Goal: Information Seeking & Learning: Compare options

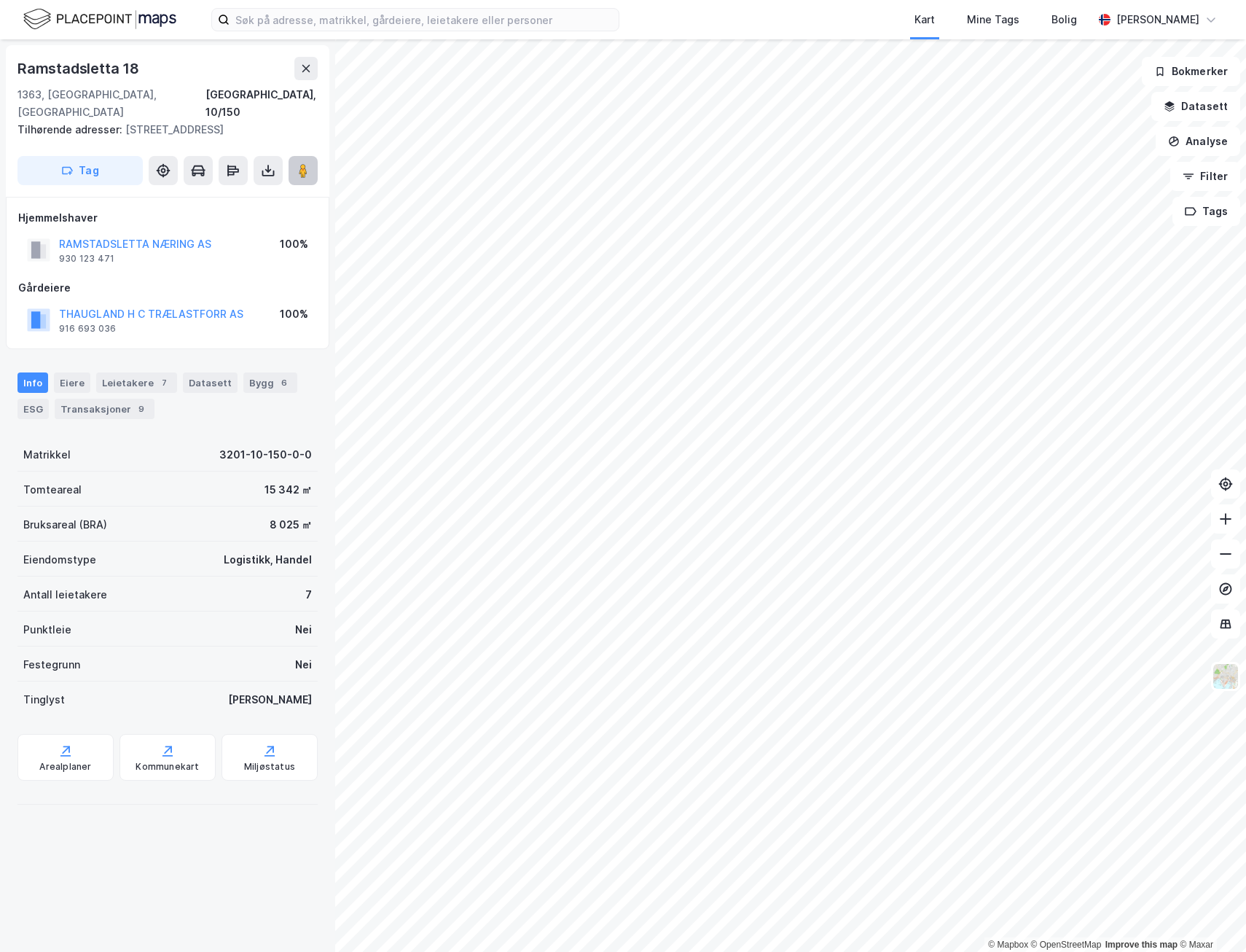
click at [298, 163] on icon at bounding box center [303, 171] width 14 height 14
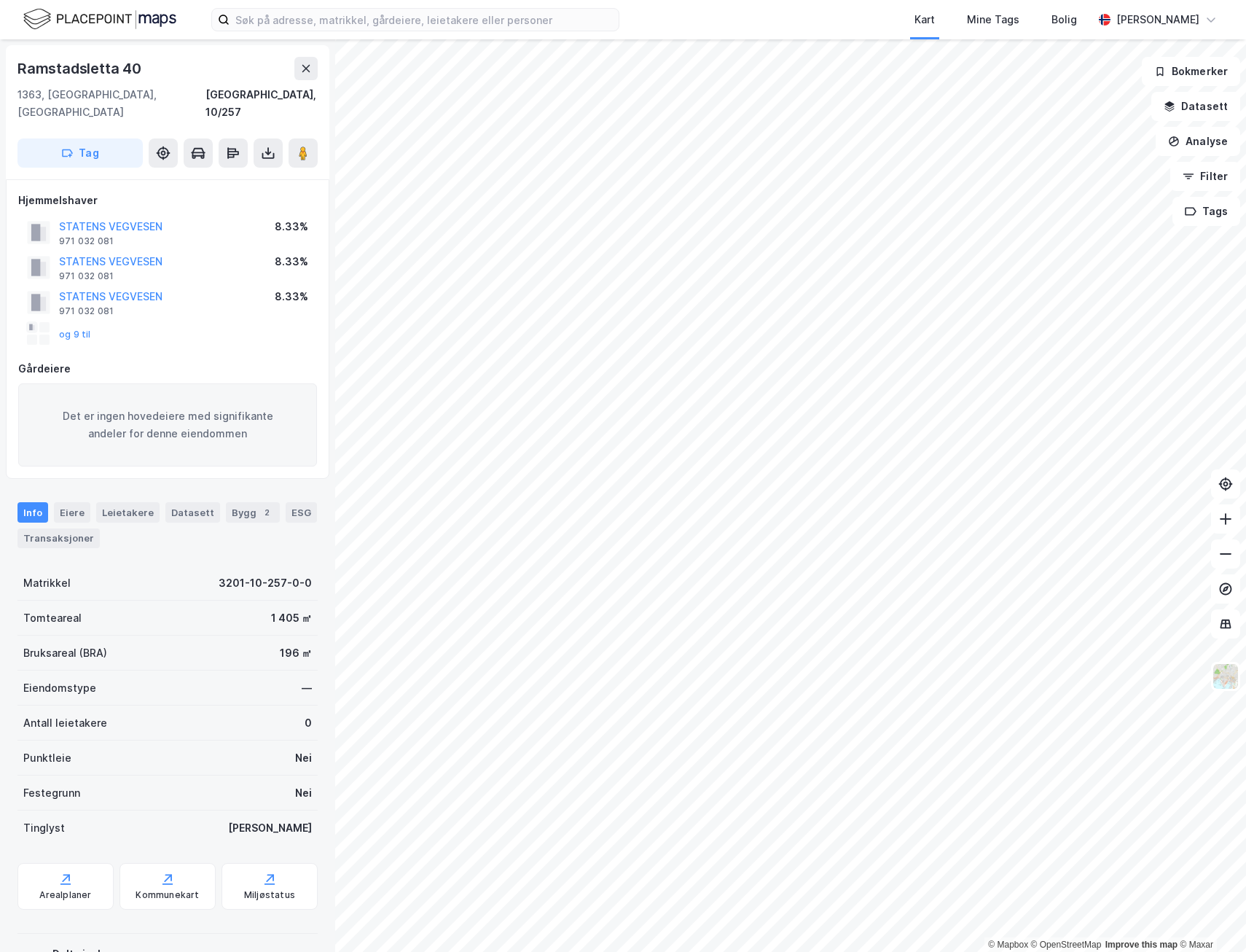
click at [153, 16] on img at bounding box center [99, 19] width 153 height 26
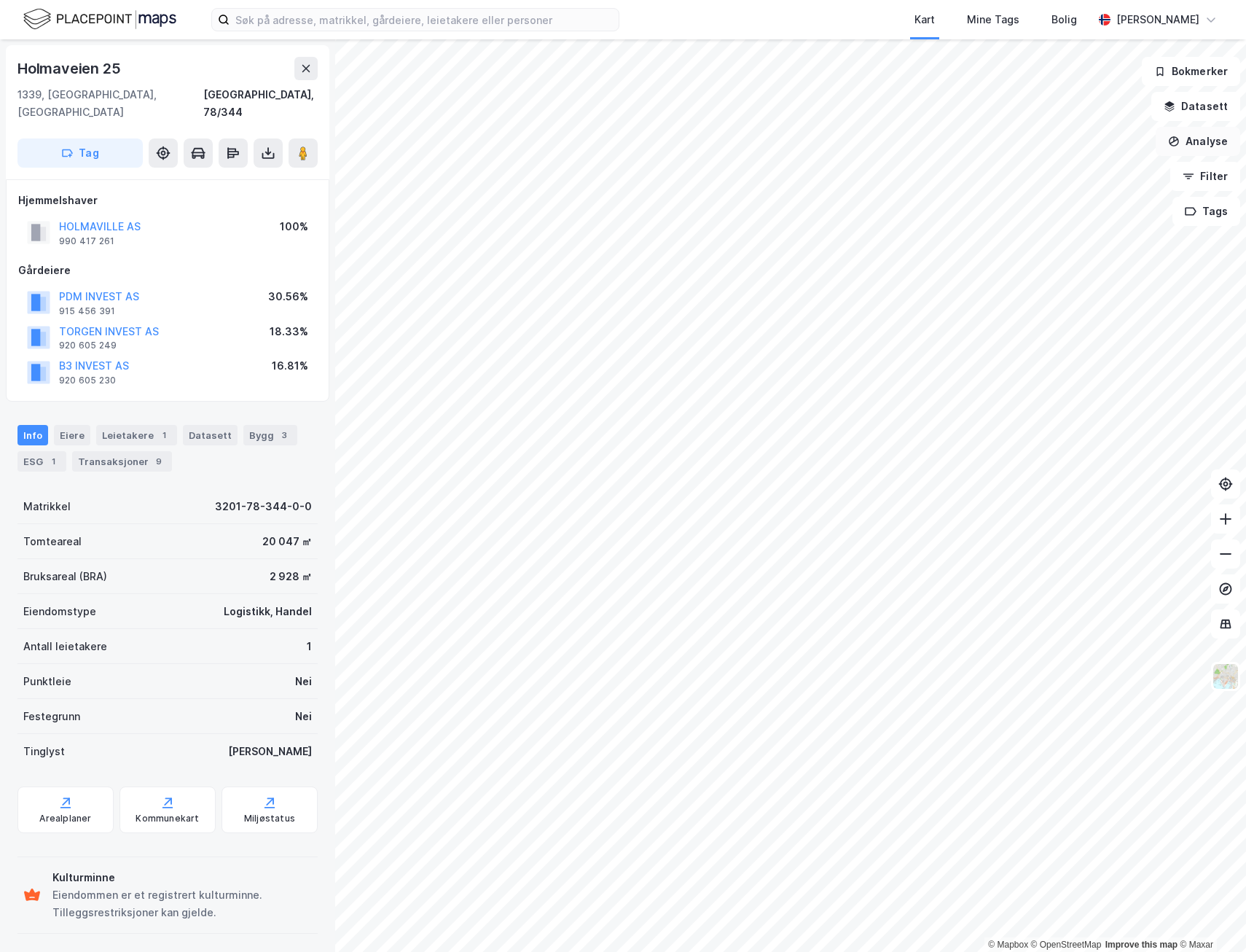
click at [1197, 140] on button "Analyse" at bounding box center [1198, 141] width 84 height 29
click at [1075, 168] on div "Tegn område" at bounding box center [1071, 172] width 127 height 12
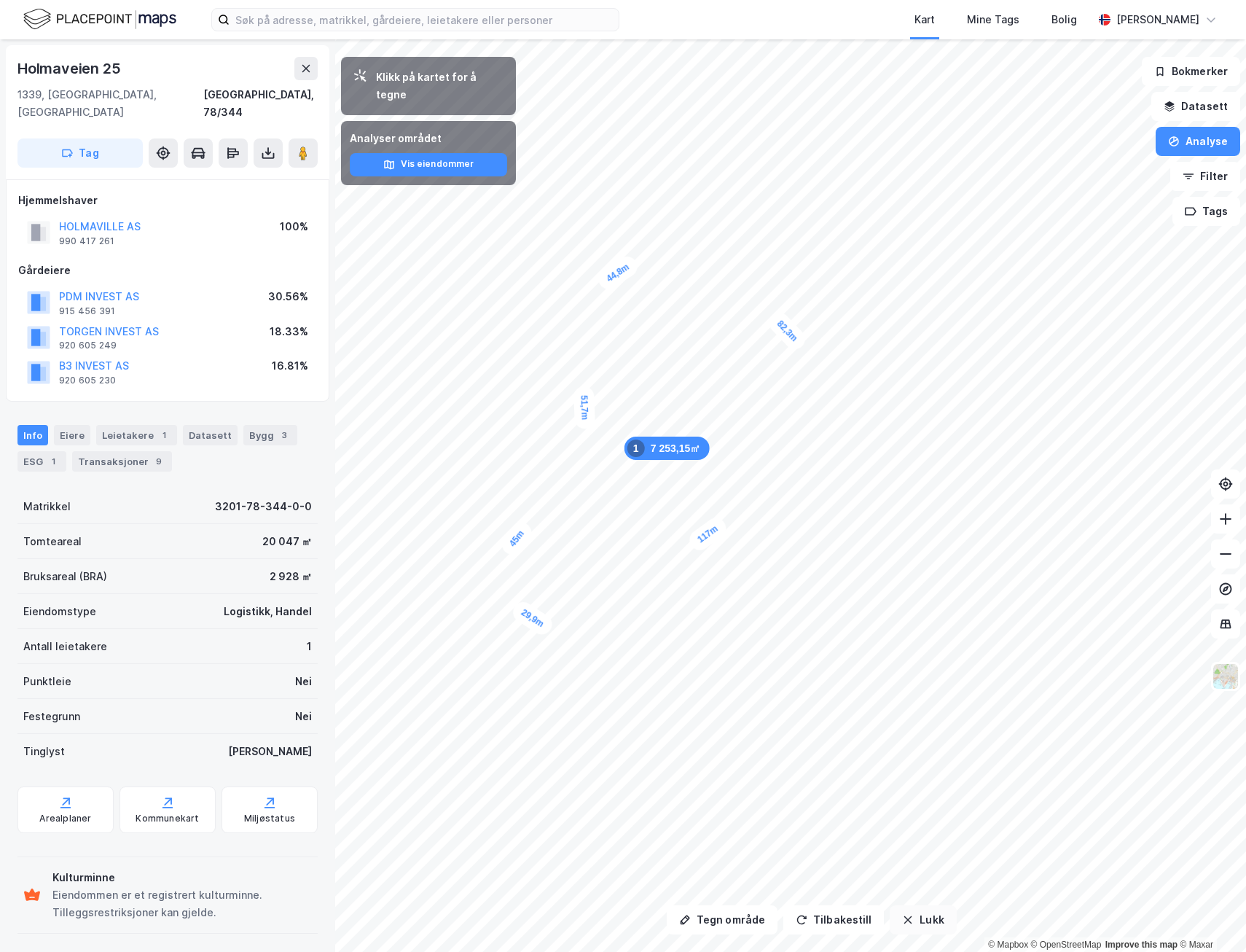
click at [902, 920] on icon "button" at bounding box center [908, 919] width 12 height 12
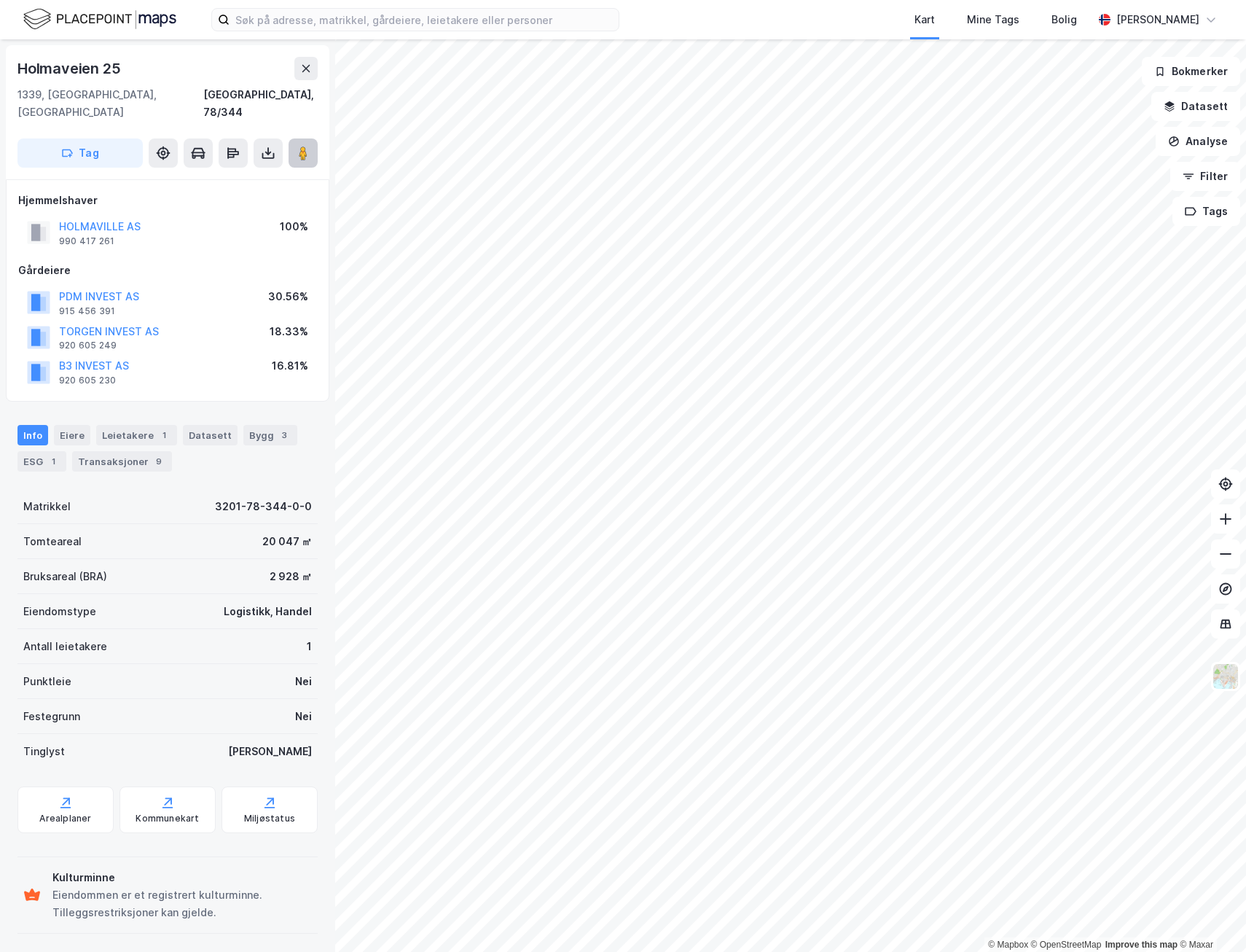
click at [308, 146] on icon at bounding box center [303, 153] width 14 height 14
click at [0, 0] on button "PDM INVEST AS" at bounding box center [0, 0] width 0 height 0
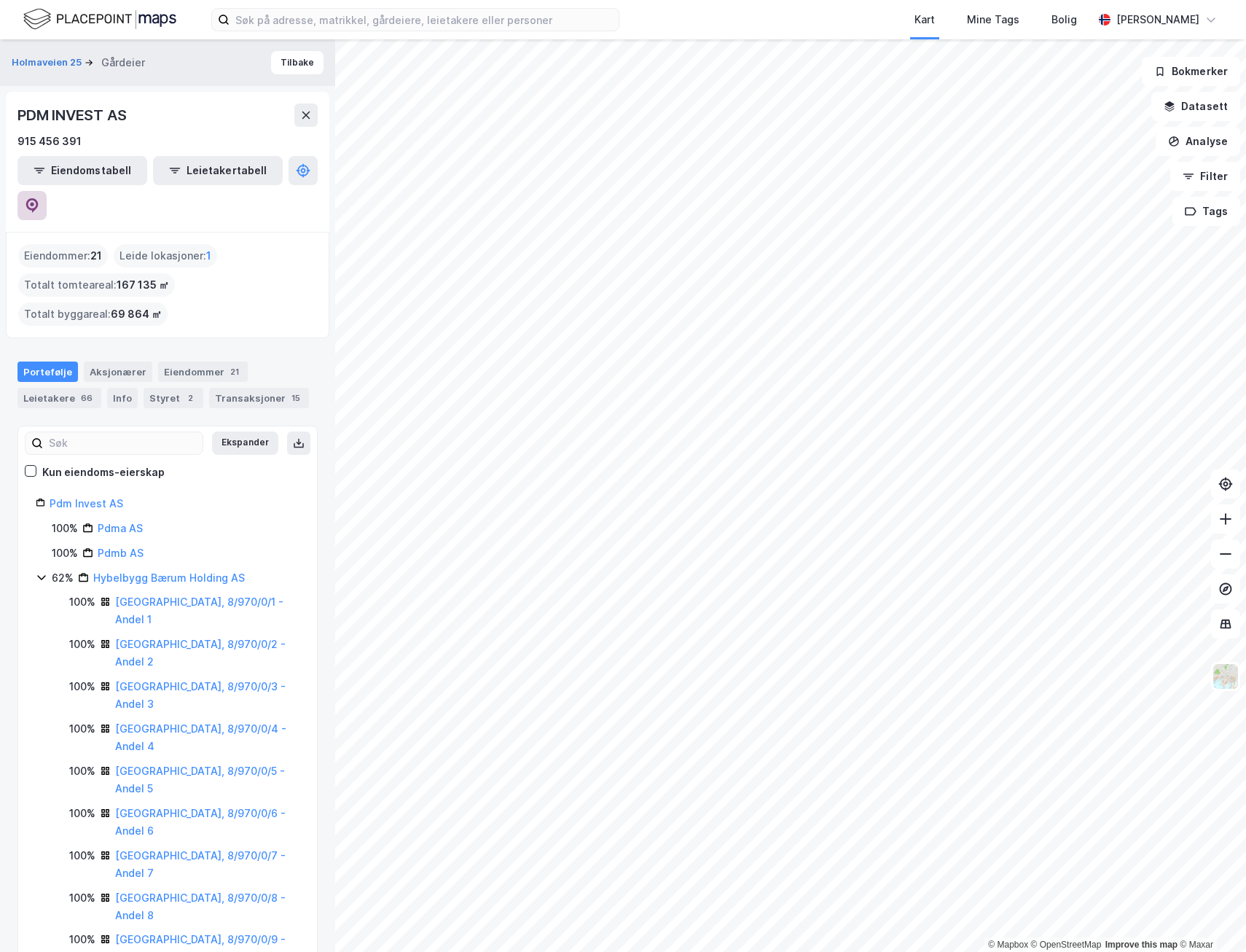
click at [38, 198] on icon at bounding box center [33, 205] width 12 height 14
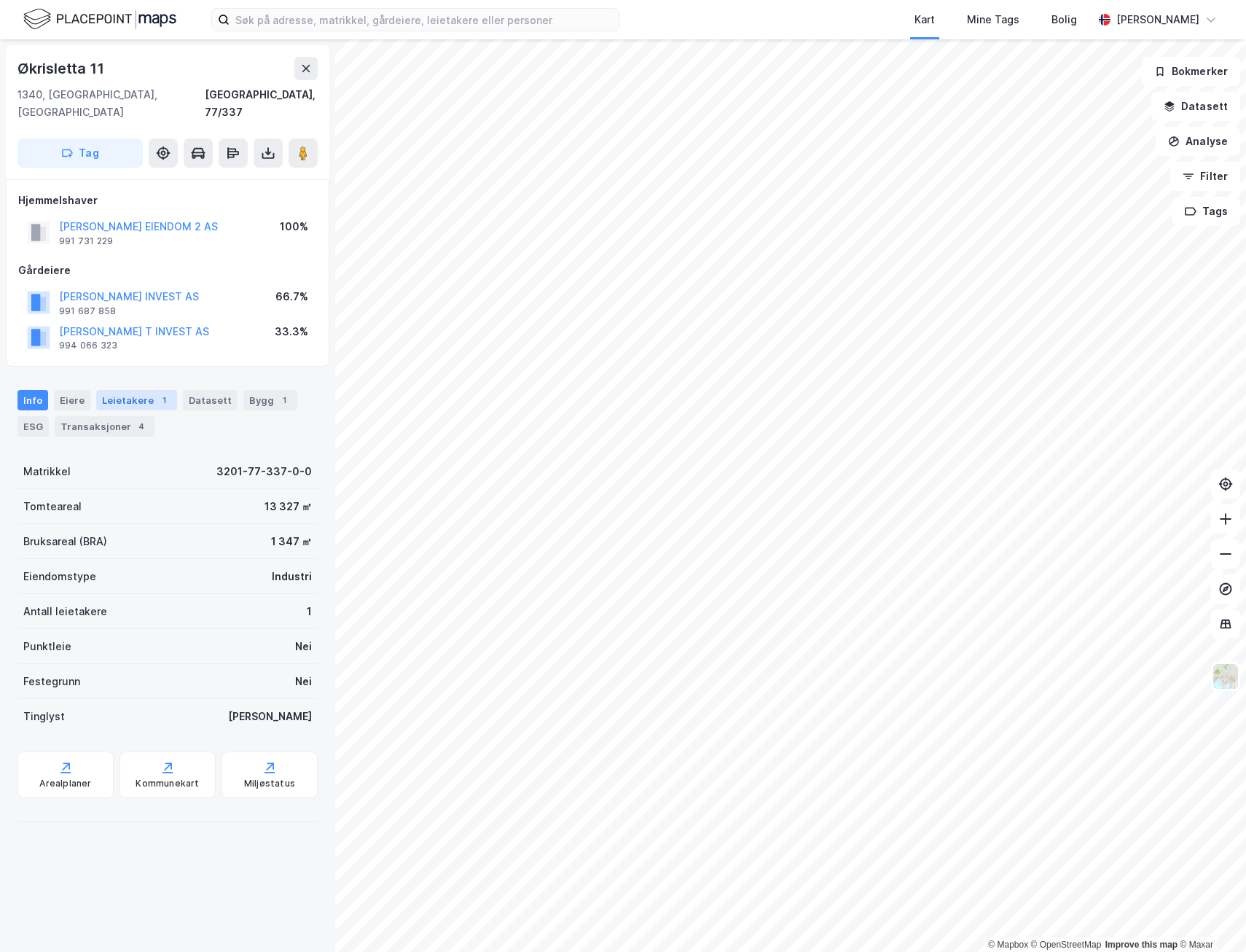
click at [112, 390] on div "Leietakere 1" at bounding box center [136, 400] width 81 height 20
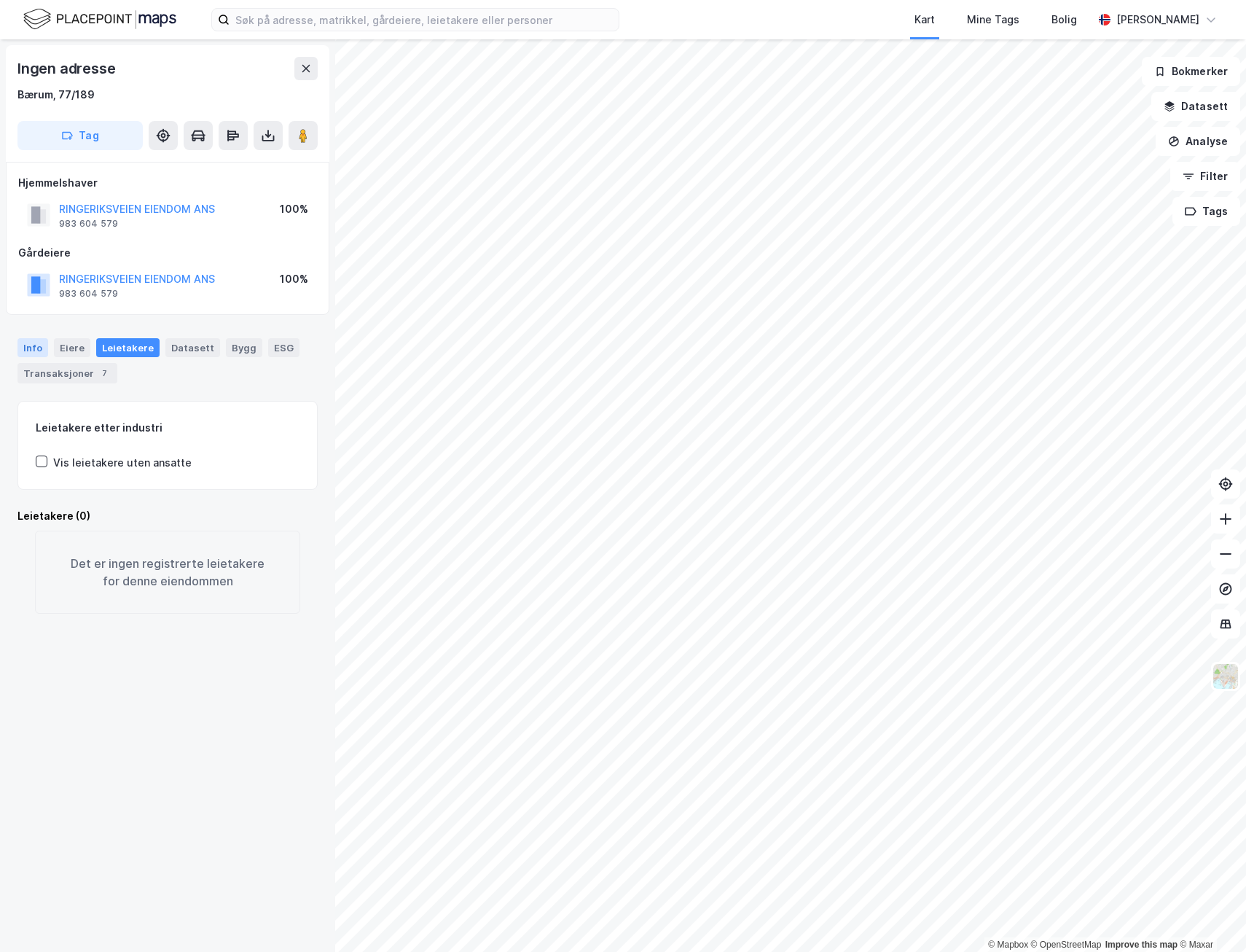
click at [35, 350] on div "Info" at bounding box center [33, 347] width 30 height 19
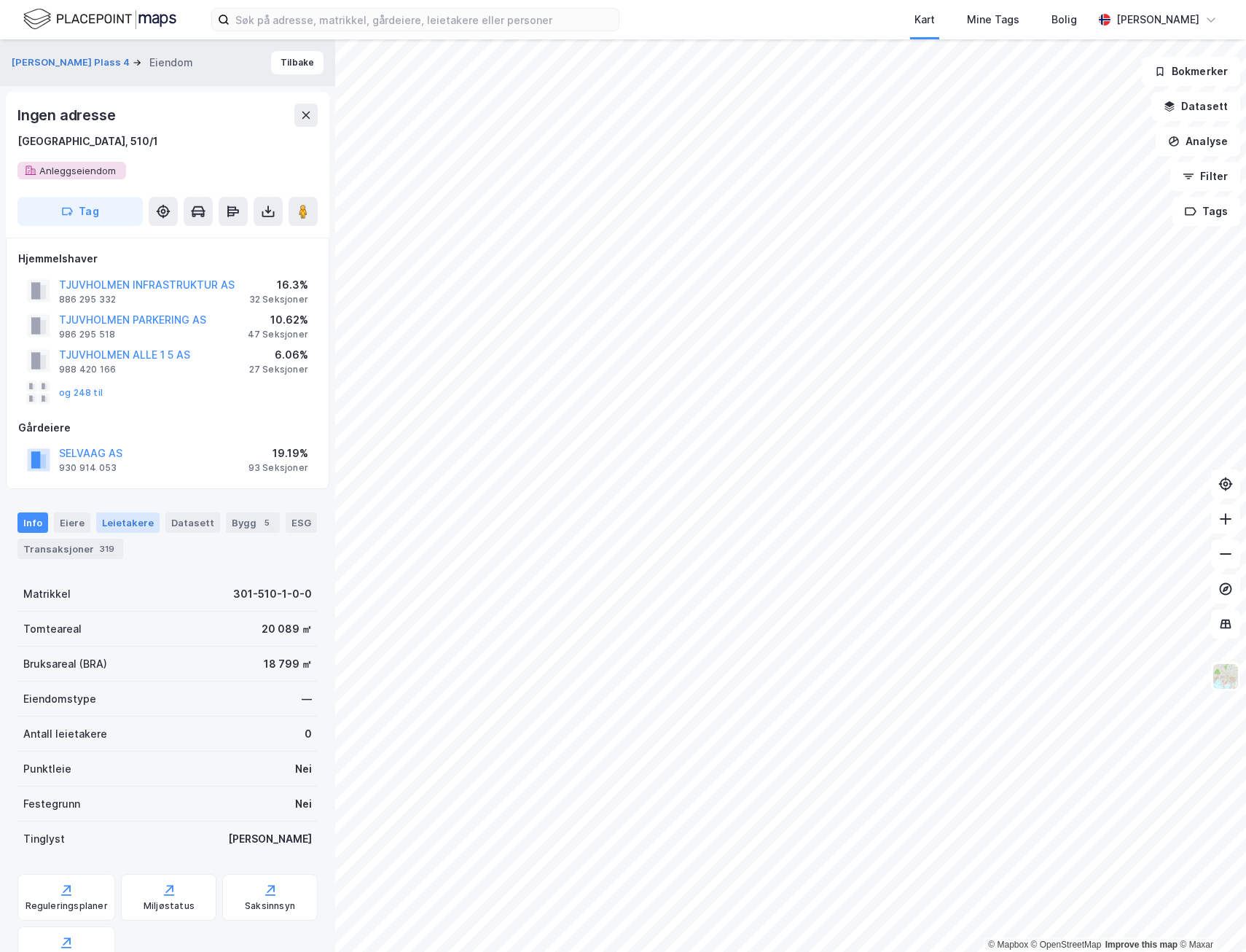
click at [136, 522] on div "Leietakere" at bounding box center [127, 522] width 63 height 20
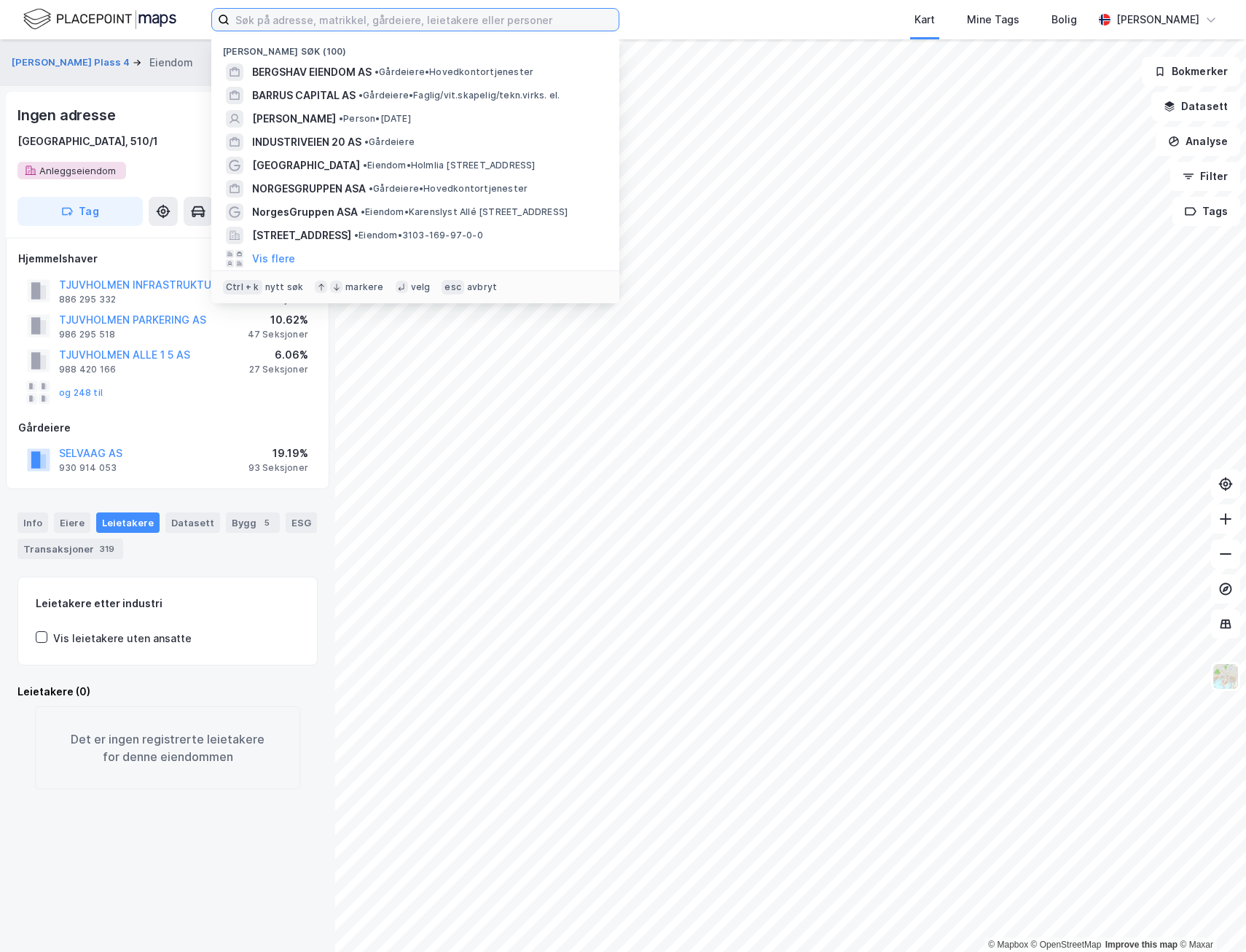
click at [313, 22] on input at bounding box center [425, 20] width 389 height 22
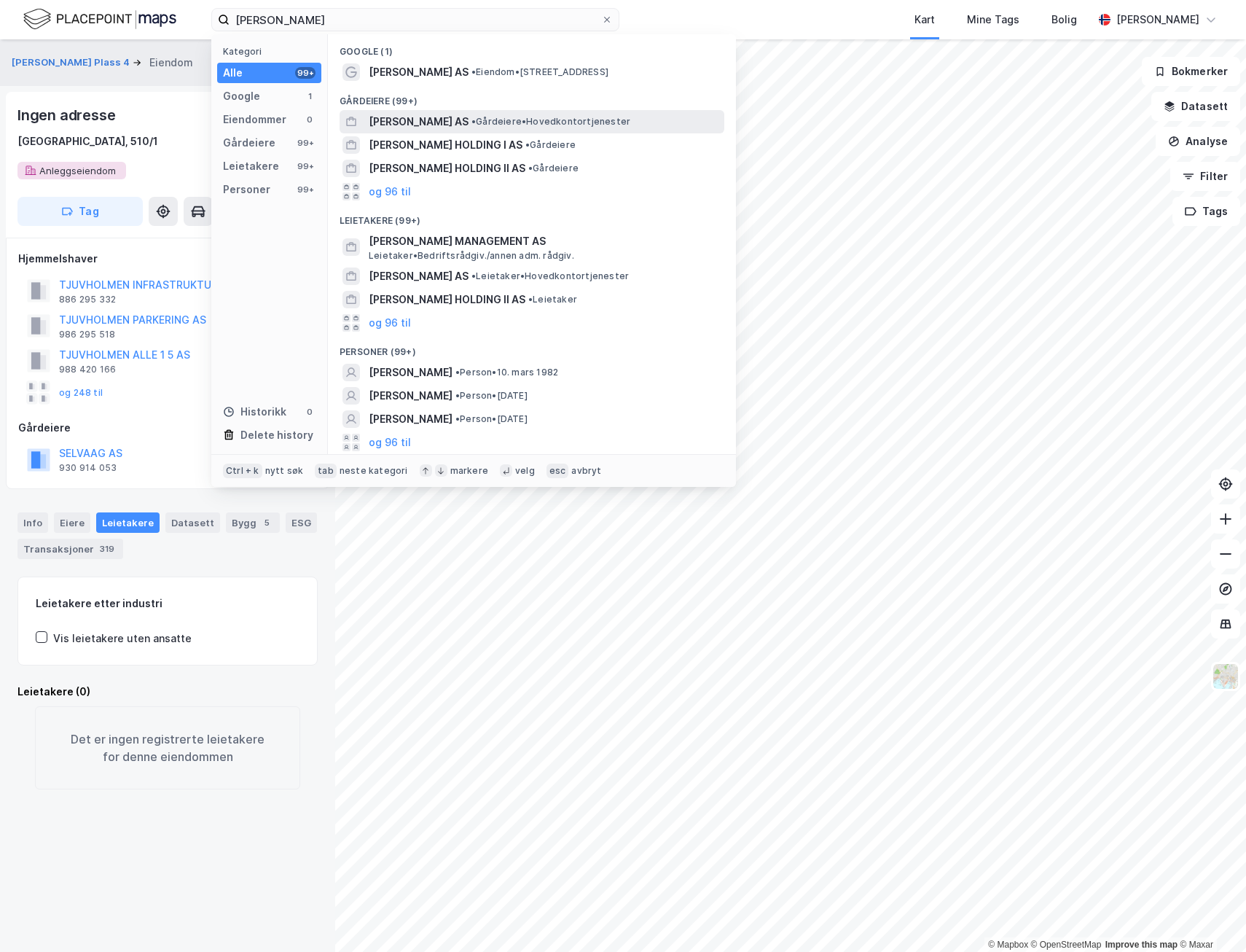
click at [424, 124] on span "[PERSON_NAME] AS" at bounding box center [418, 122] width 99 height 18
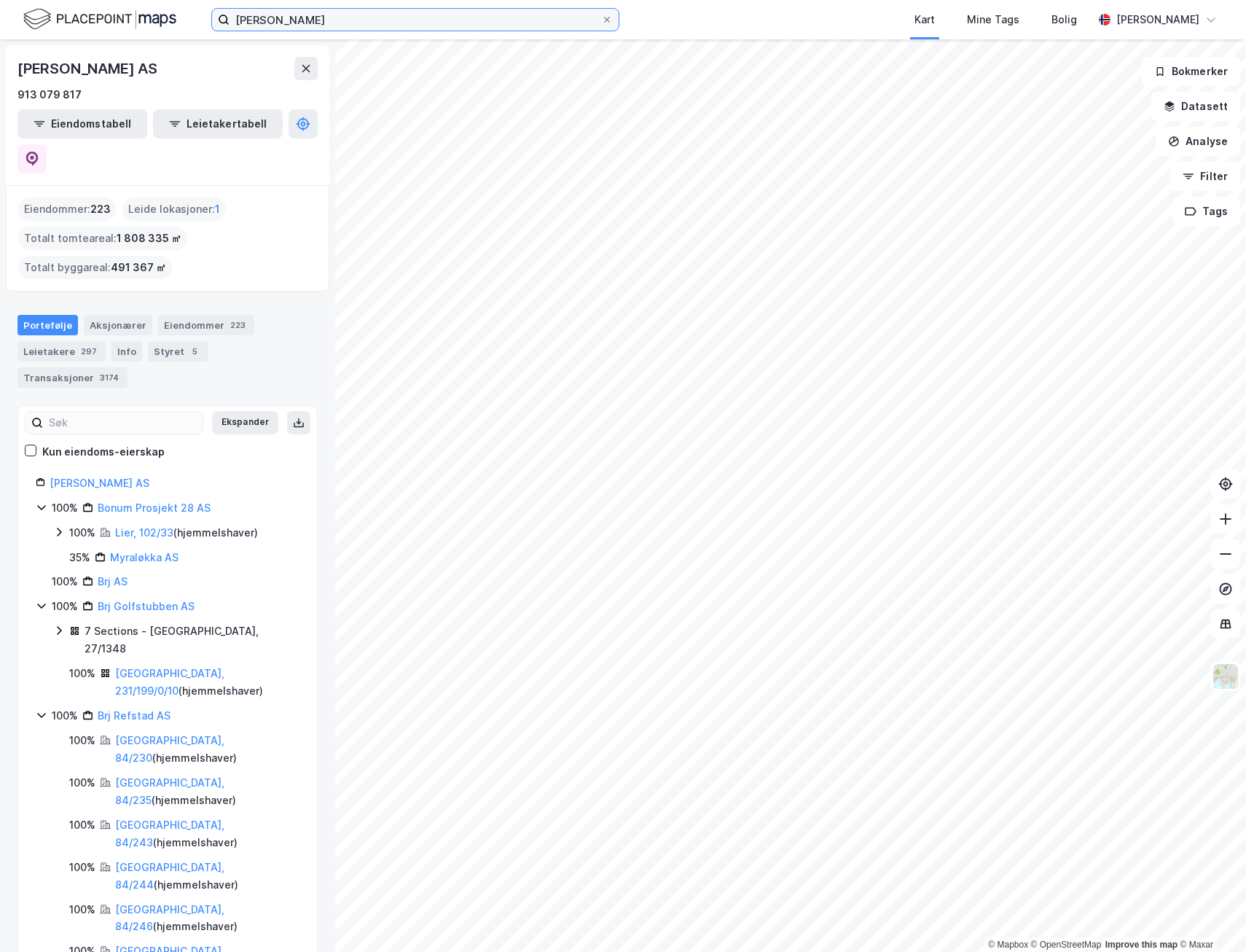
click at [417, 27] on input "[PERSON_NAME]" at bounding box center [416, 20] width 372 height 22
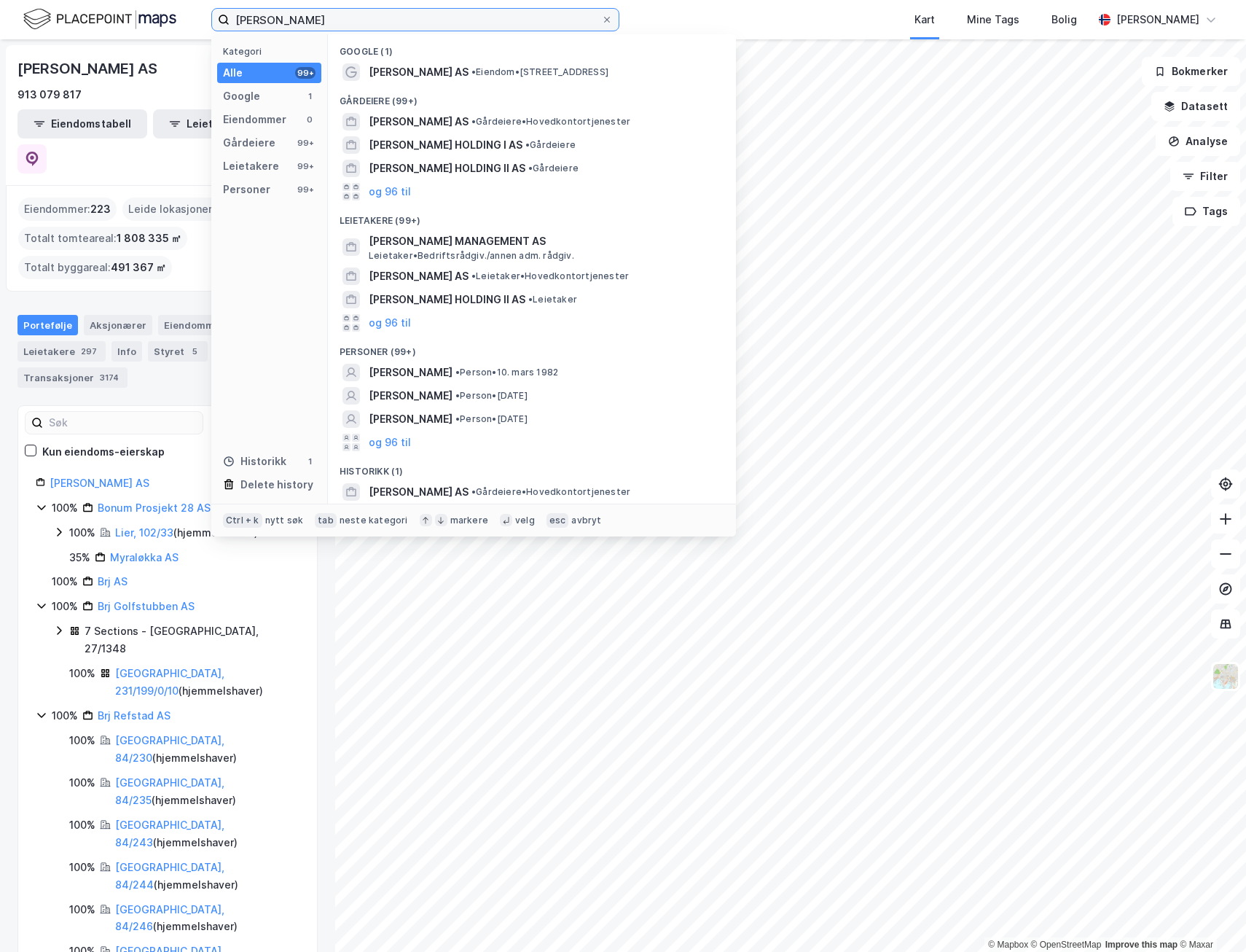
click at [417, 27] on input "[PERSON_NAME]" at bounding box center [416, 20] width 372 height 22
paste input "Harding Trading Holding AS"
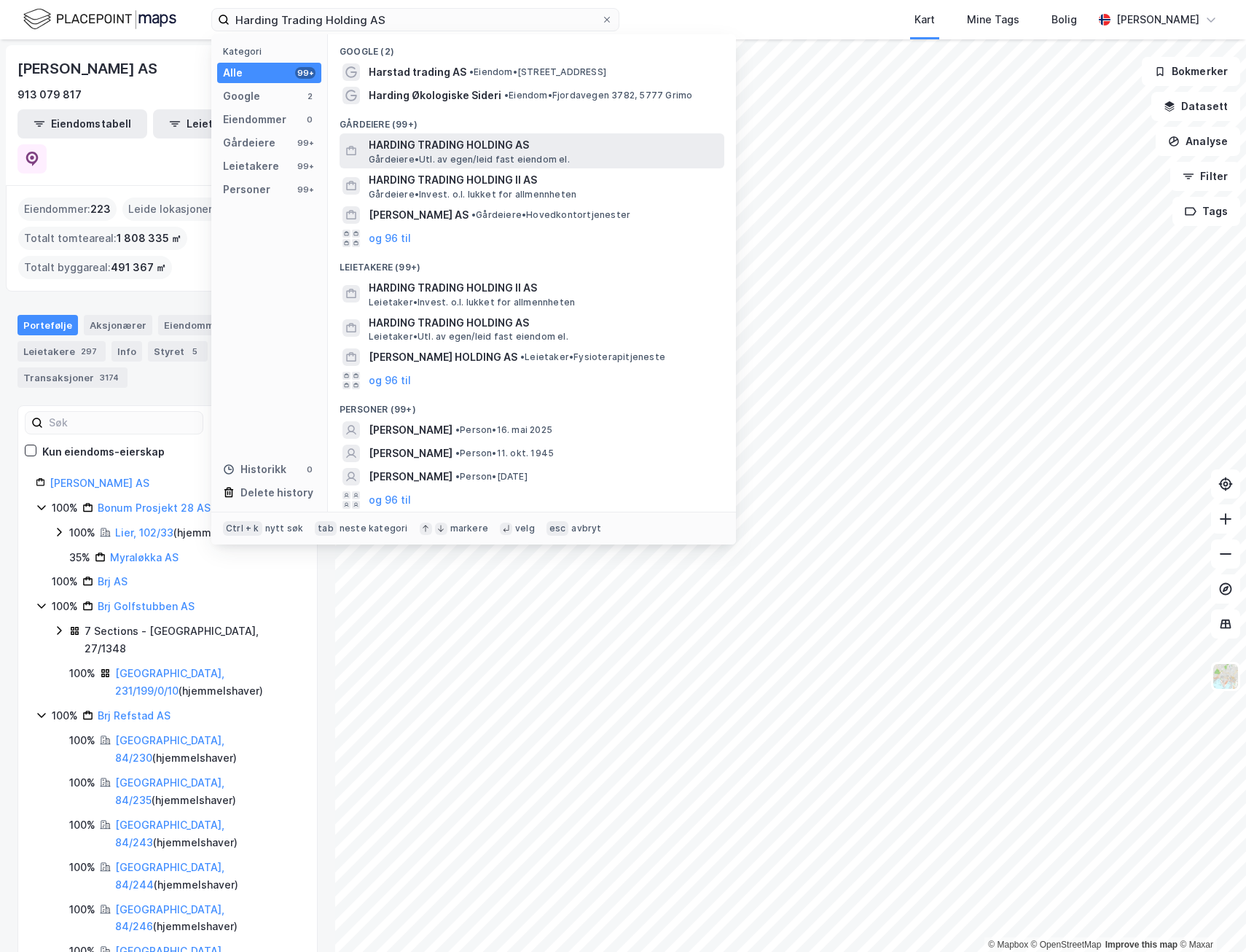
click at [478, 146] on span "HARDING TRADING HOLDING AS" at bounding box center [544, 145] width 350 height 18
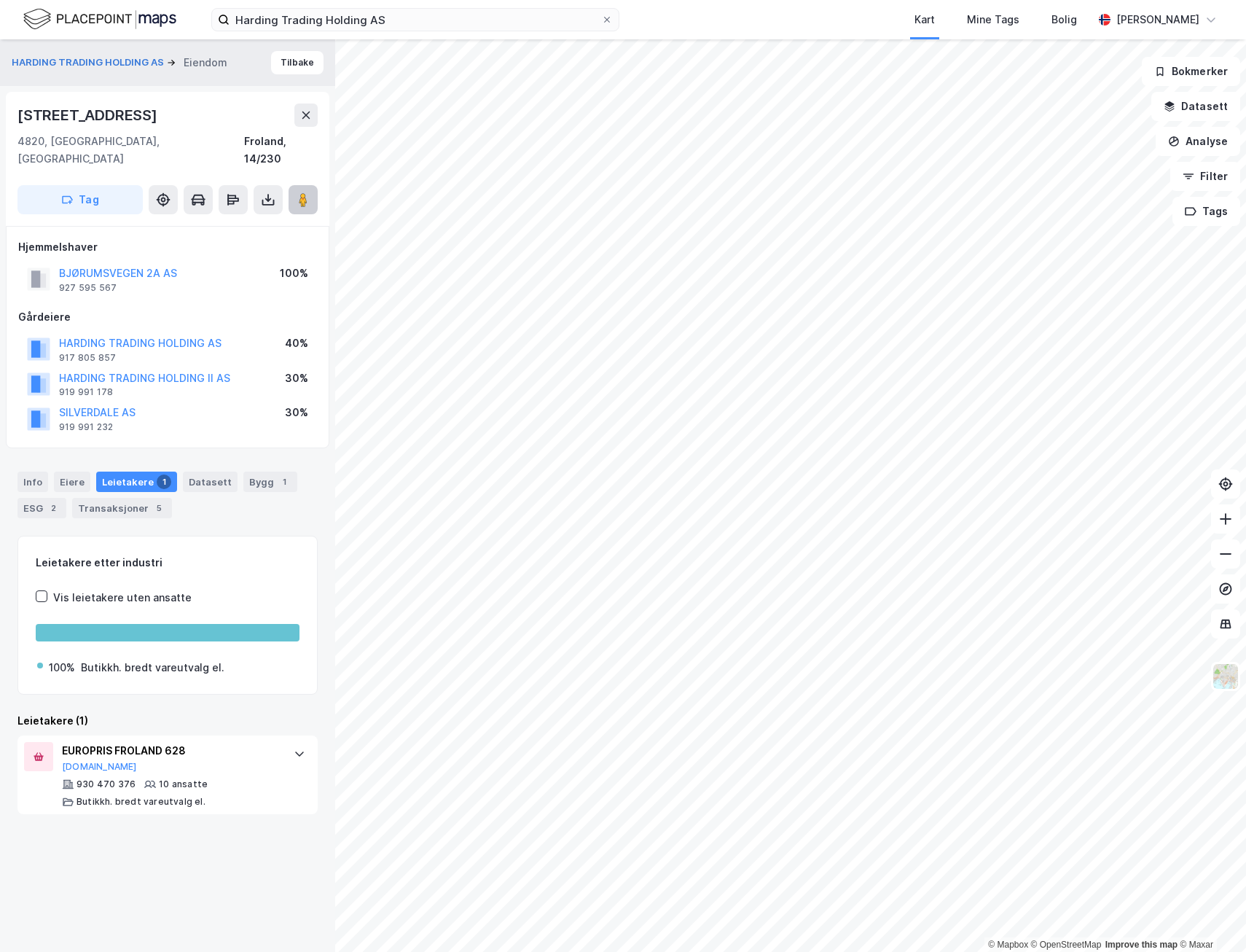
click at [299, 185] on button at bounding box center [303, 199] width 29 height 29
click at [0, 0] on button "HARDING TRADING HOLDING AS" at bounding box center [0, 0] width 0 height 0
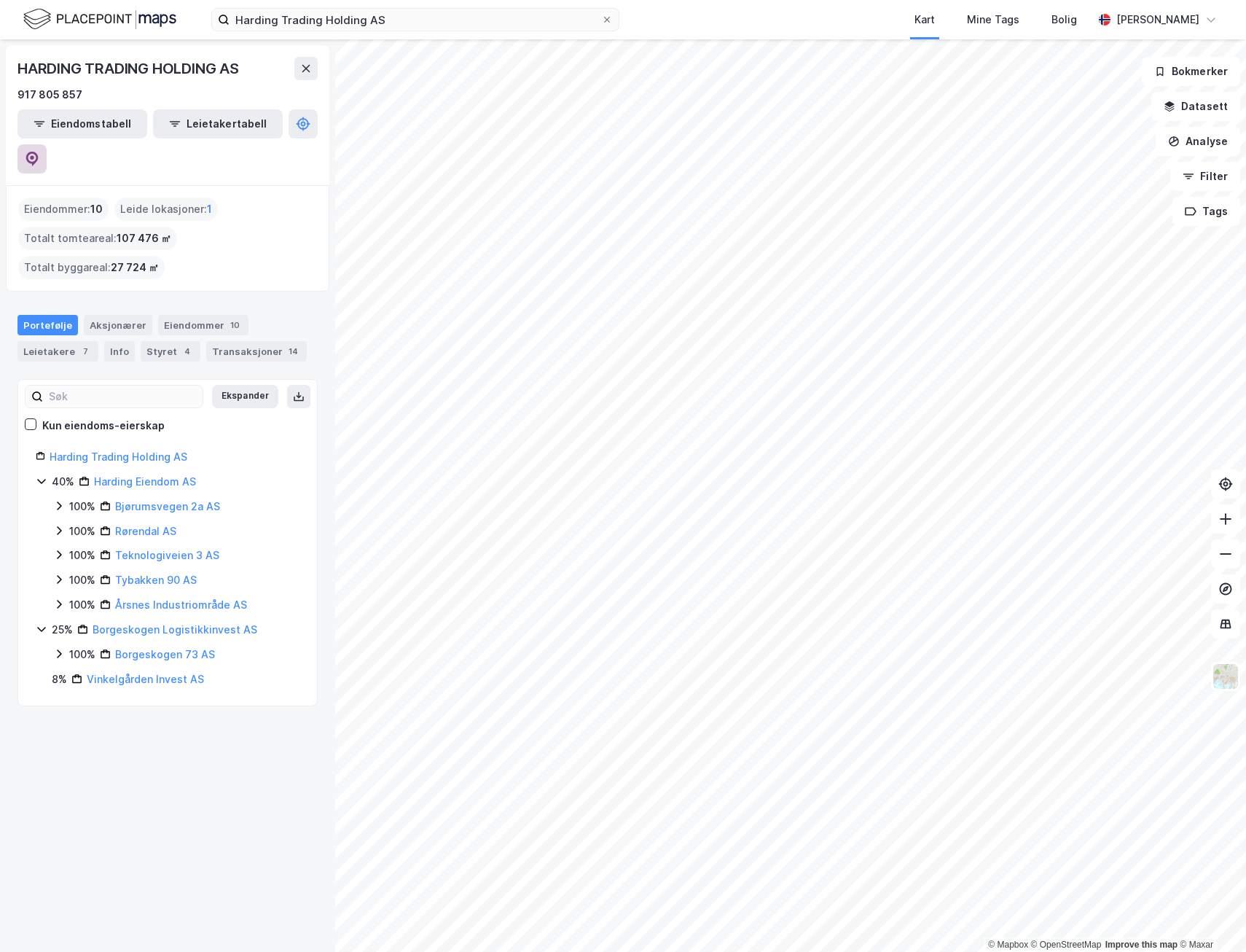
click at [39, 152] on icon at bounding box center [32, 159] width 14 height 14
click at [349, 16] on input "Harding Trading Holding AS" at bounding box center [416, 20] width 372 height 22
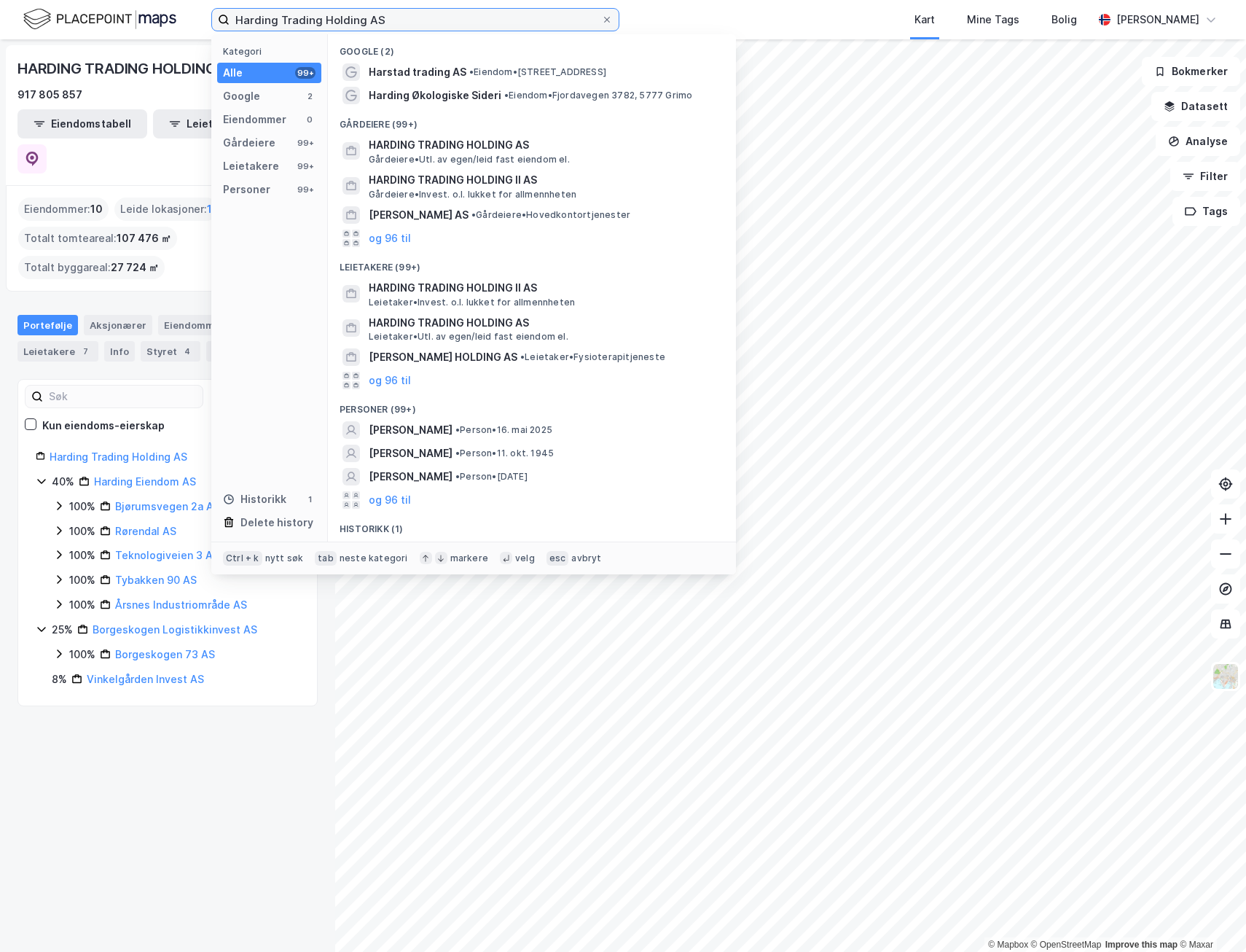
click at [349, 17] on input "Harding Trading Holding AS" at bounding box center [416, 20] width 372 height 22
click at [349, 18] on input "Harding Trading Holding AS" at bounding box center [416, 20] width 372 height 22
paste input "Fremo"
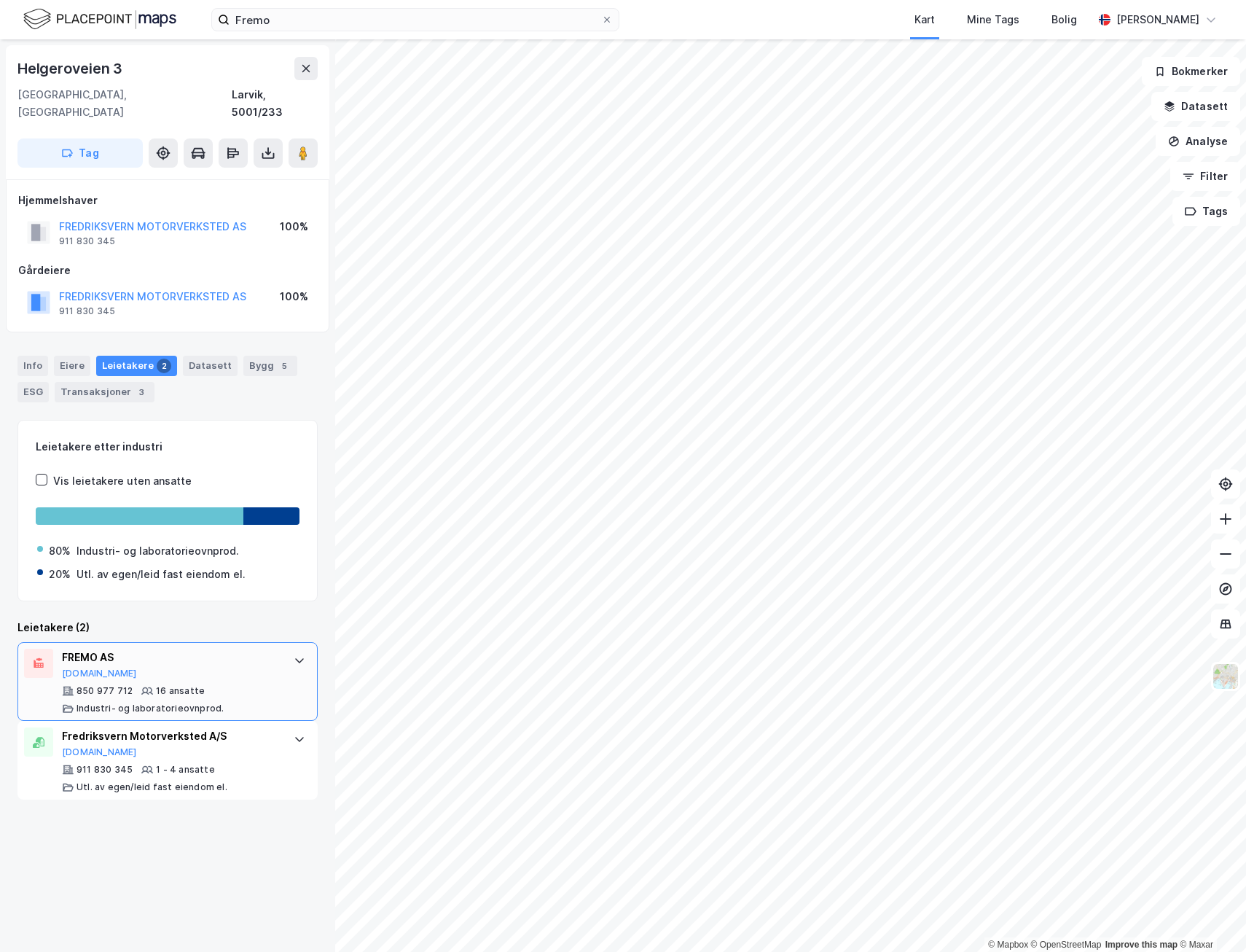
click at [94, 648] on div "FREMO AS" at bounding box center [171, 657] width 218 height 18
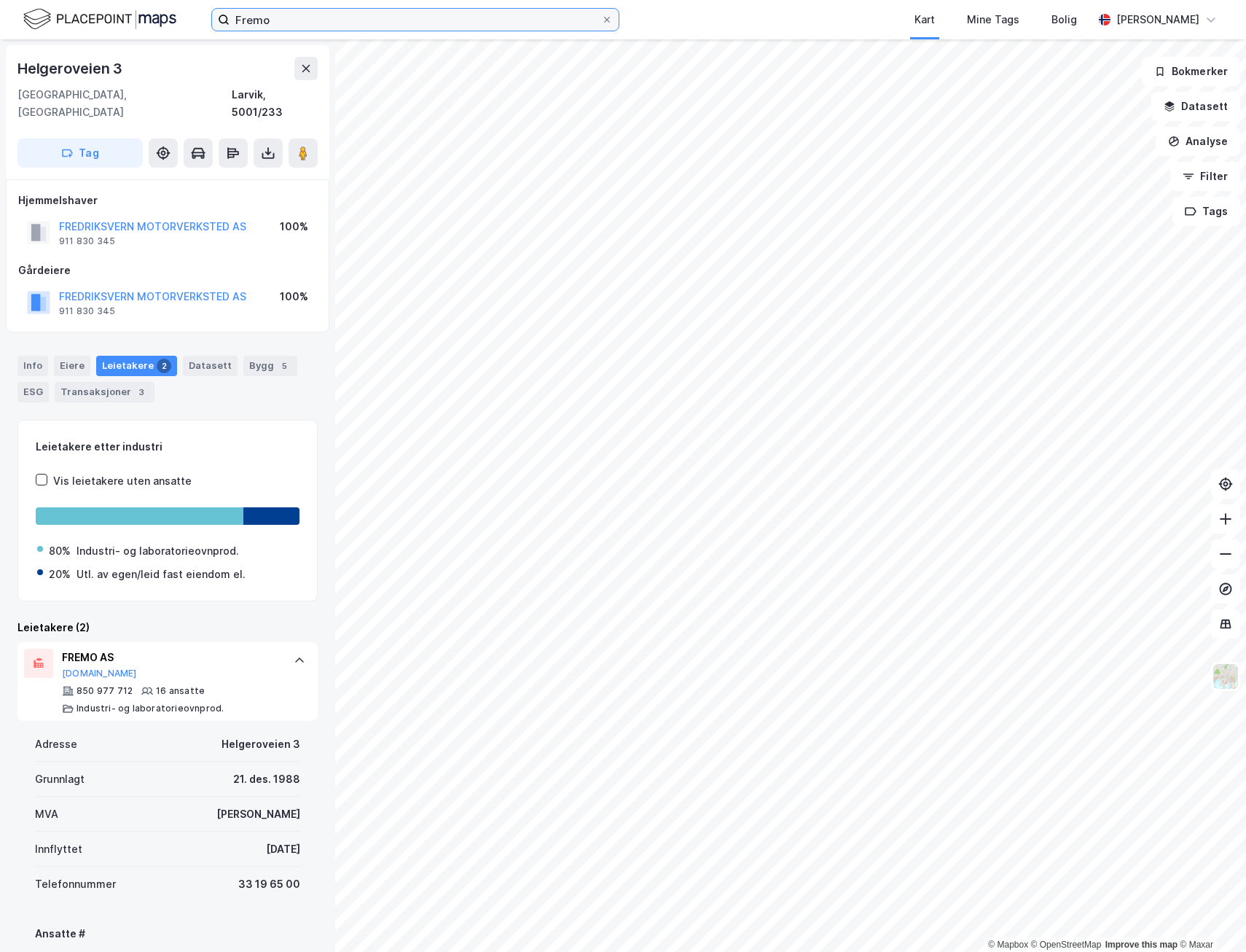
click at [321, 24] on input "Fremo" at bounding box center [416, 20] width 372 height 22
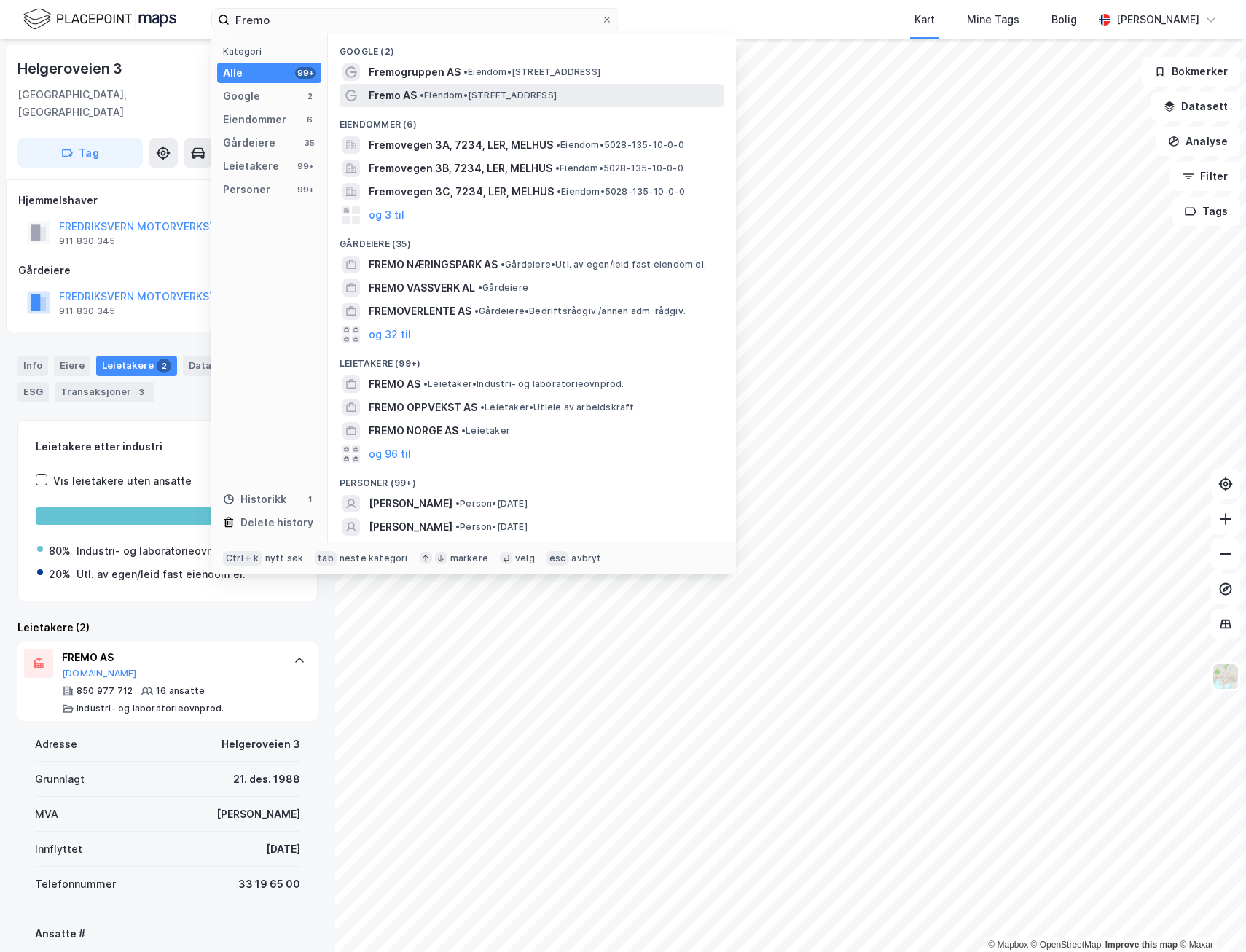
click at [389, 93] on span "Fremo AS" at bounding box center [393, 96] width 48 height 18
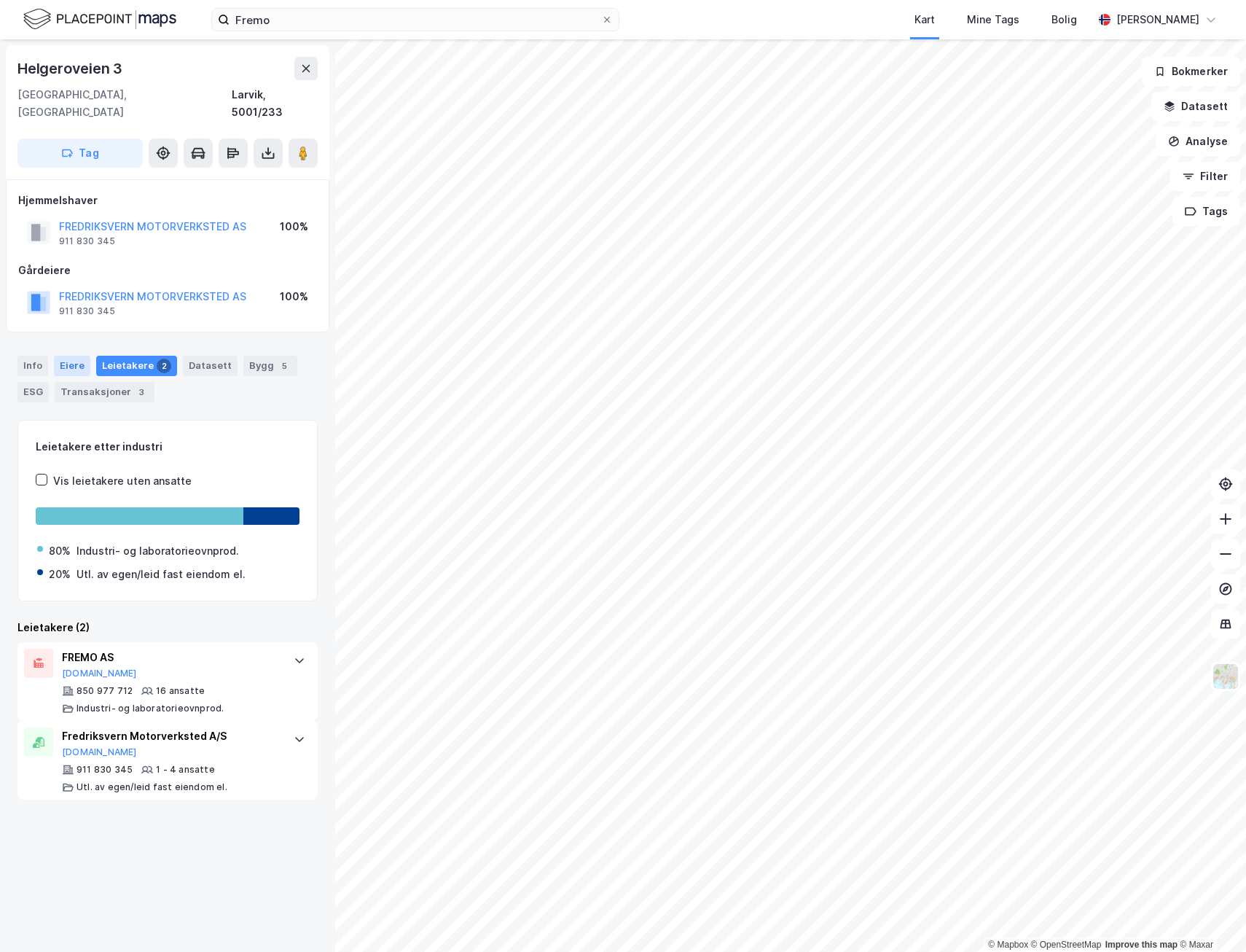
click at [74, 355] on div "Eiere" at bounding box center [72, 365] width 36 height 20
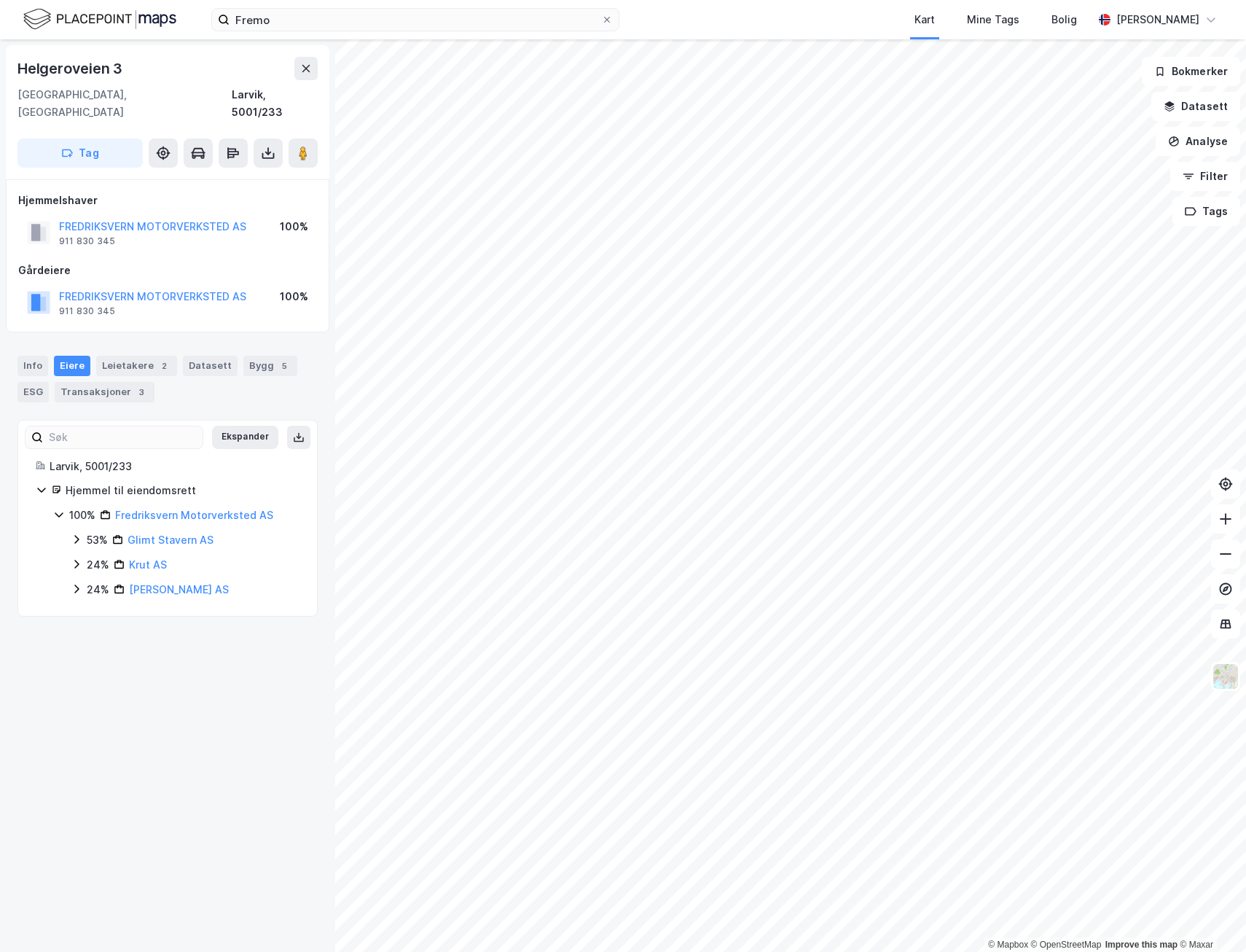
click at [77, 536] on icon at bounding box center [76, 540] width 4 height 9
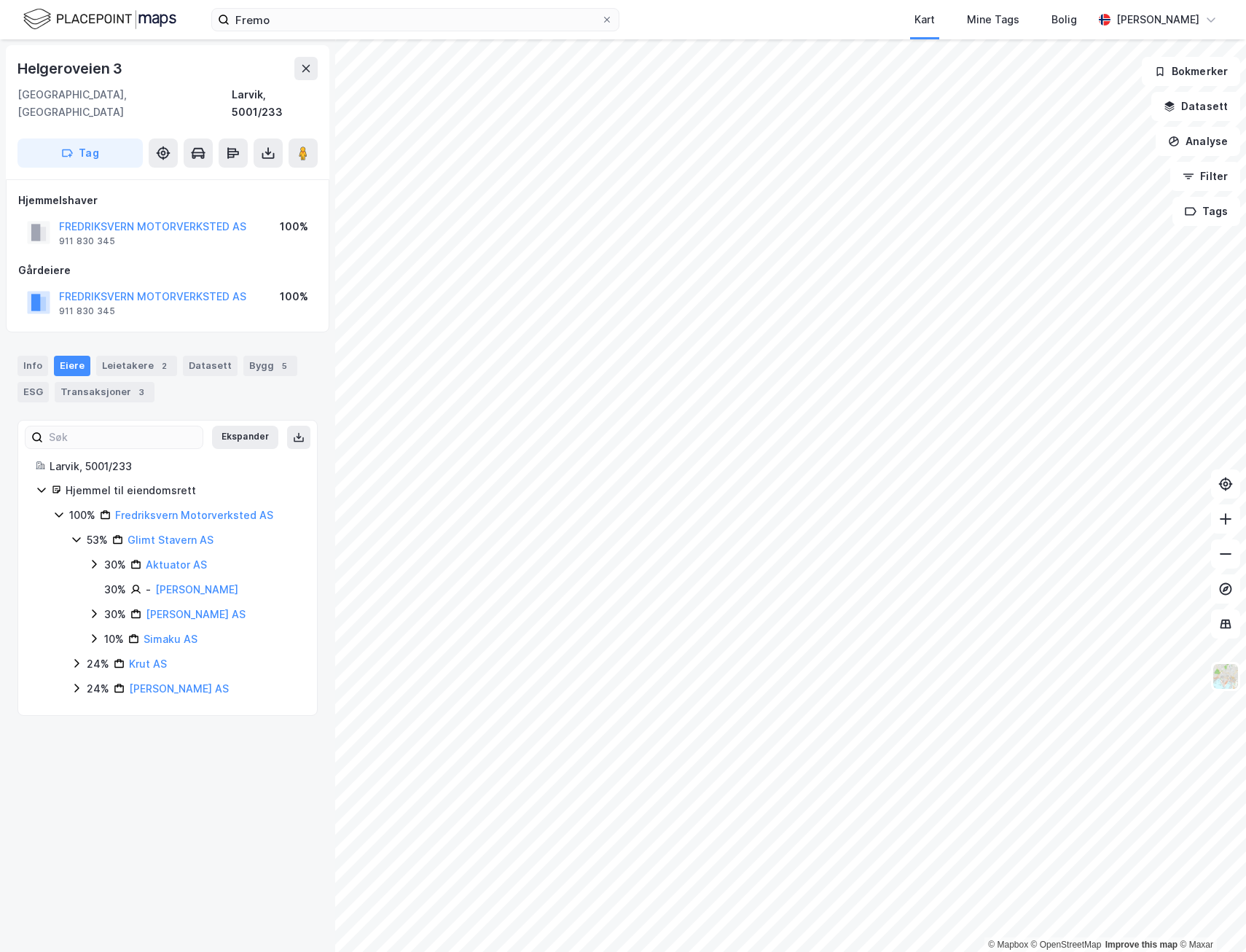
click at [78, 659] on icon at bounding box center [76, 663] width 4 height 9
click at [71, 725] on icon at bounding box center [76, 730] width 12 height 12
click at [171, 534] on link "Glimt Stavern AS" at bounding box center [171, 540] width 86 height 12
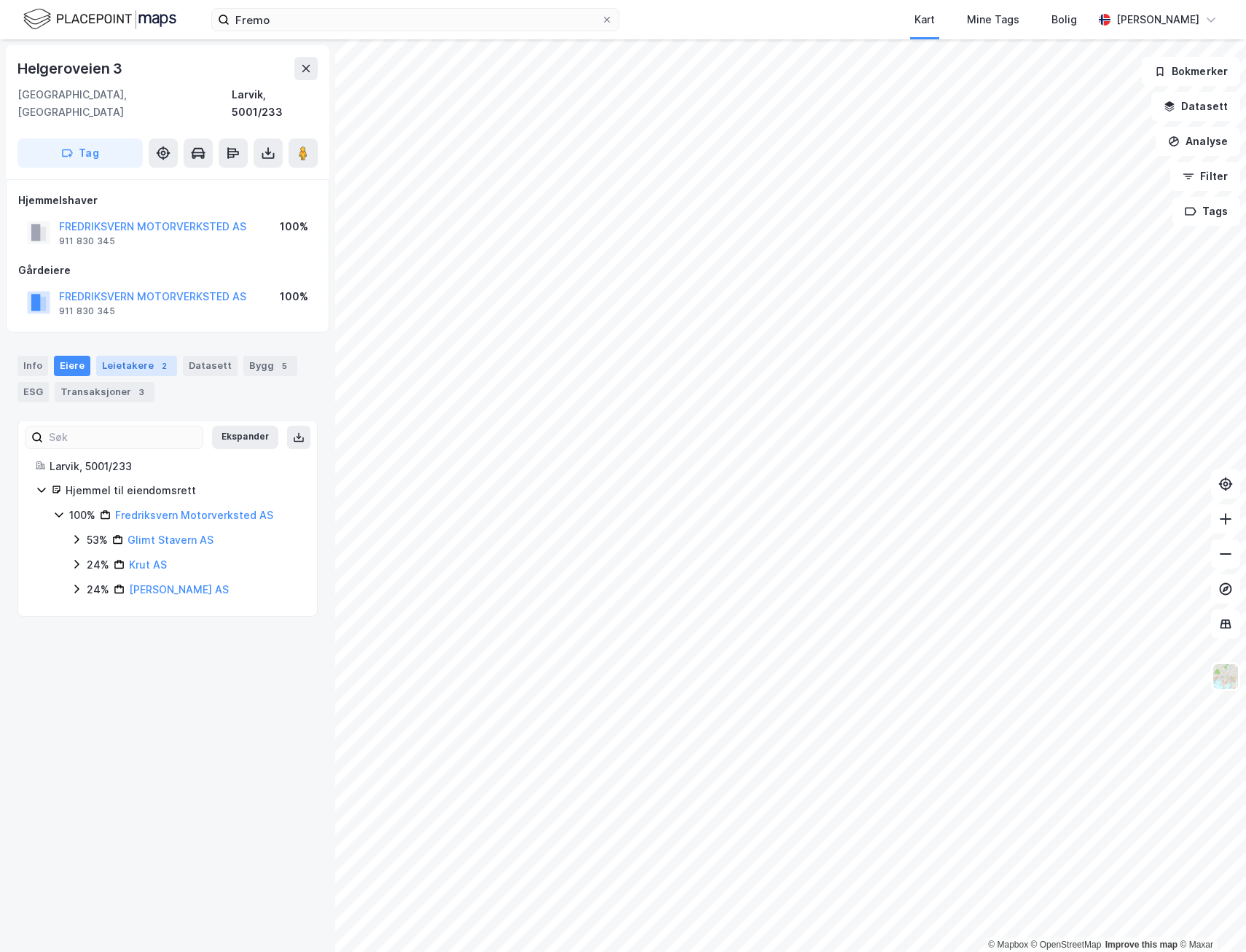
click at [157, 359] on div "2" at bounding box center [163, 366] width 14 height 14
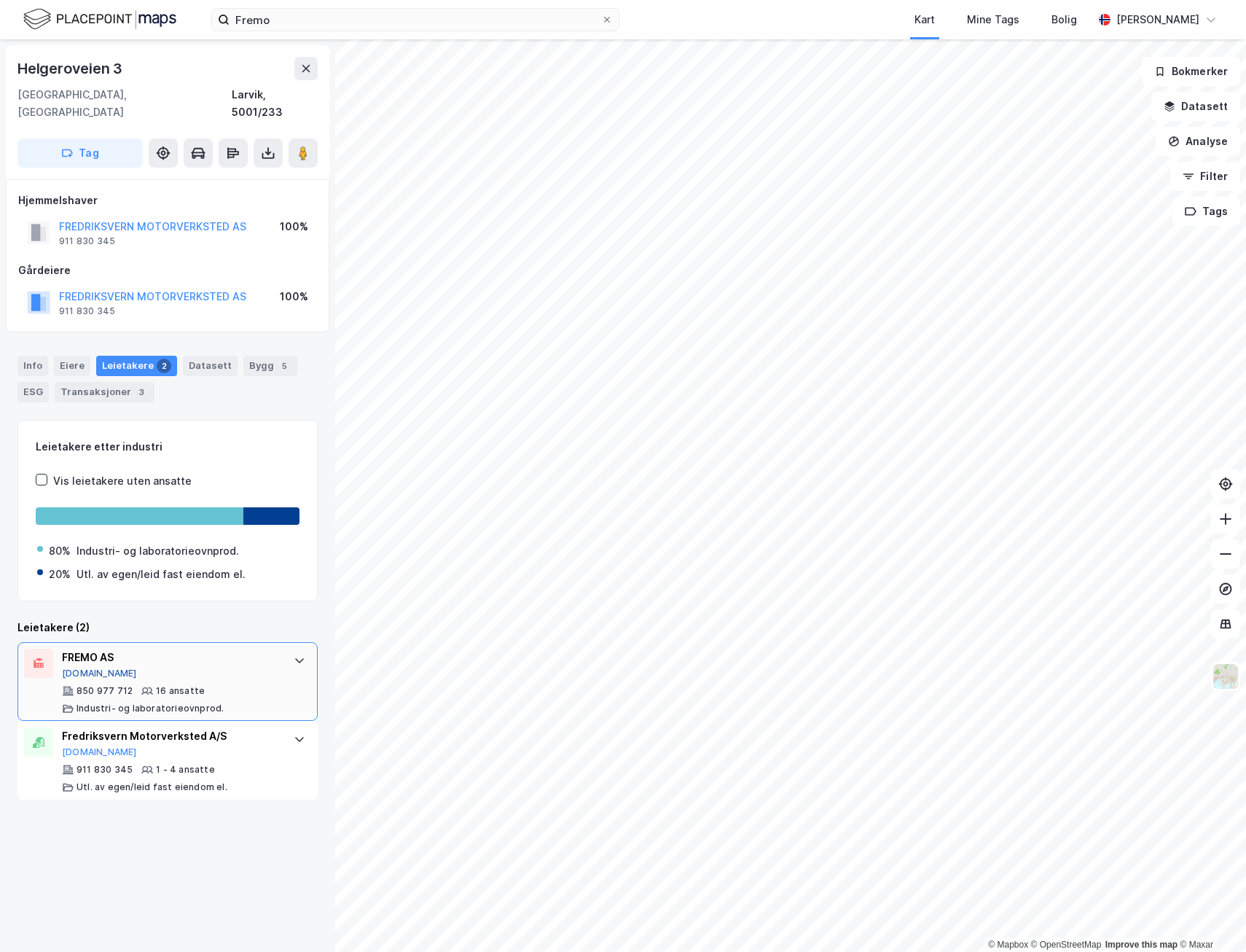
click at [75, 668] on button "[DOMAIN_NAME]" at bounding box center [99, 673] width 75 height 12
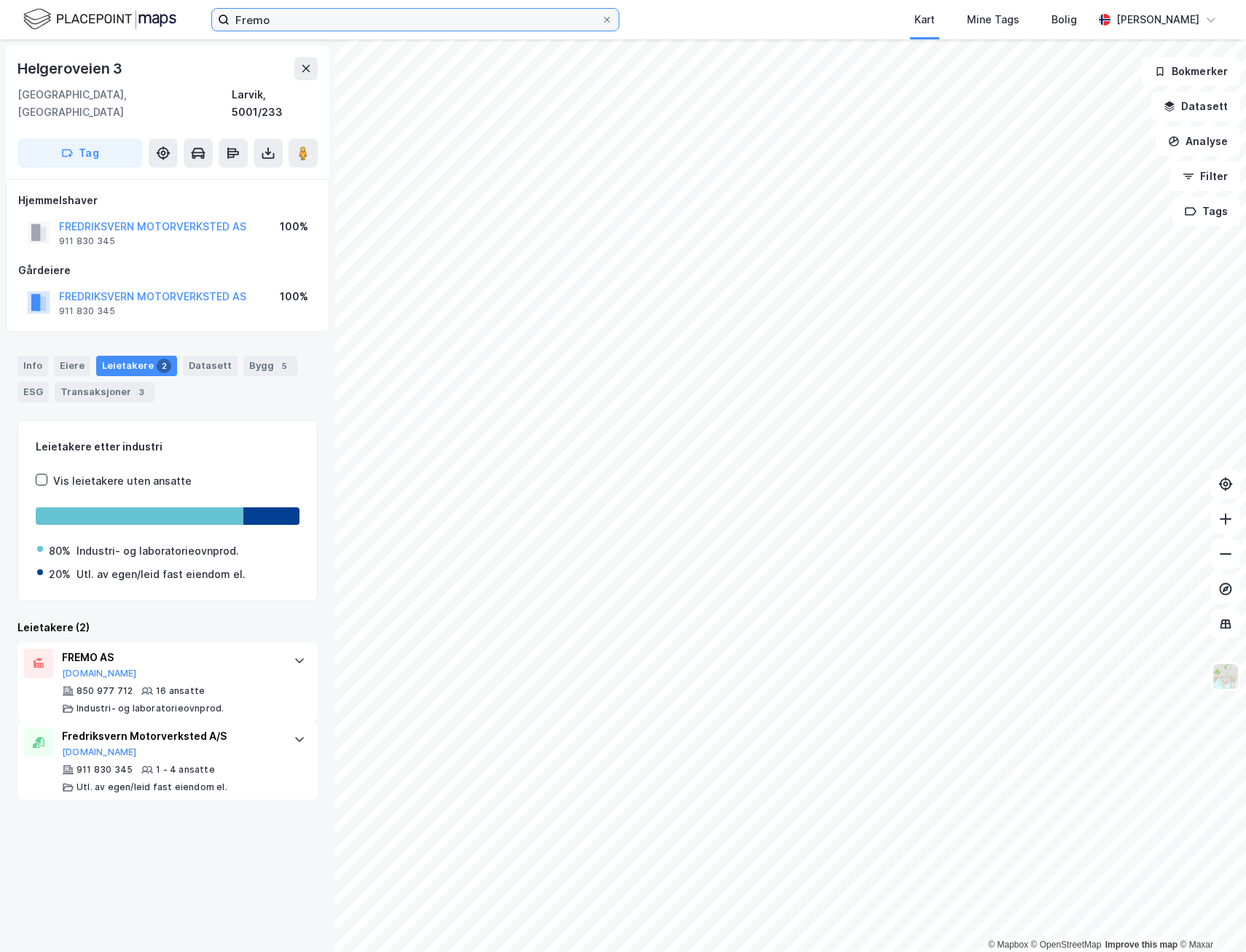
click at [420, 10] on input "Fremo" at bounding box center [416, 20] width 372 height 22
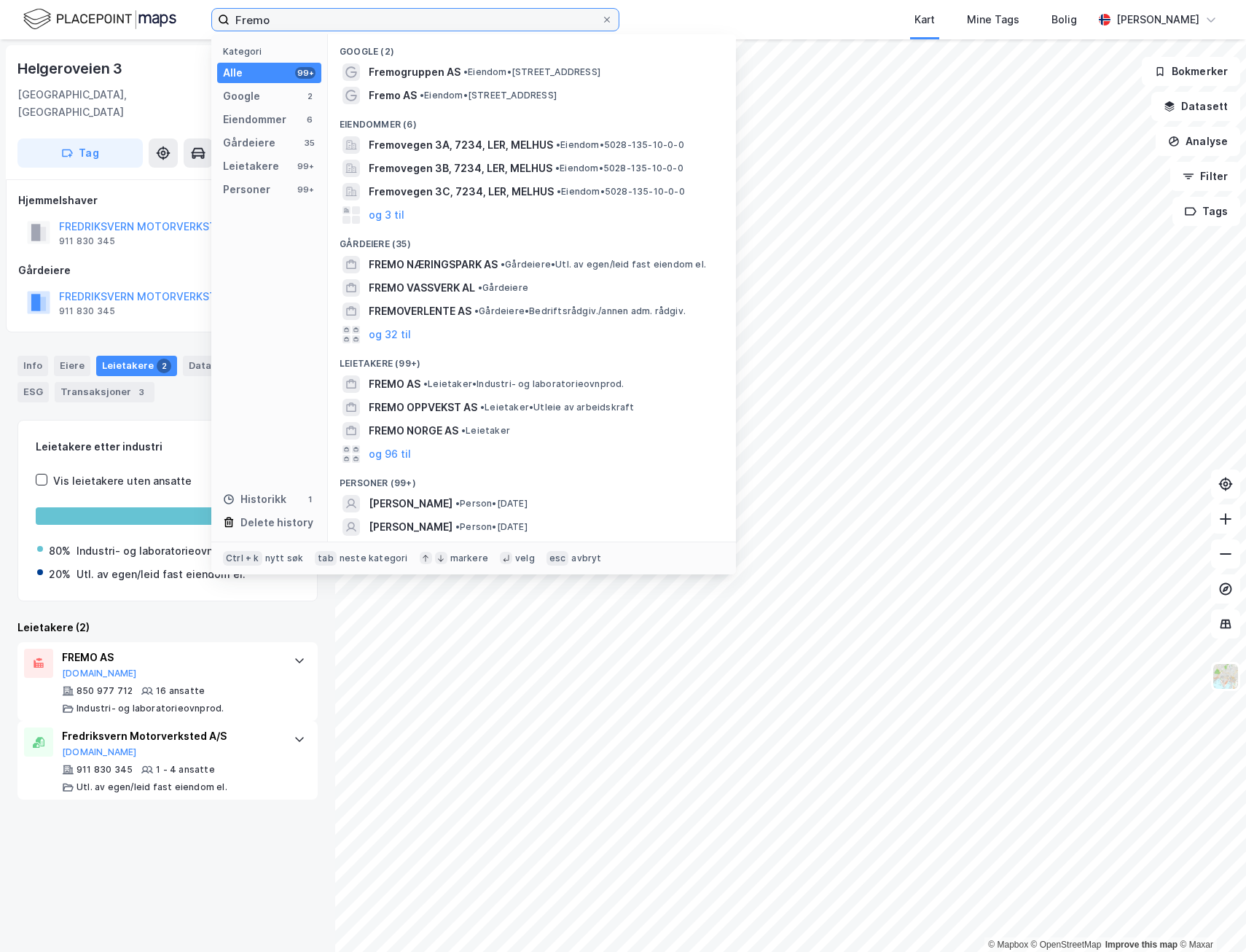
click at [420, 10] on input "Fremo" at bounding box center [416, 20] width 372 height 22
paste input "[STREET_ADDRESS]"
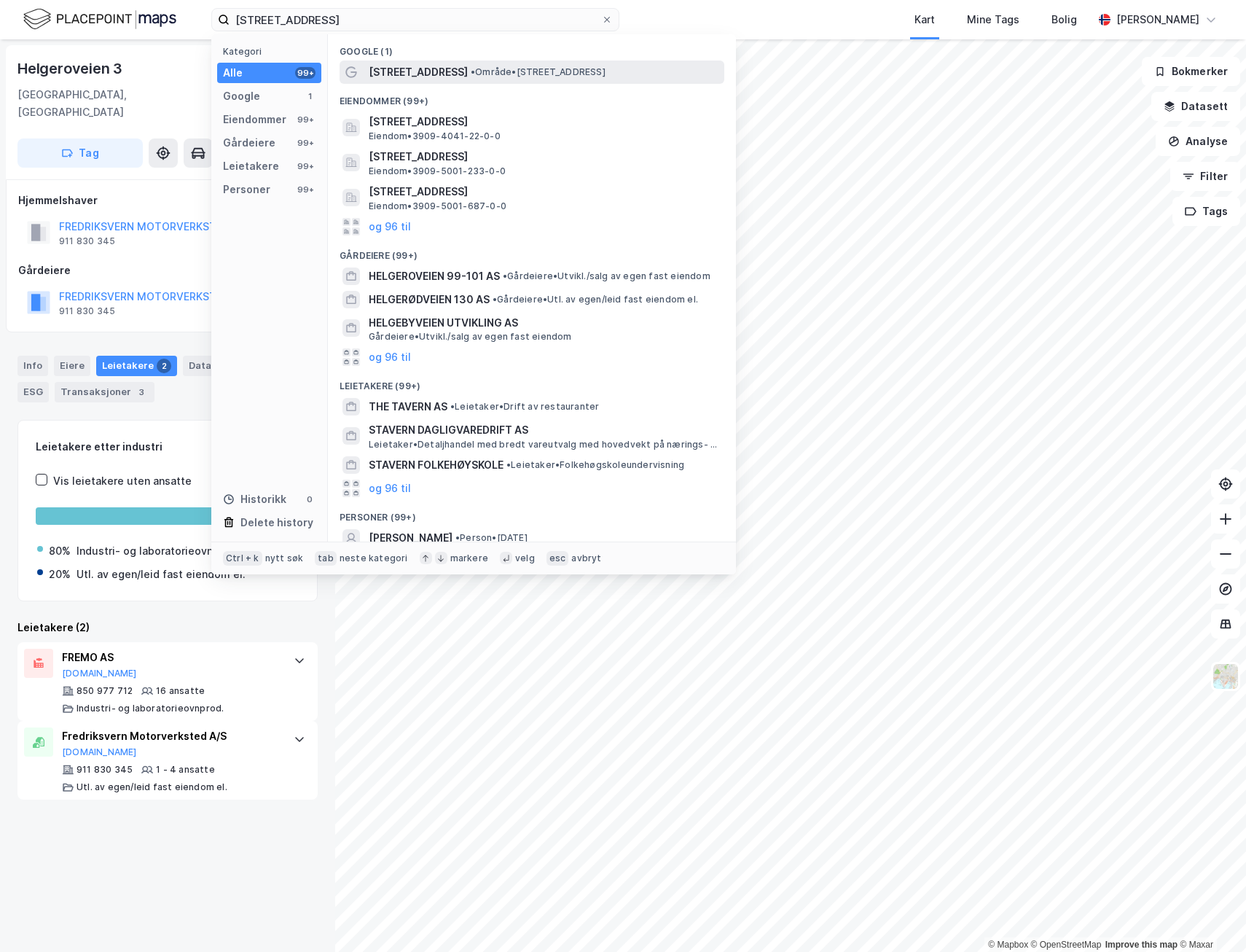
click at [435, 71] on span "[STREET_ADDRESS]" at bounding box center [418, 72] width 99 height 18
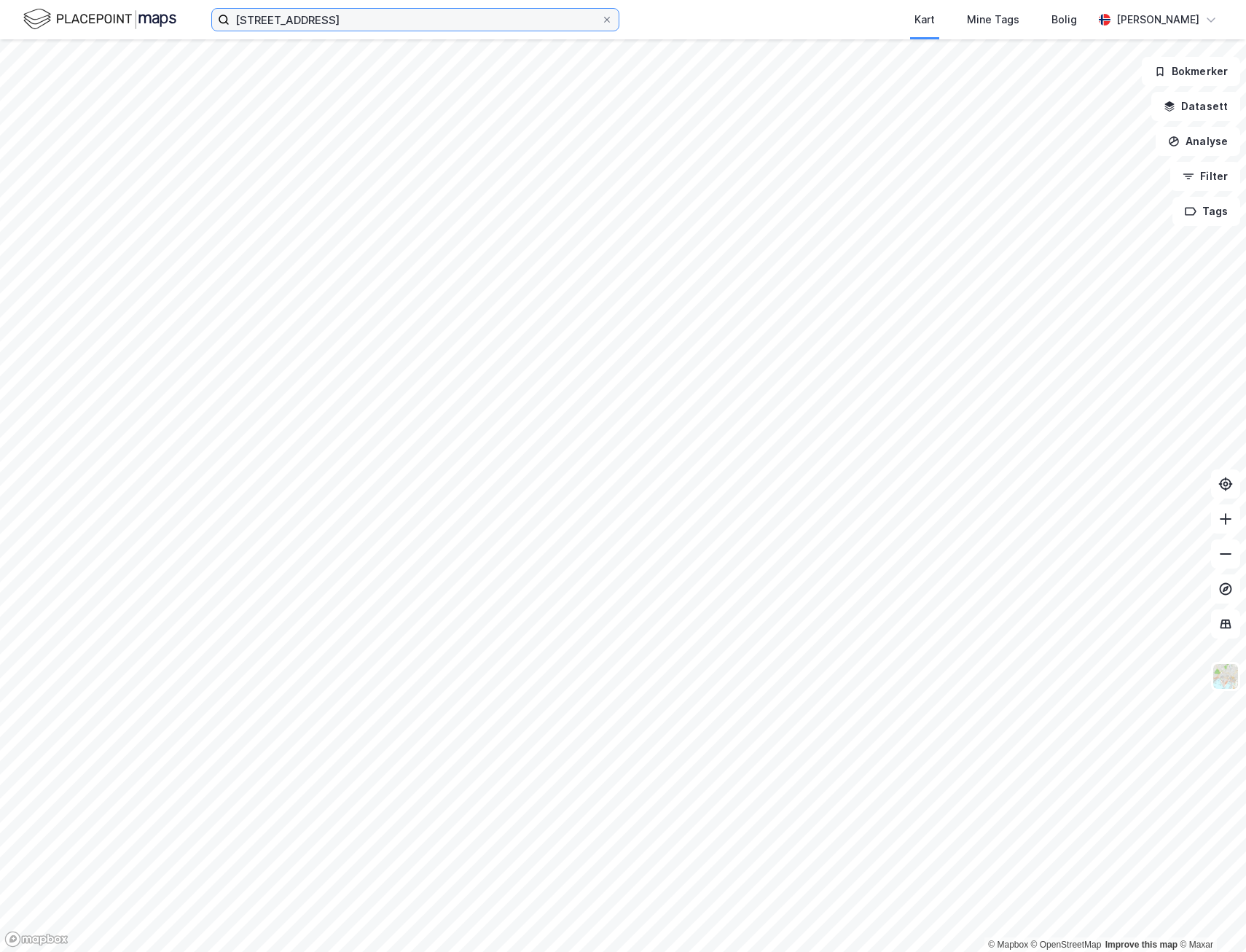
click at [428, 26] on input "[STREET_ADDRESS]" at bounding box center [416, 20] width 372 height 22
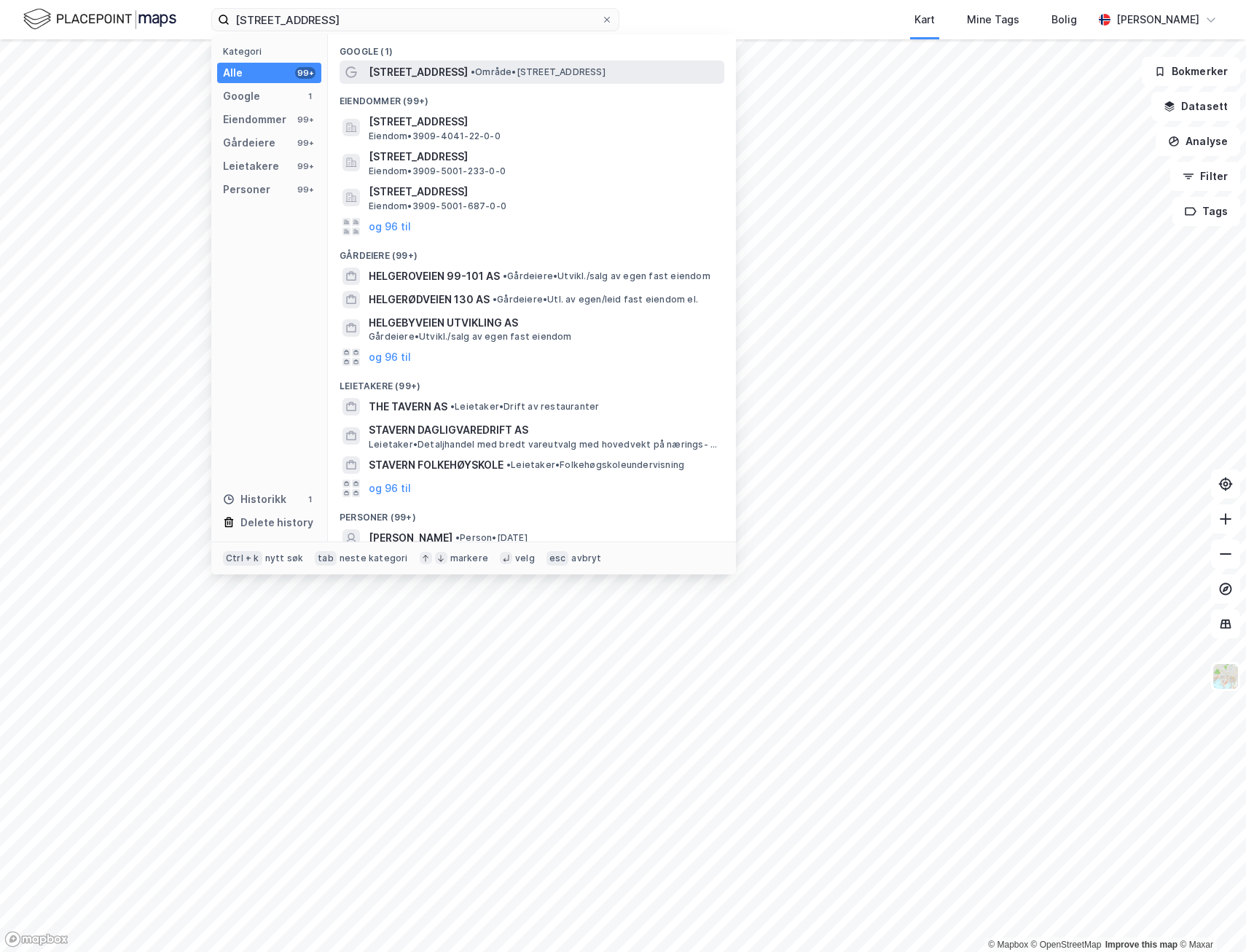
click at [412, 75] on span "[STREET_ADDRESS]" at bounding box center [418, 72] width 99 height 18
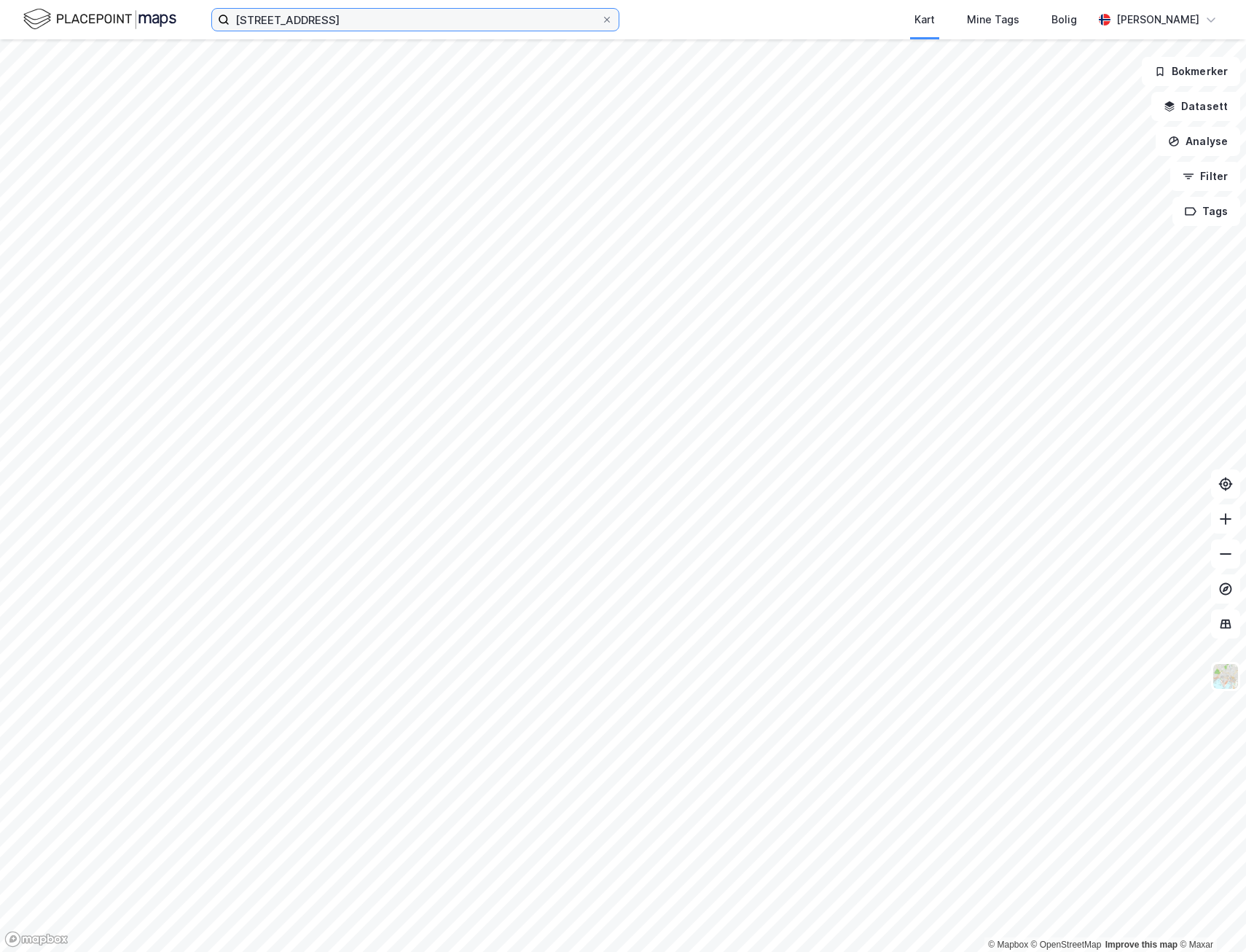
click at [393, 19] on input "[STREET_ADDRESS]" at bounding box center [416, 20] width 372 height 22
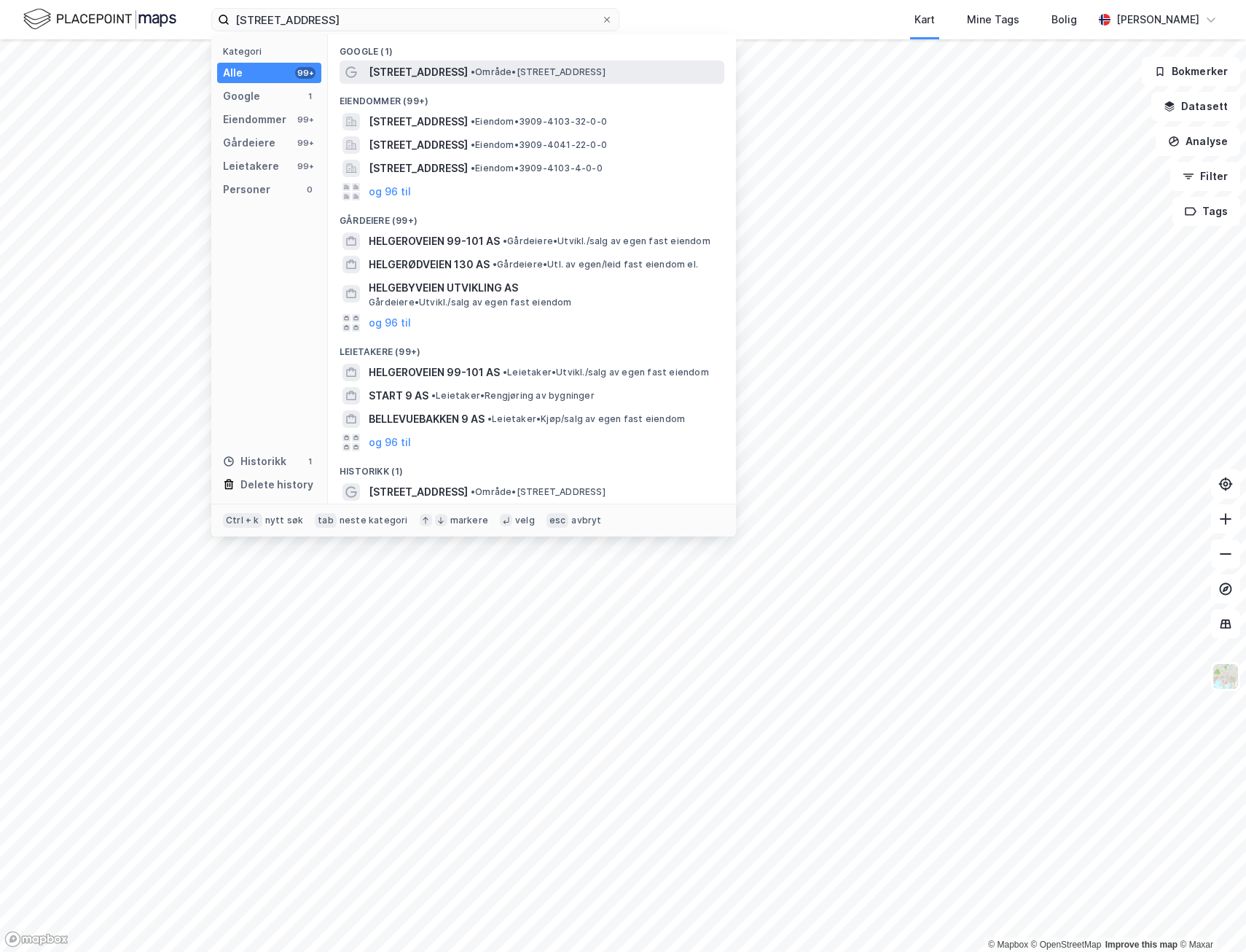
click at [421, 73] on span "[STREET_ADDRESS]" at bounding box center [418, 72] width 99 height 18
click at [326, 14] on input "[STREET_ADDRESS]" at bounding box center [416, 20] width 372 height 22
click at [399, 120] on span "[STREET_ADDRESS]" at bounding box center [418, 122] width 99 height 18
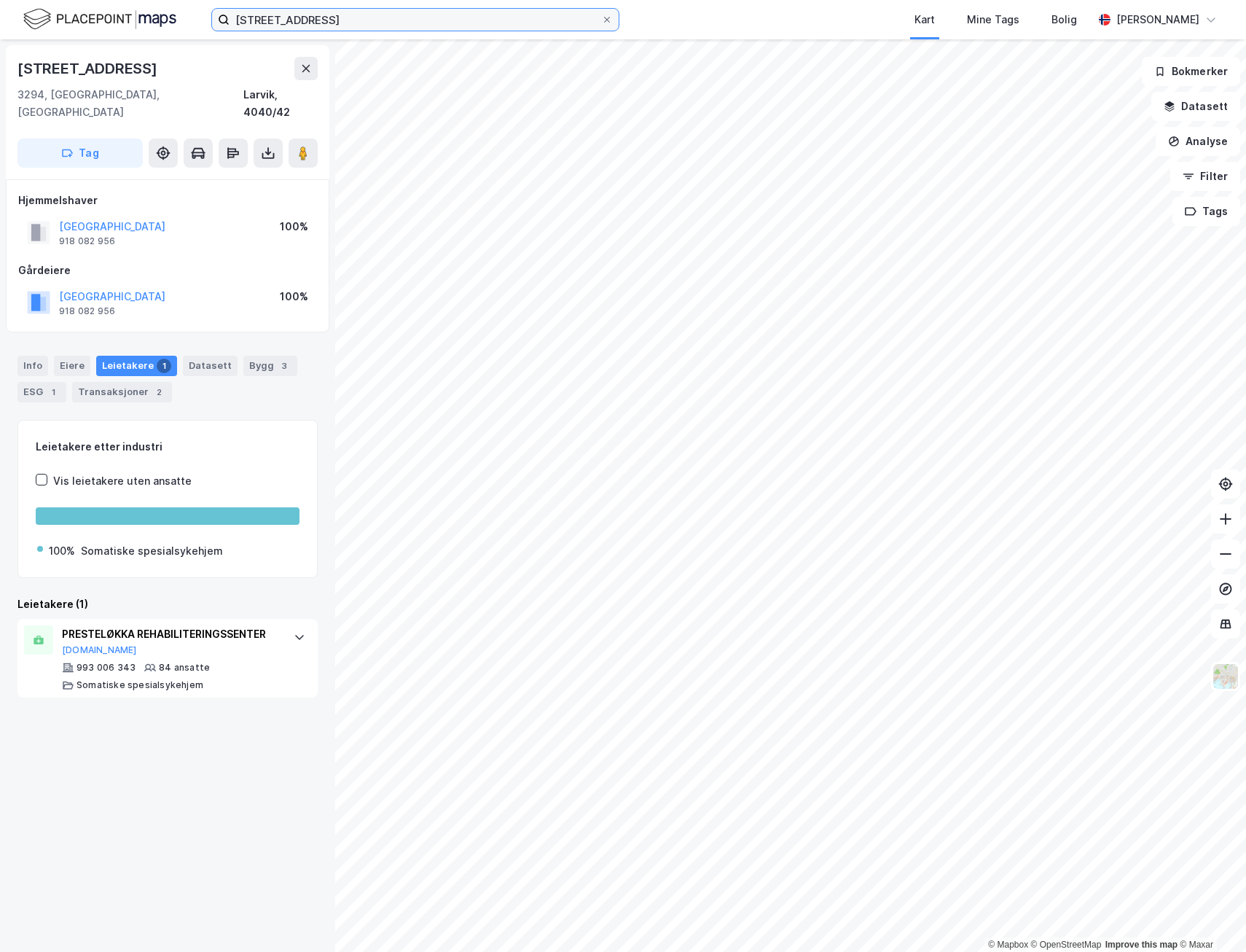
click at [422, 18] on input "[STREET_ADDRESS]" at bounding box center [416, 20] width 372 height 22
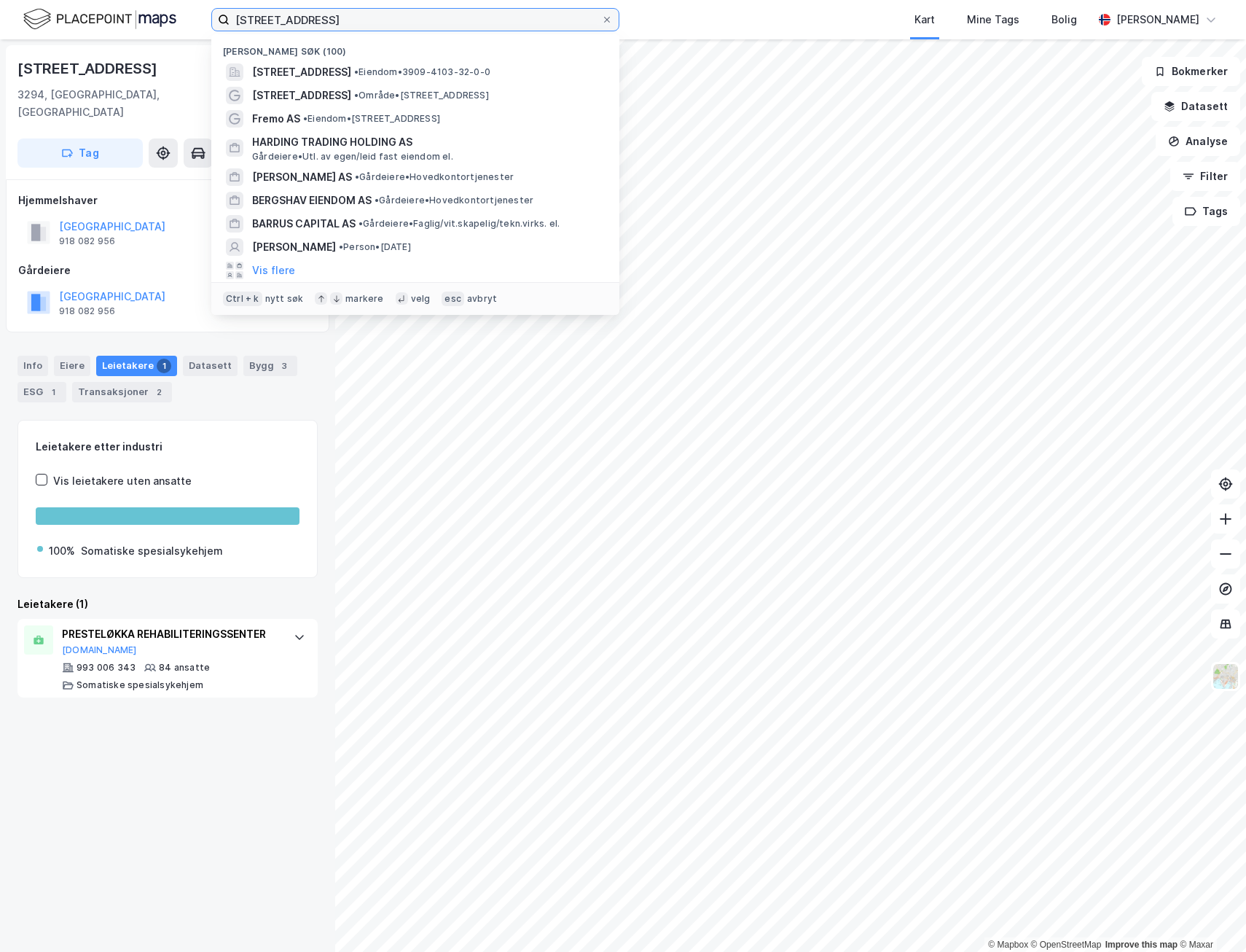
click at [422, 18] on input "[STREET_ADDRESS]" at bounding box center [416, 20] width 372 height 22
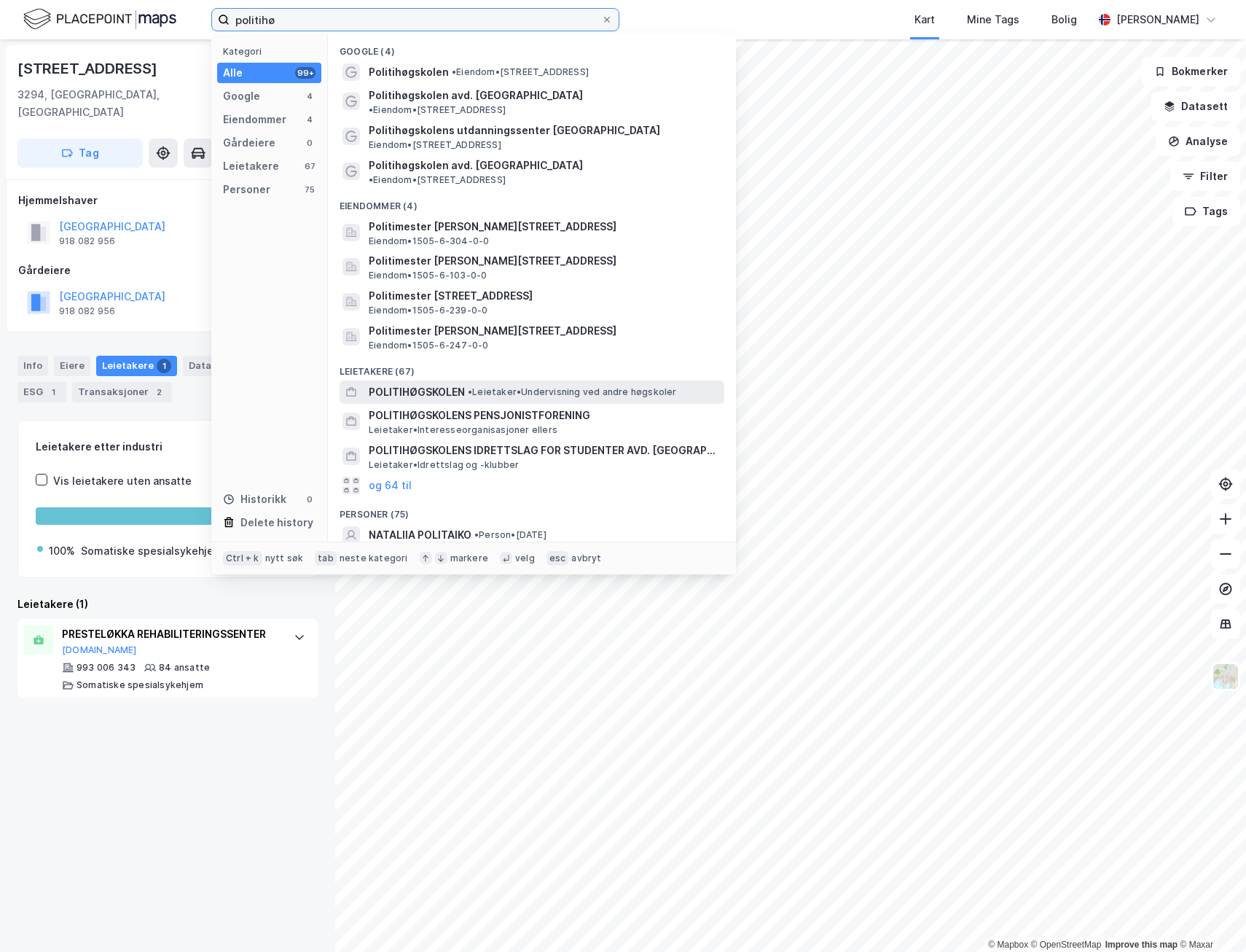
type input "politihø"
click at [413, 384] on span "POLITIHØGSKOLEN" at bounding box center [417, 393] width 96 height 18
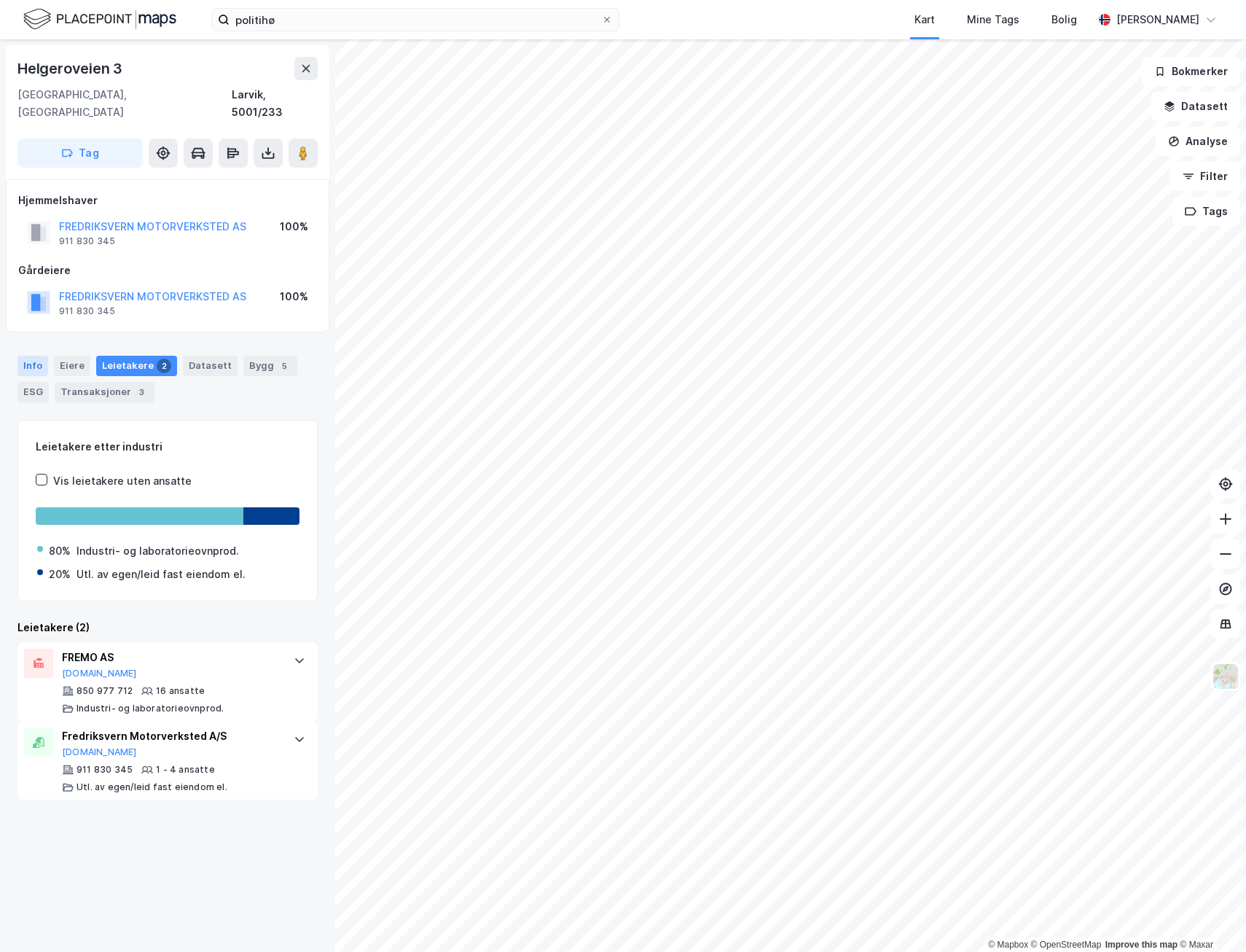
click at [43, 355] on div "Info" at bounding box center [33, 365] width 30 height 20
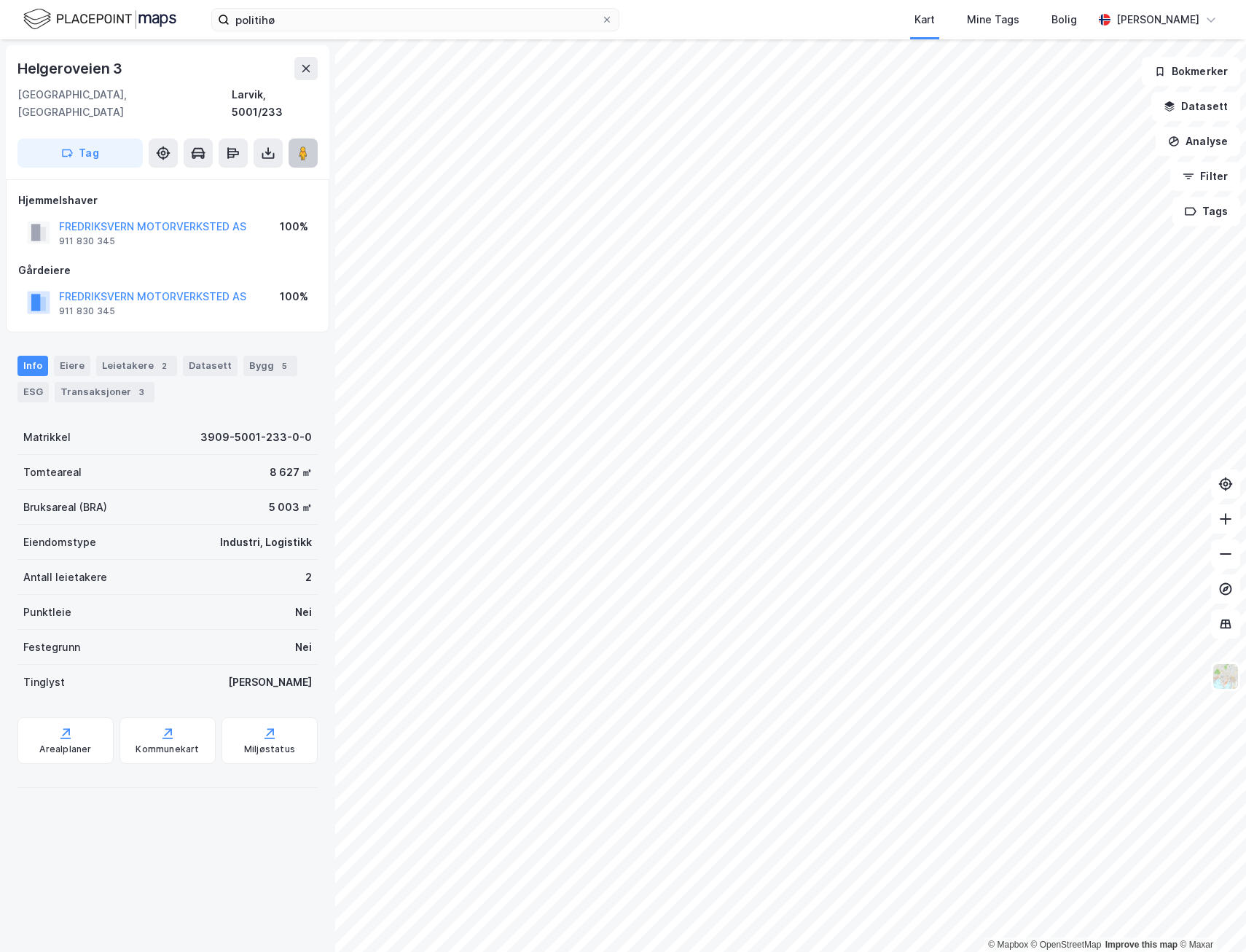
click at [300, 146] on image at bounding box center [303, 153] width 9 height 14
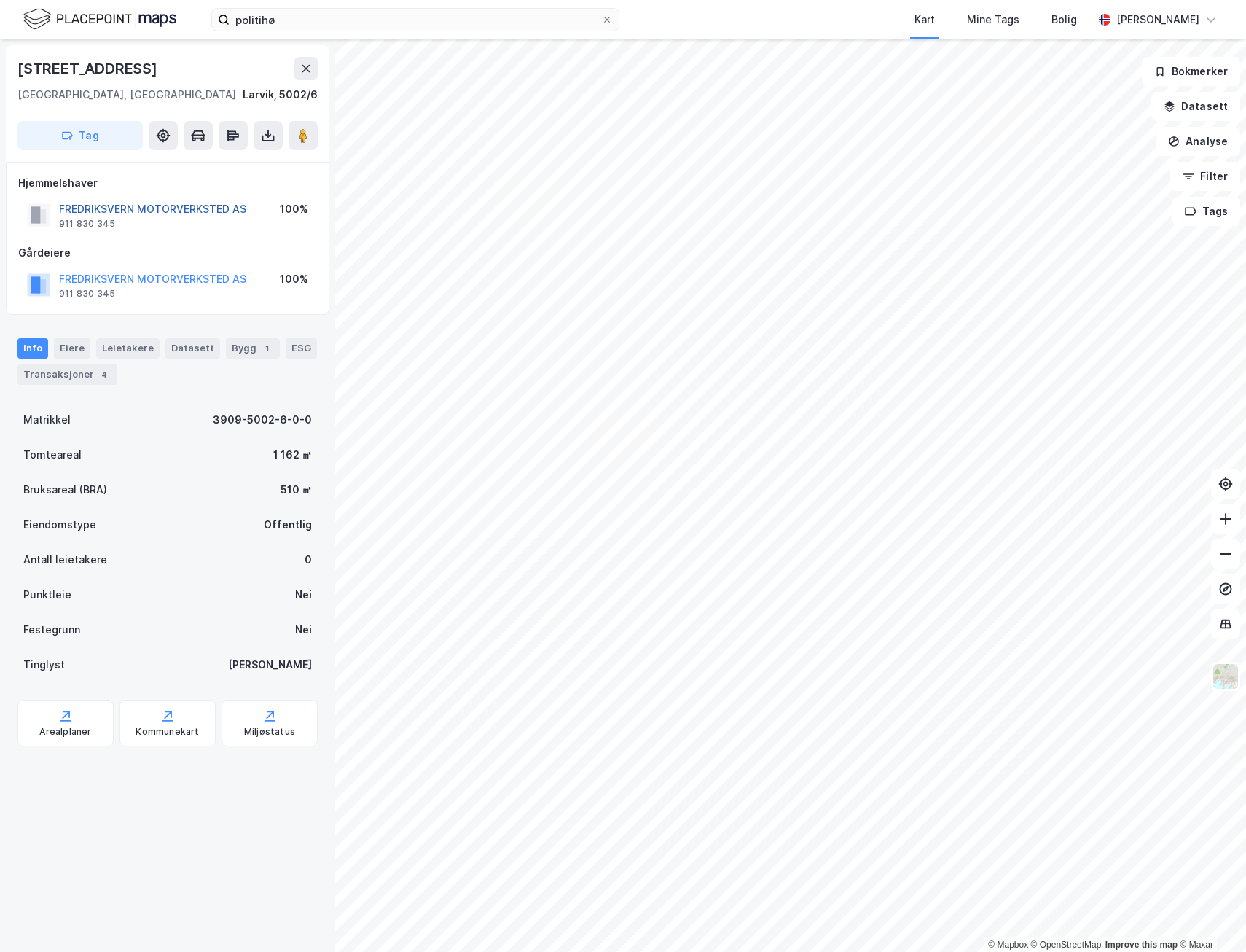
click at [0, 0] on button "FREDRIKSVERN MOTORVERKSTED AS" at bounding box center [0, 0] width 0 height 0
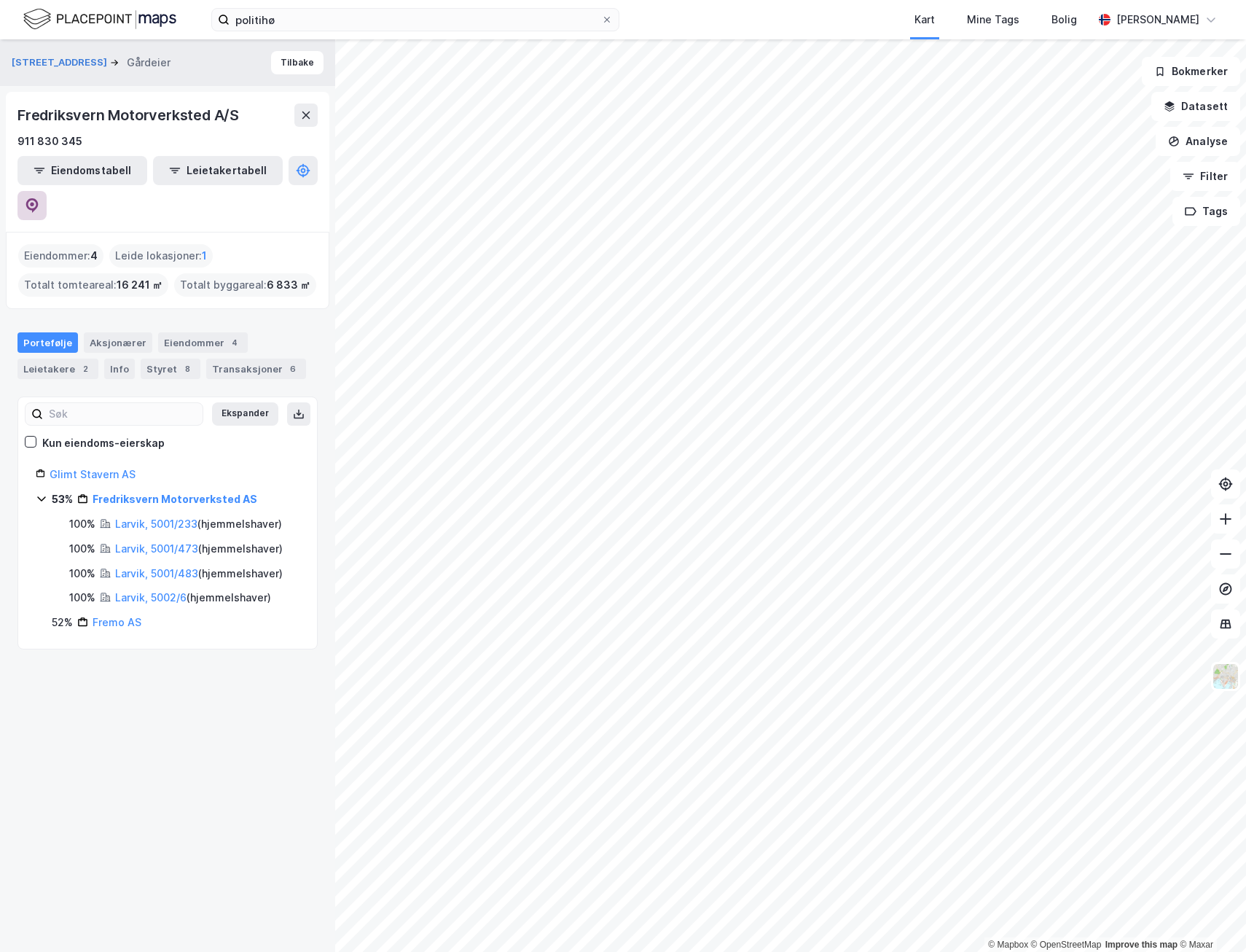
click at [39, 198] on icon at bounding box center [32, 205] width 14 height 14
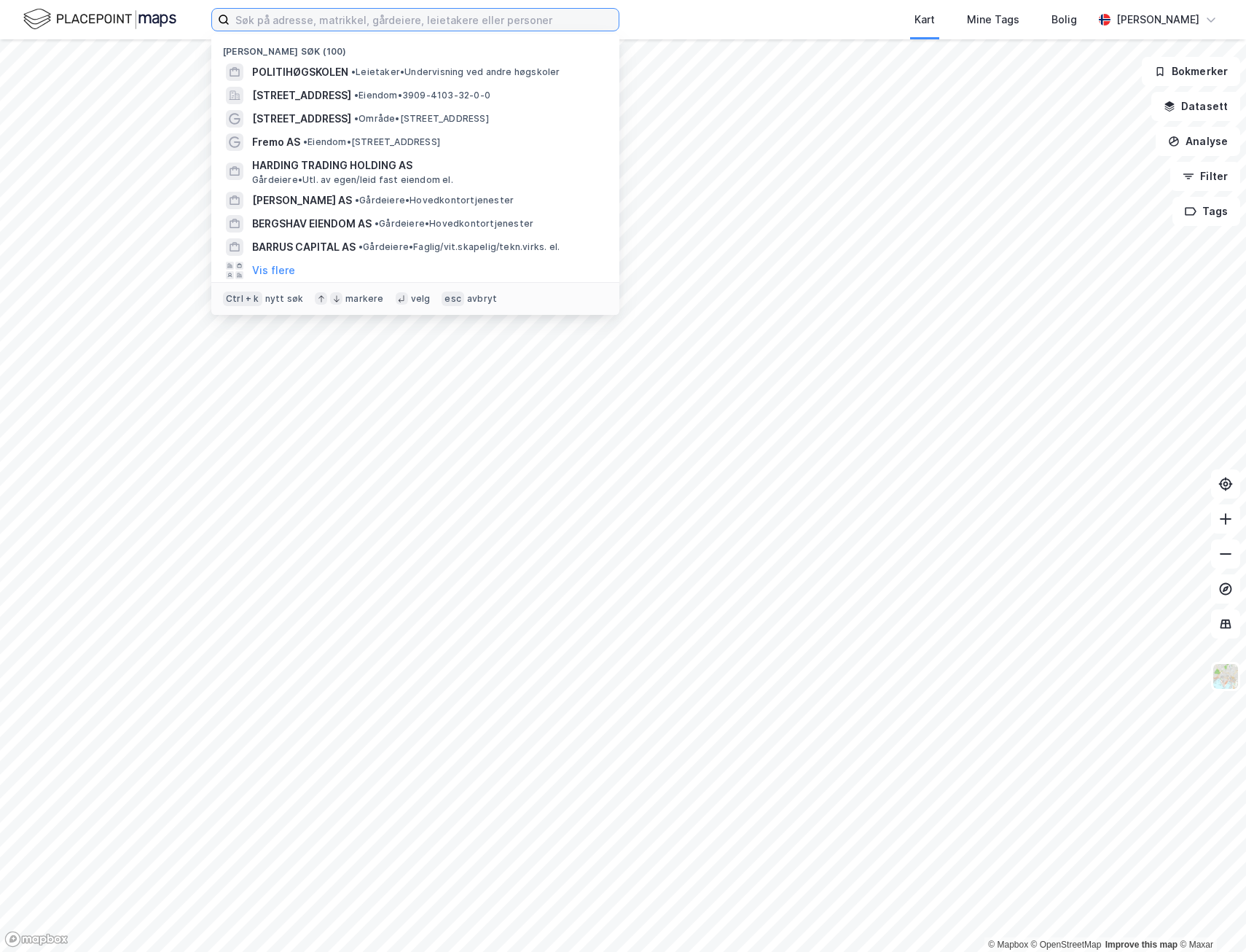
click at [429, 19] on input at bounding box center [425, 20] width 389 height 22
paste input "STAVERN HELSE OG FORVALTNING AS"
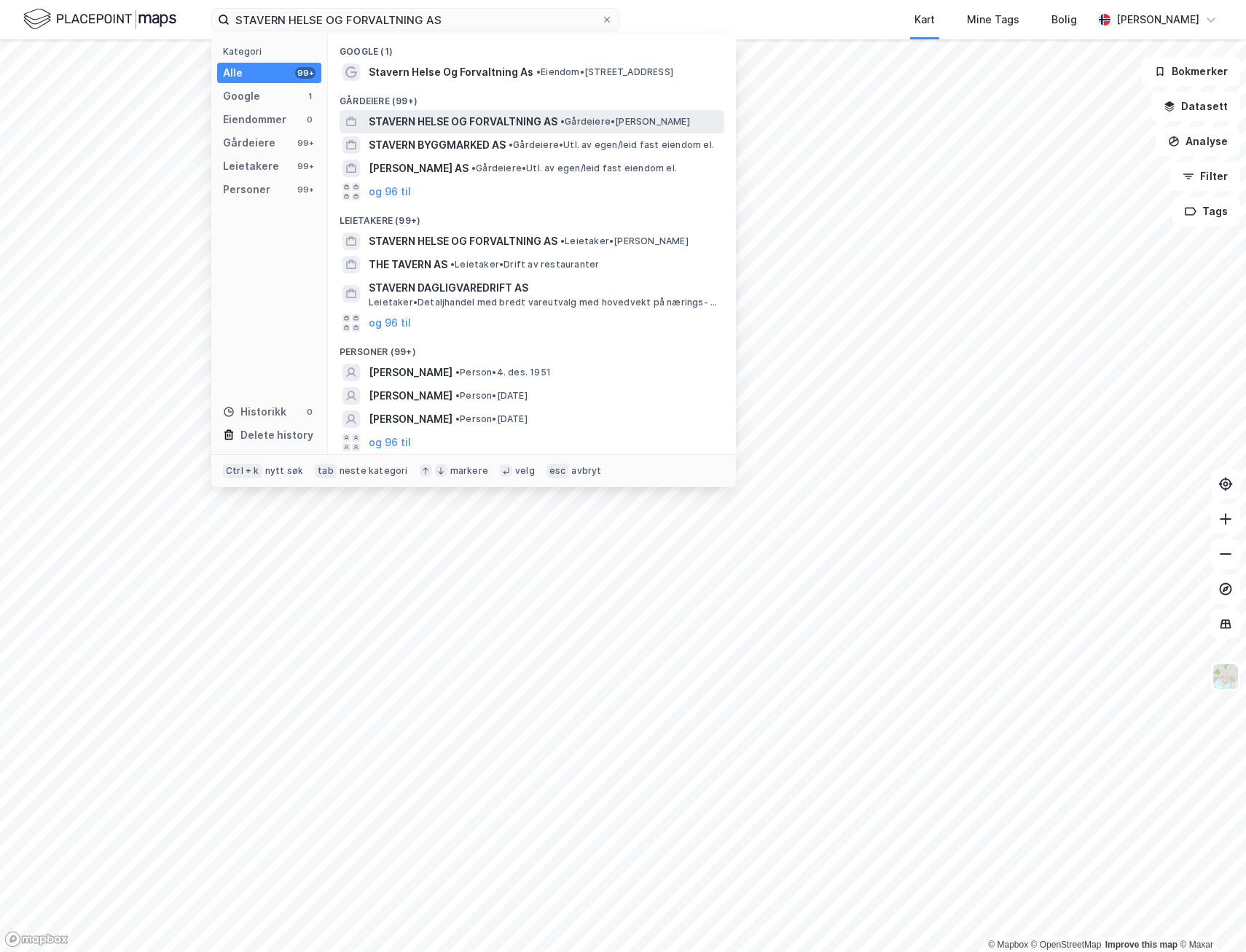
click at [464, 119] on span "STAVERN HELSE OG FORVALTNING AS" at bounding box center [463, 122] width 189 height 18
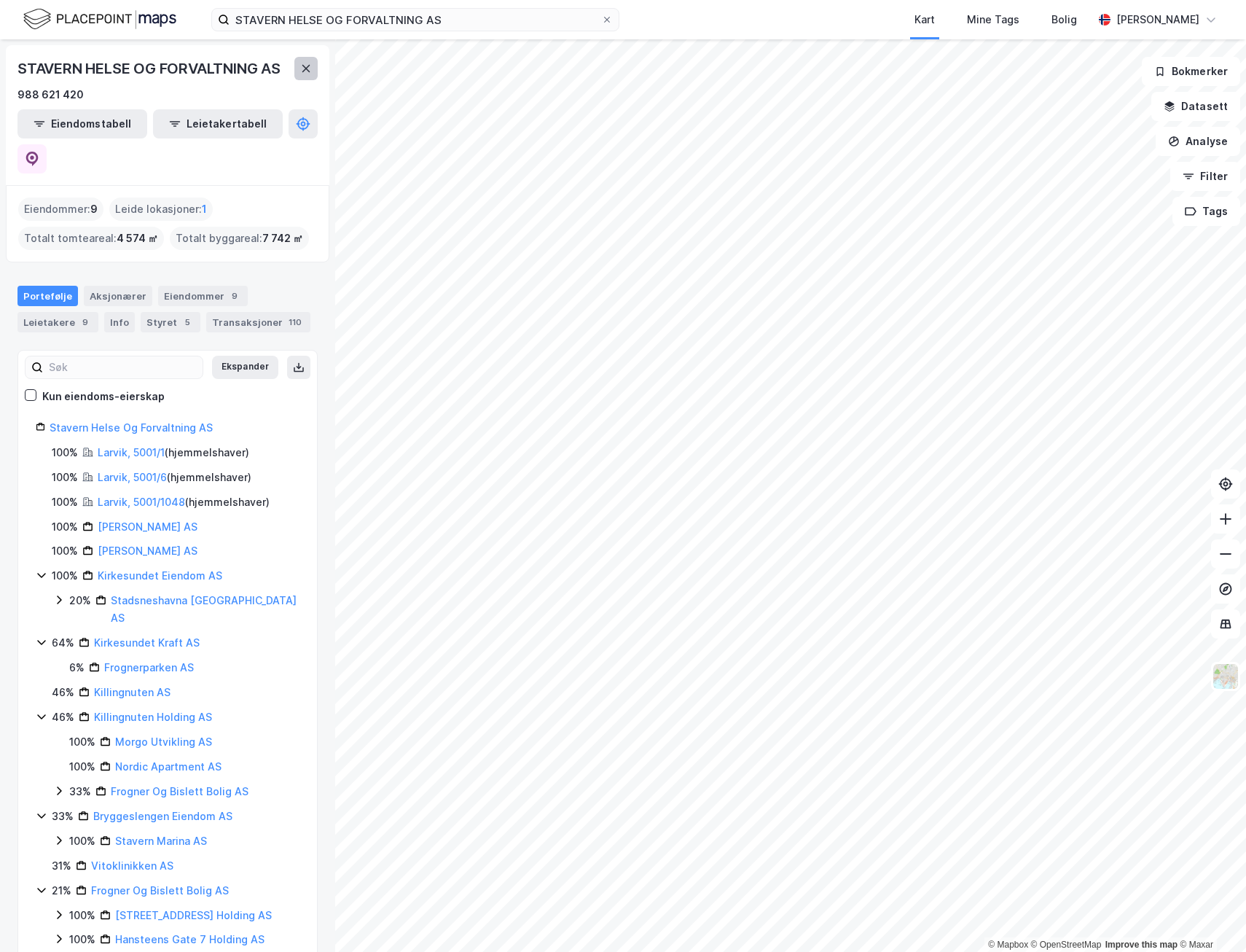
click at [304, 63] on icon at bounding box center [306, 68] width 12 height 12
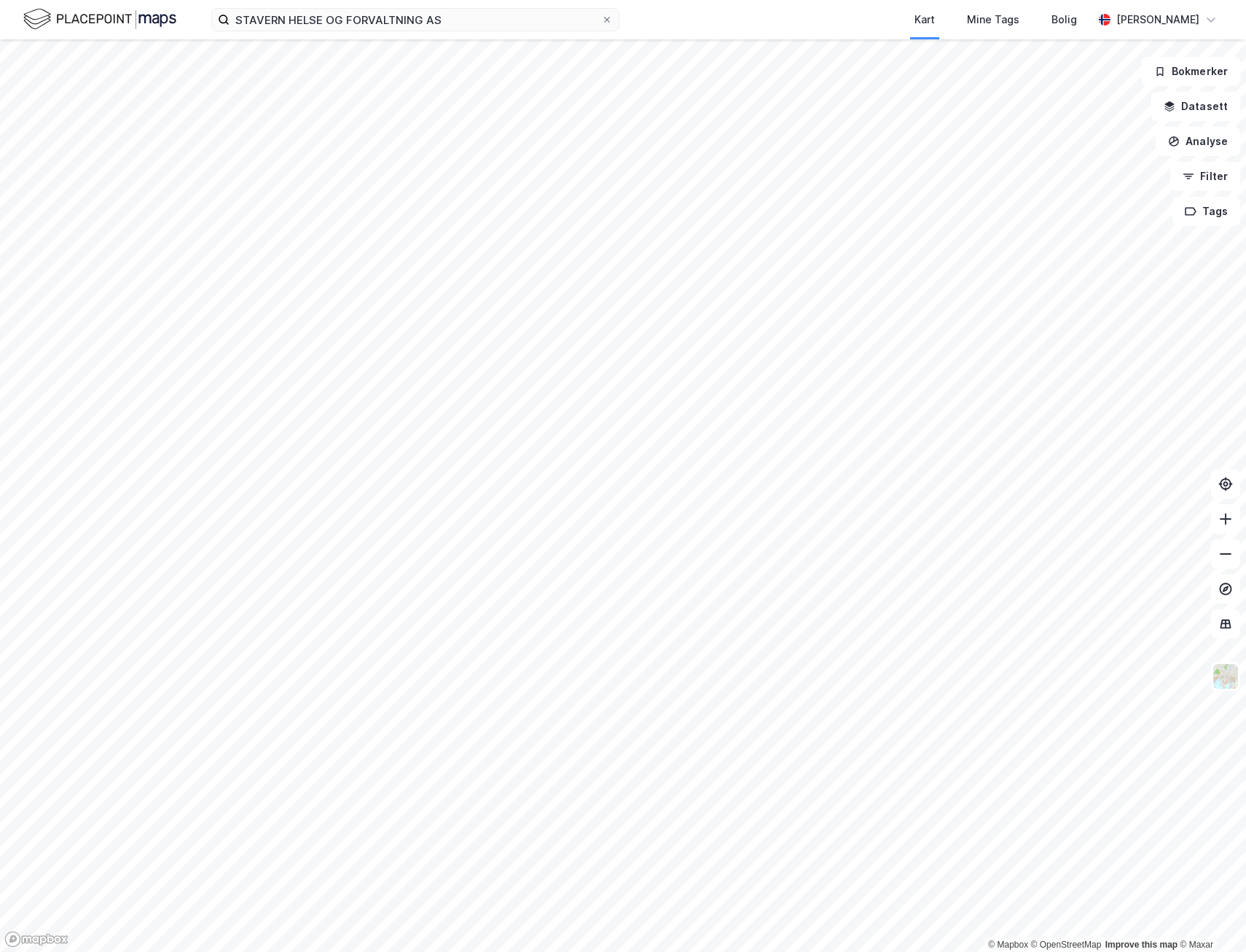
click at [91, 16] on img at bounding box center [99, 19] width 153 height 26
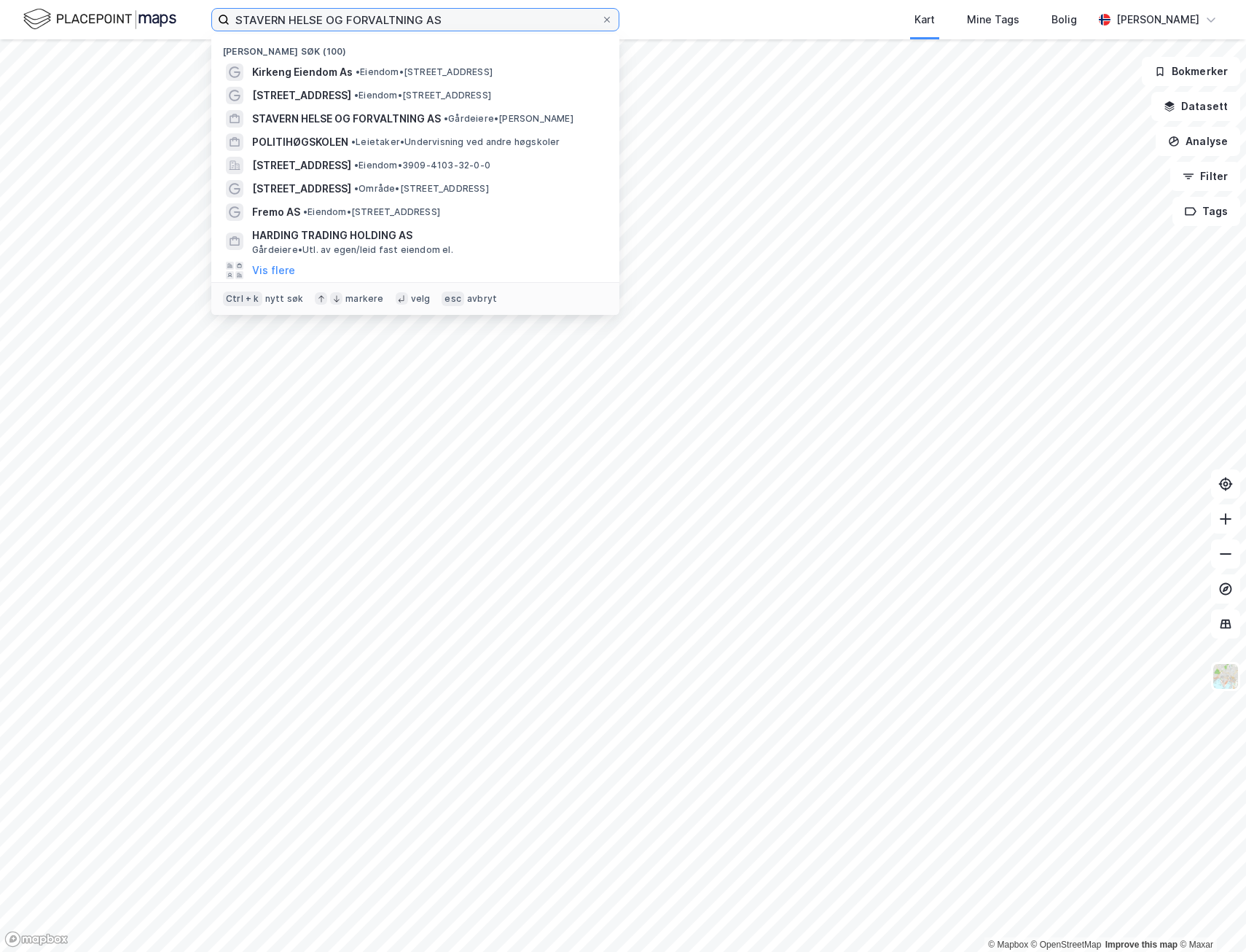
click at [381, 22] on input "STAVERN HELSE OG FORVALTNING AS" at bounding box center [416, 20] width 372 height 22
paste input "Koma Invest"
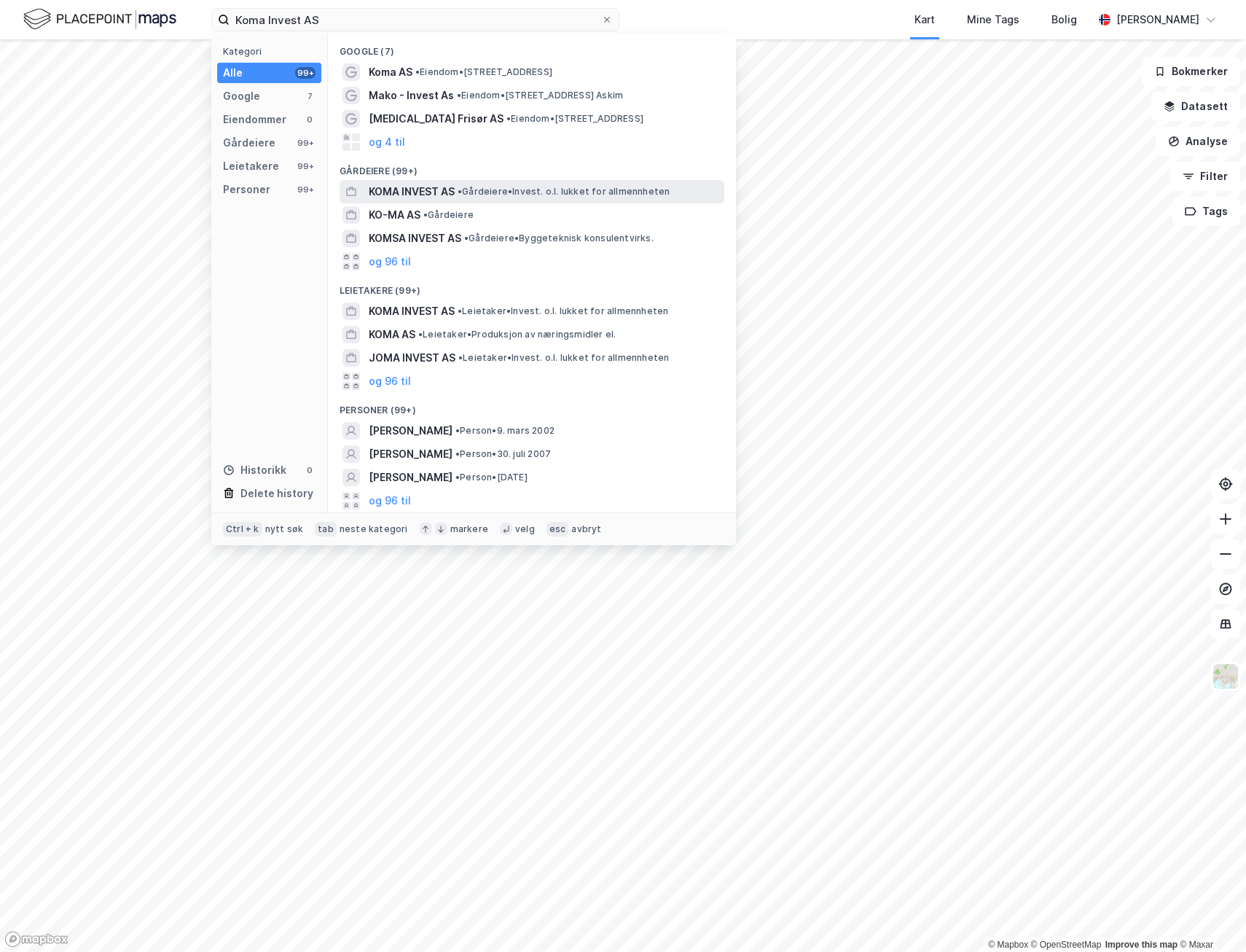
click at [427, 194] on span "KOMA INVEST AS" at bounding box center [411, 192] width 86 height 18
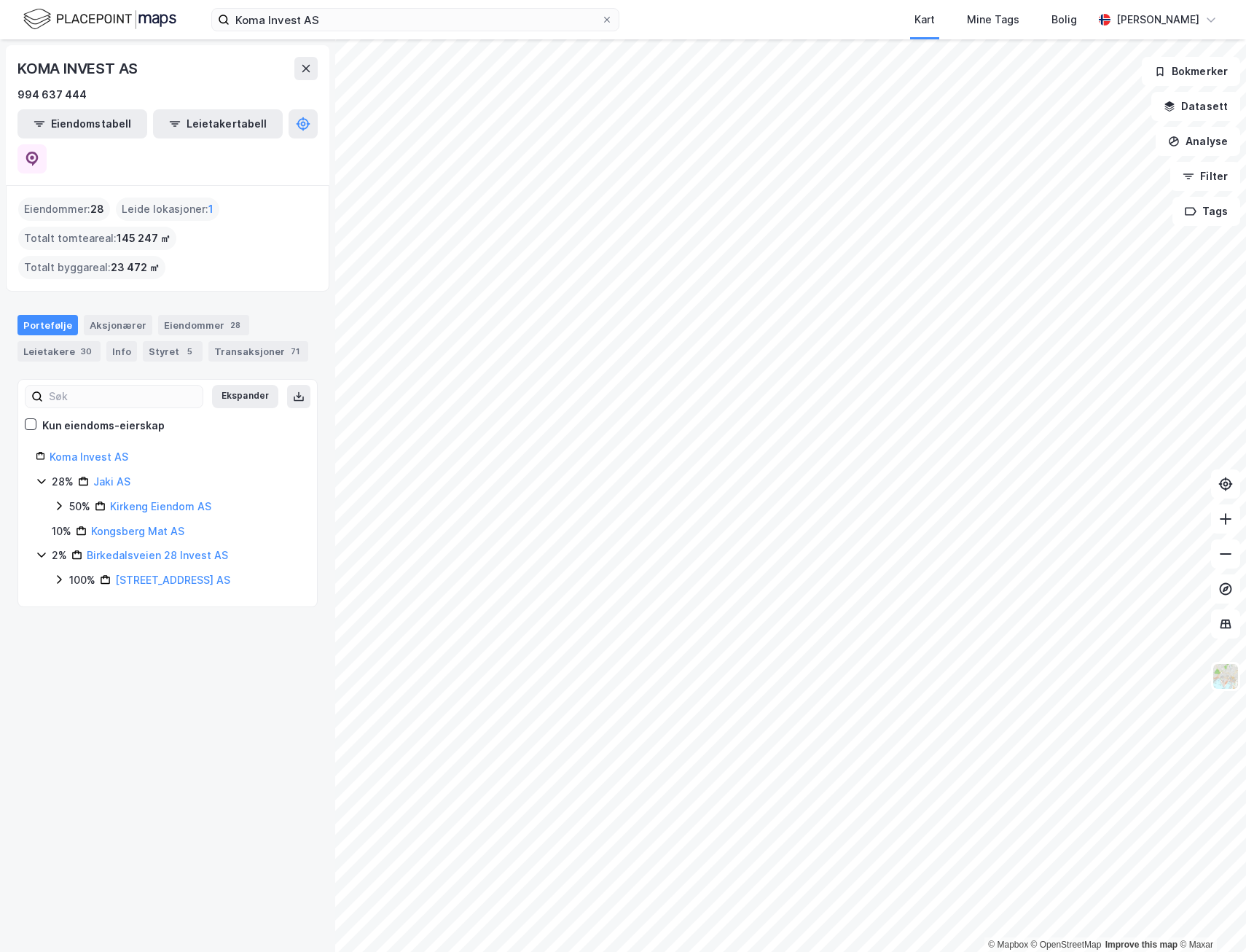
click at [60, 502] on icon at bounding box center [59, 506] width 4 height 9
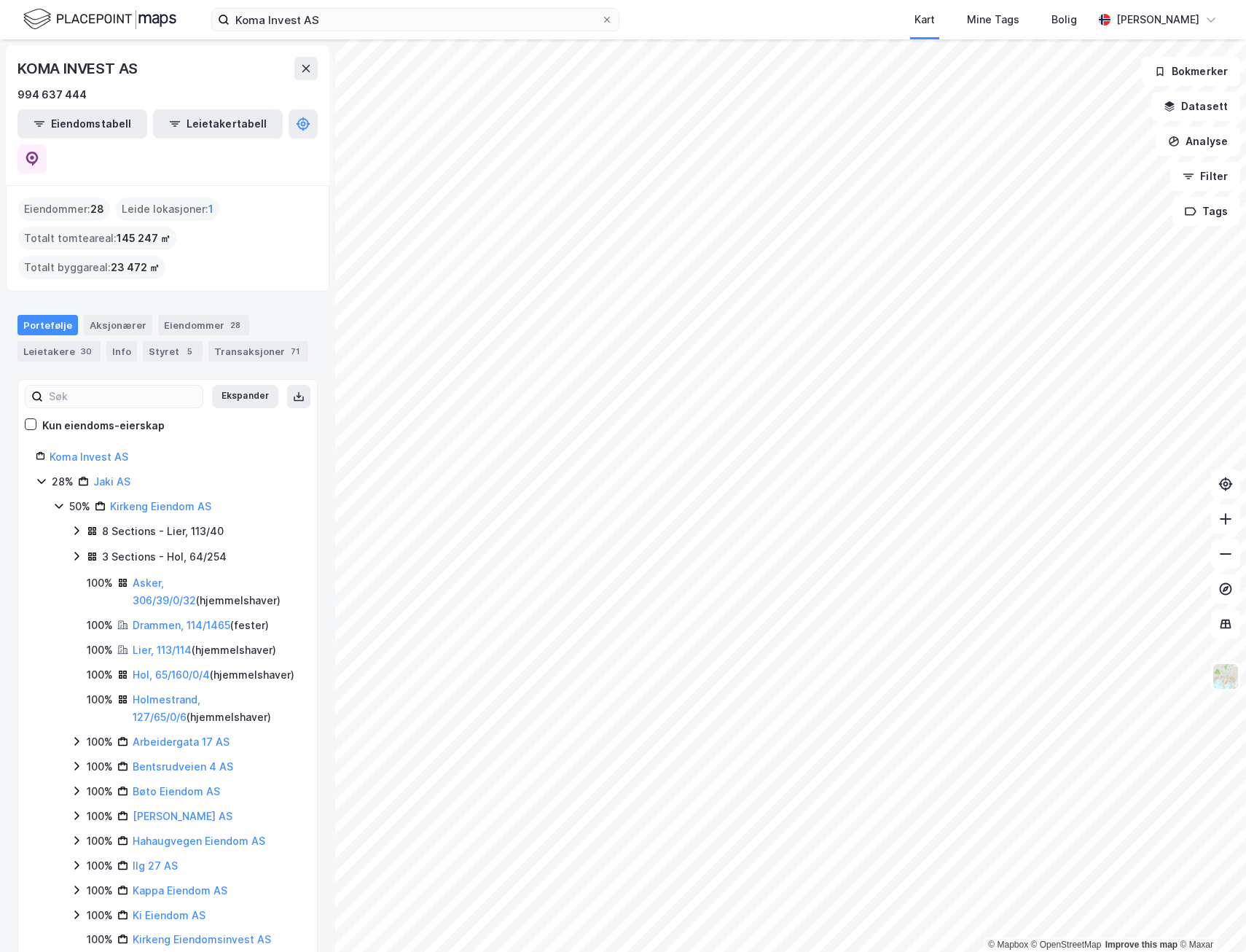
click at [60, 500] on icon at bounding box center [59, 505] width 12 height 12
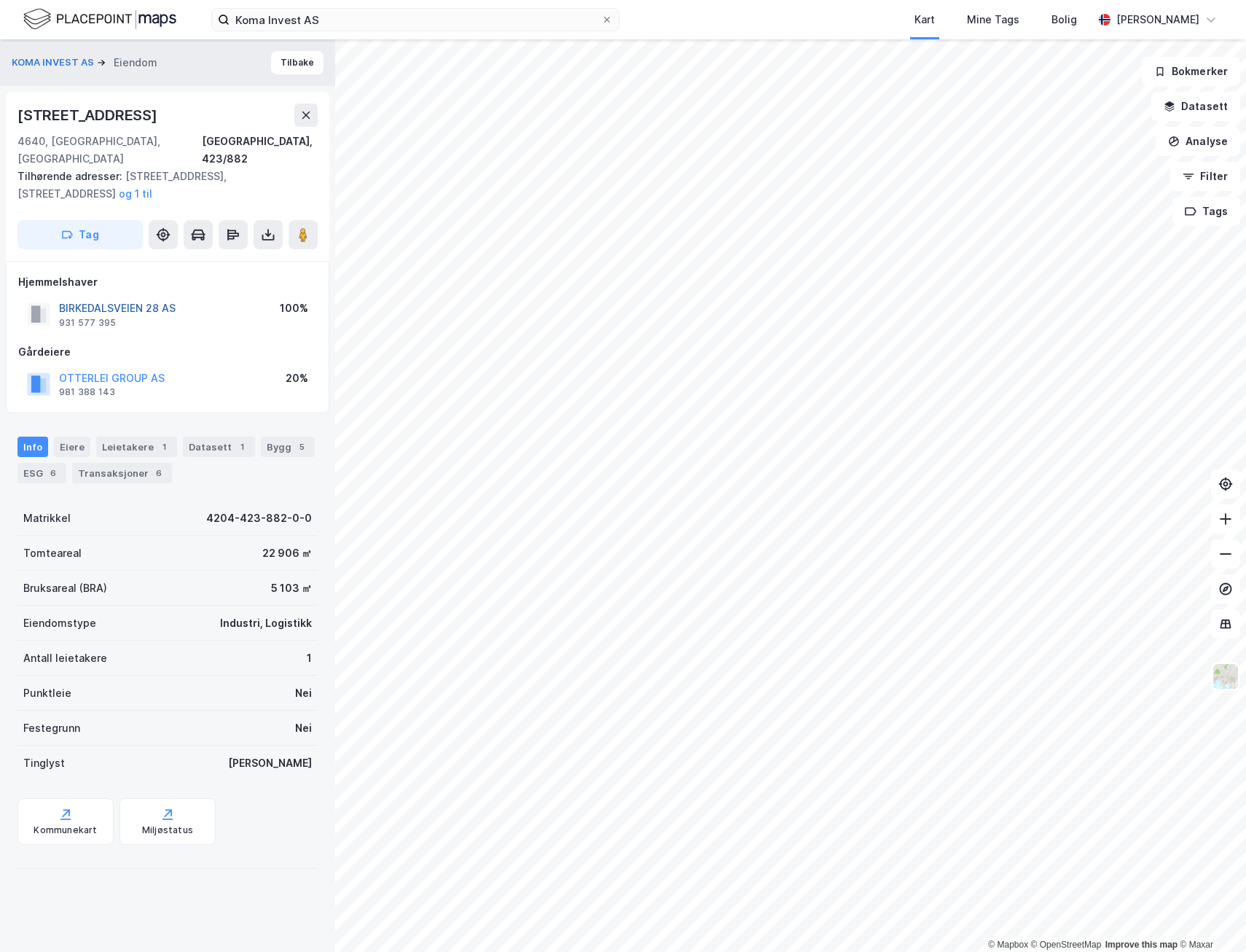
click at [0, 0] on button "BIRKEDALSVEIEN 28 AS" at bounding box center [0, 0] width 0 height 0
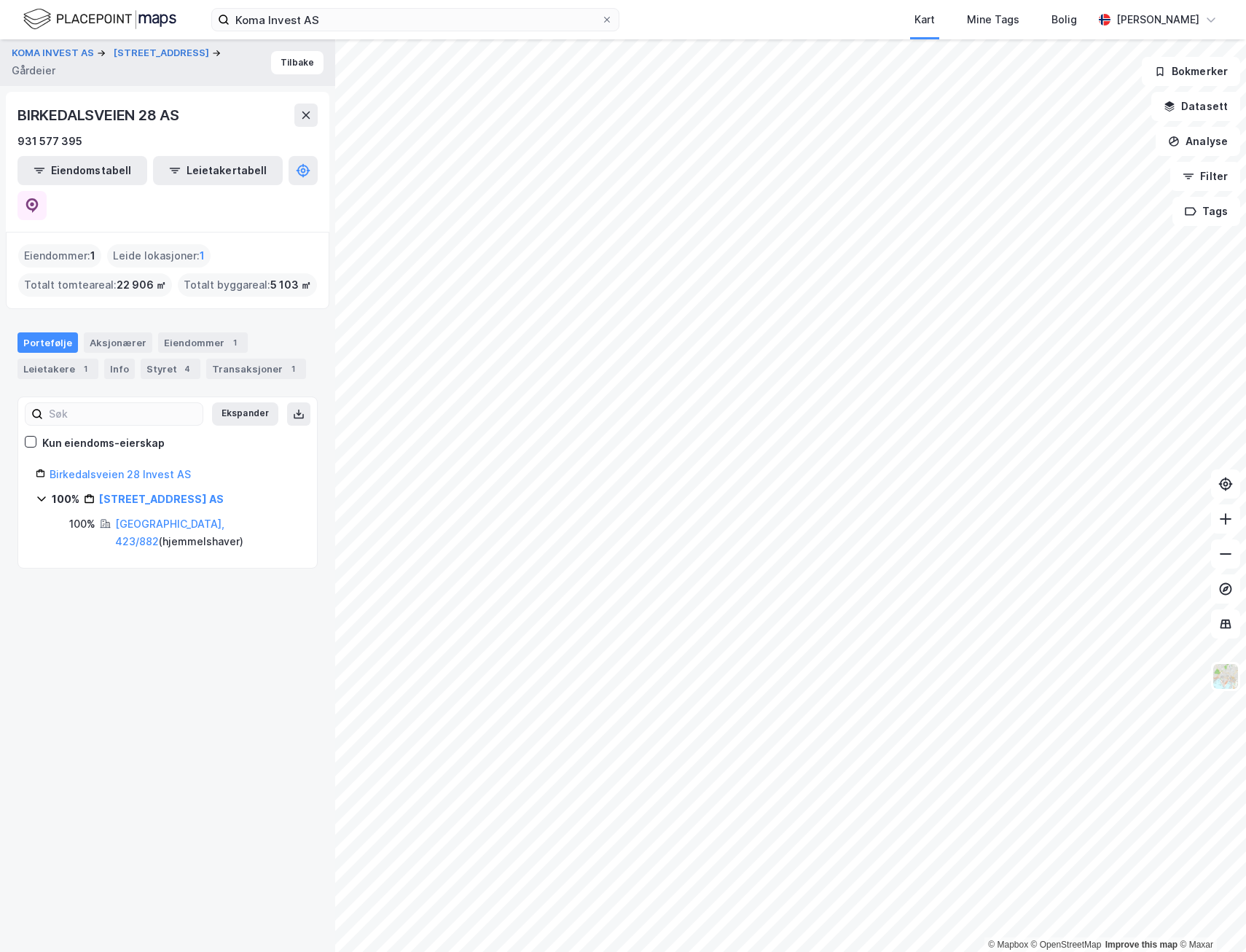
click at [43, 496] on icon at bounding box center [41, 499] width 8 height 5
click at [43, 494] on icon at bounding box center [41, 498] width 4 height 9
drag, startPoint x: 43, startPoint y: 464, endPoint x: 196, endPoint y: 438, distance: 155.2
click at [196, 465] on div "Birkedalsveien 28 Invest AS" at bounding box center [174, 474] width 250 height 18
click at [47, 191] on button at bounding box center [32, 205] width 29 height 29
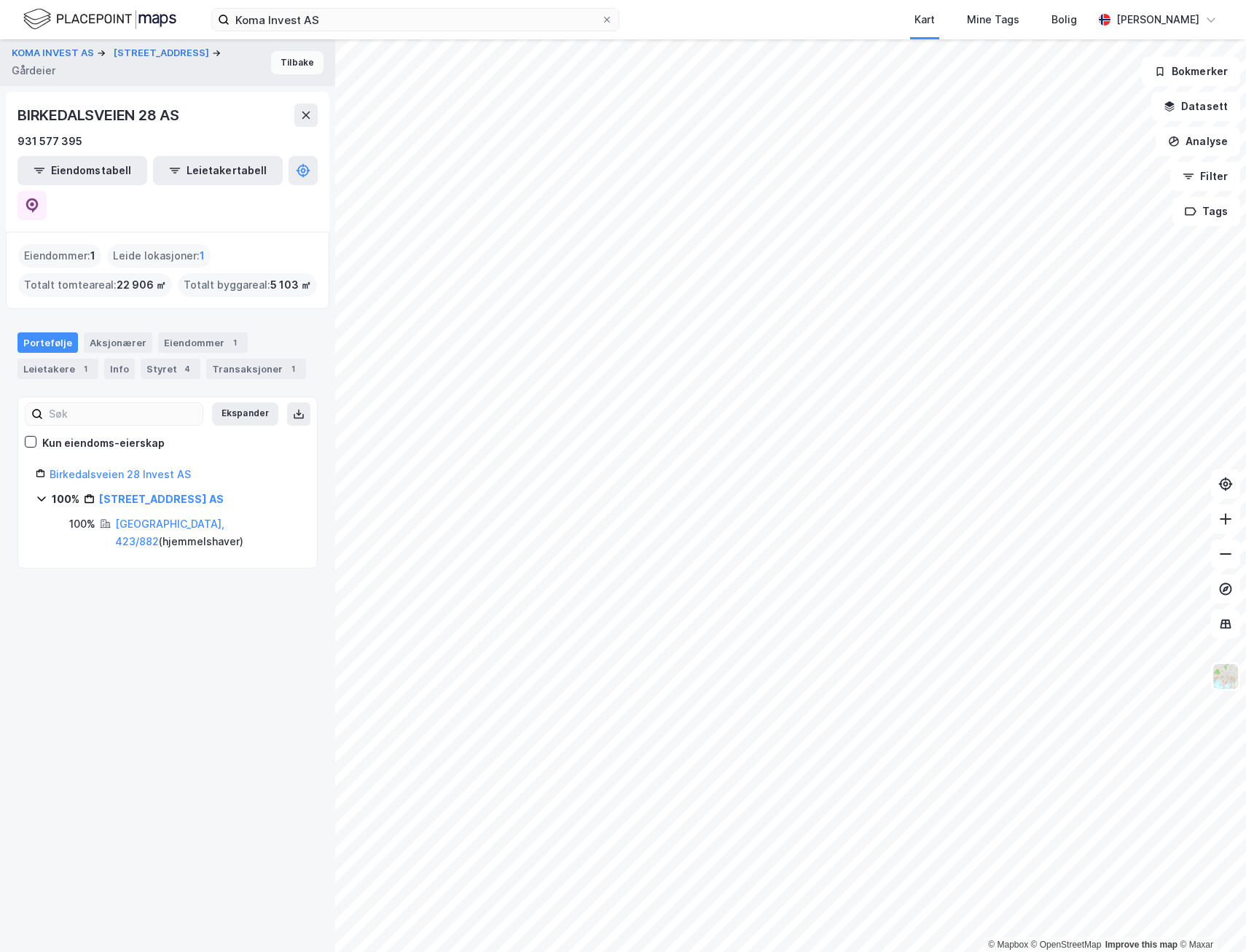
click at [288, 63] on button "Tilbake" at bounding box center [297, 62] width 52 height 23
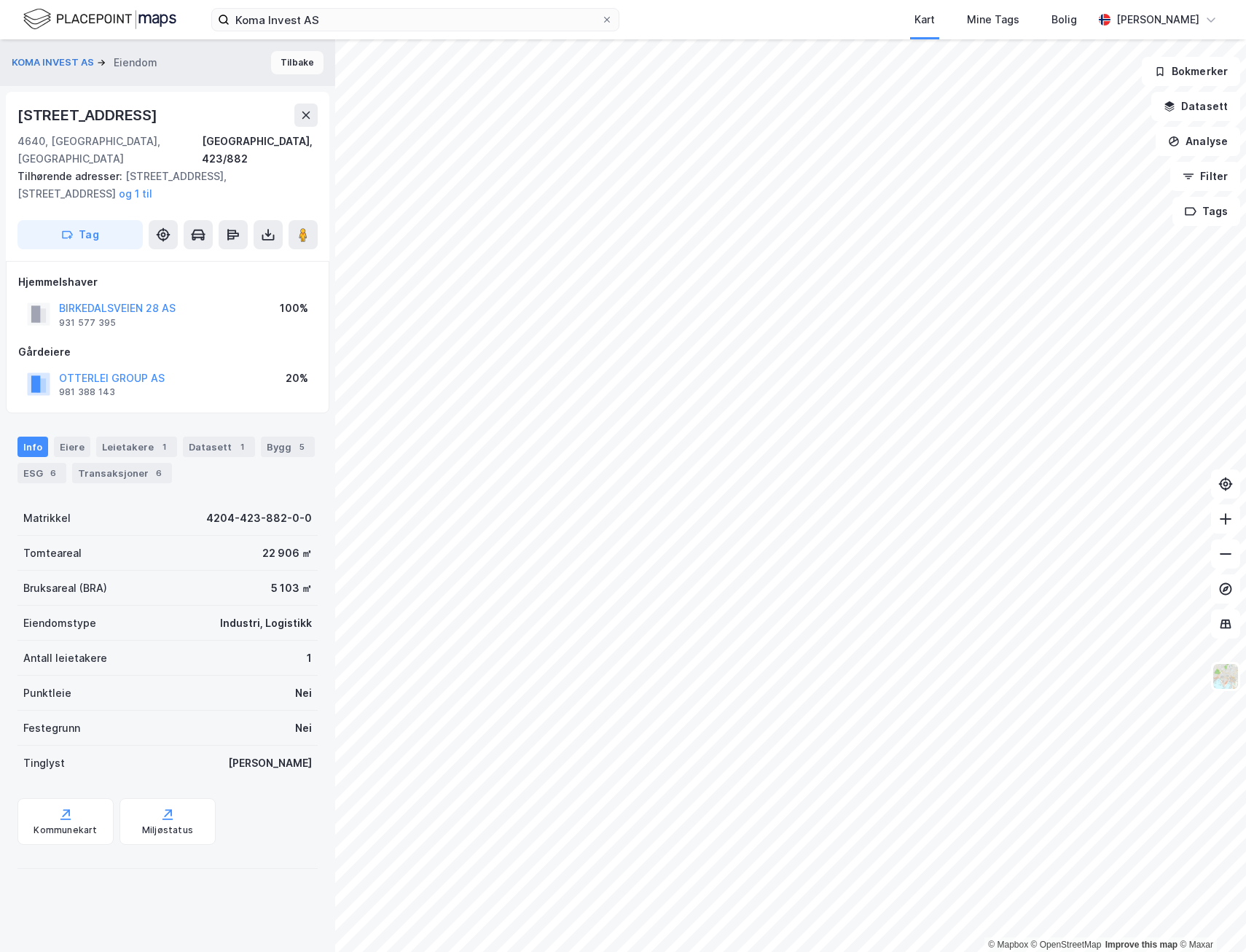
click at [290, 64] on button "Tilbake" at bounding box center [297, 62] width 52 height 23
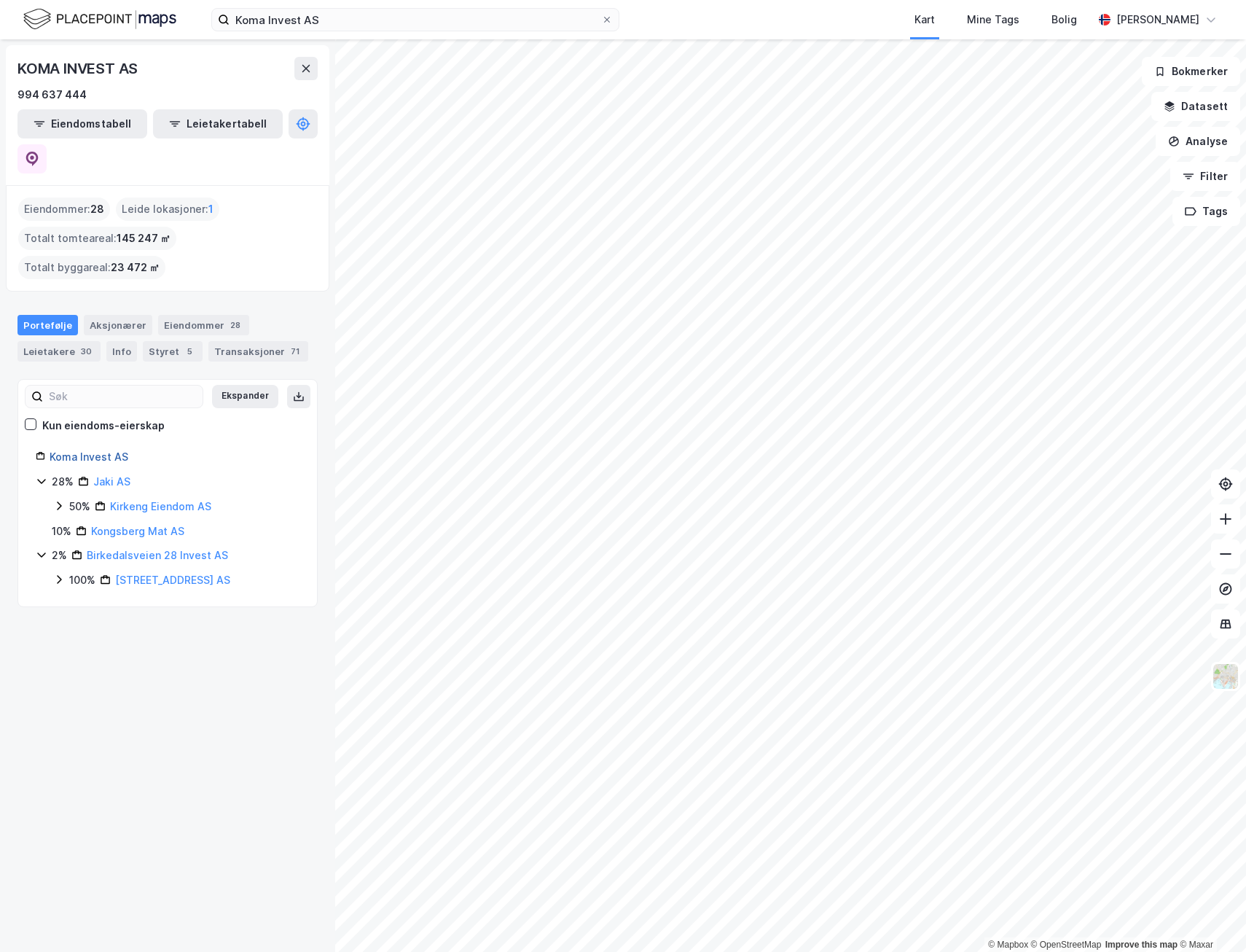
click at [101, 450] on link "Koma Invest AS" at bounding box center [89, 456] width 79 height 12
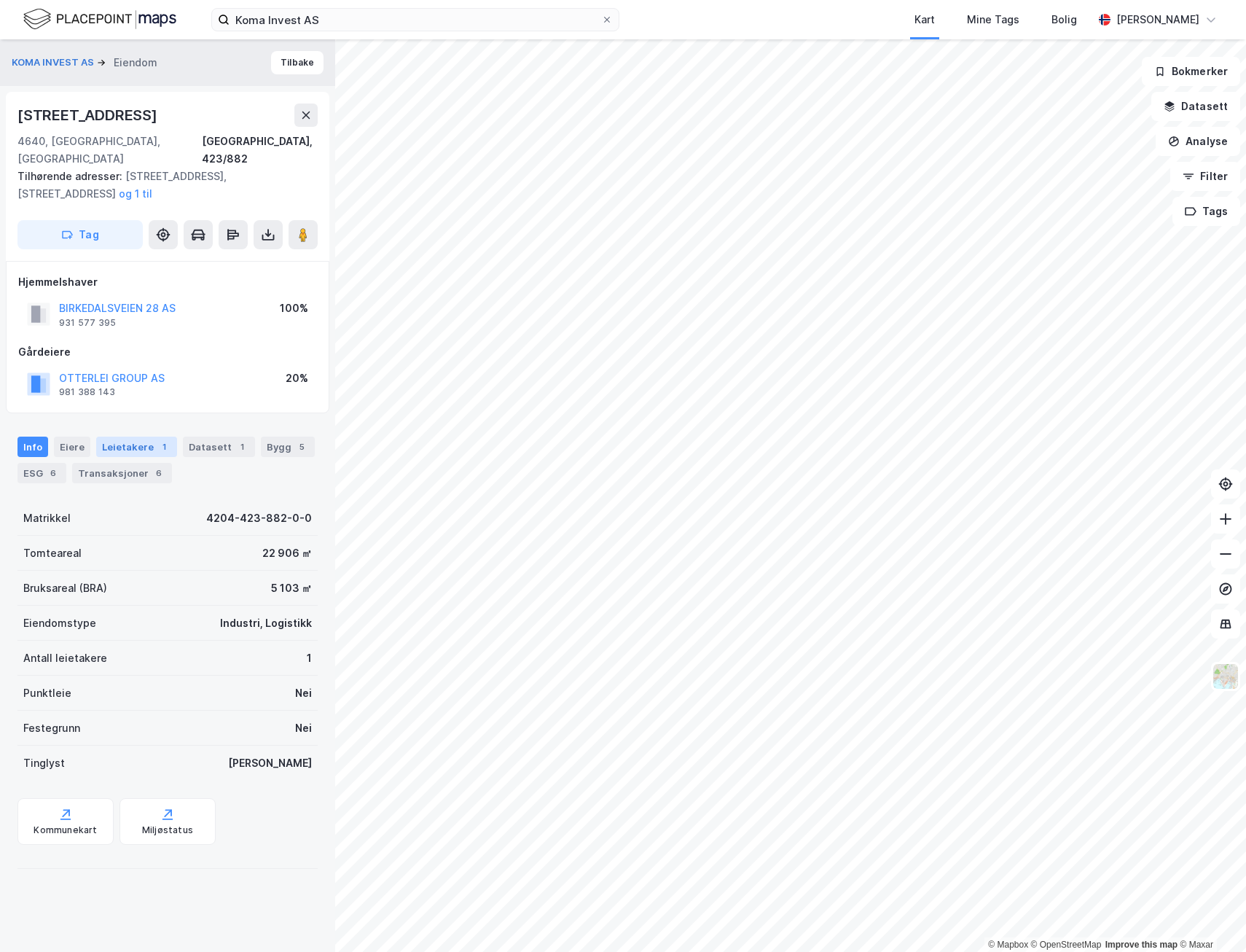
click at [147, 437] on div "Leietakere 1" at bounding box center [136, 447] width 81 height 20
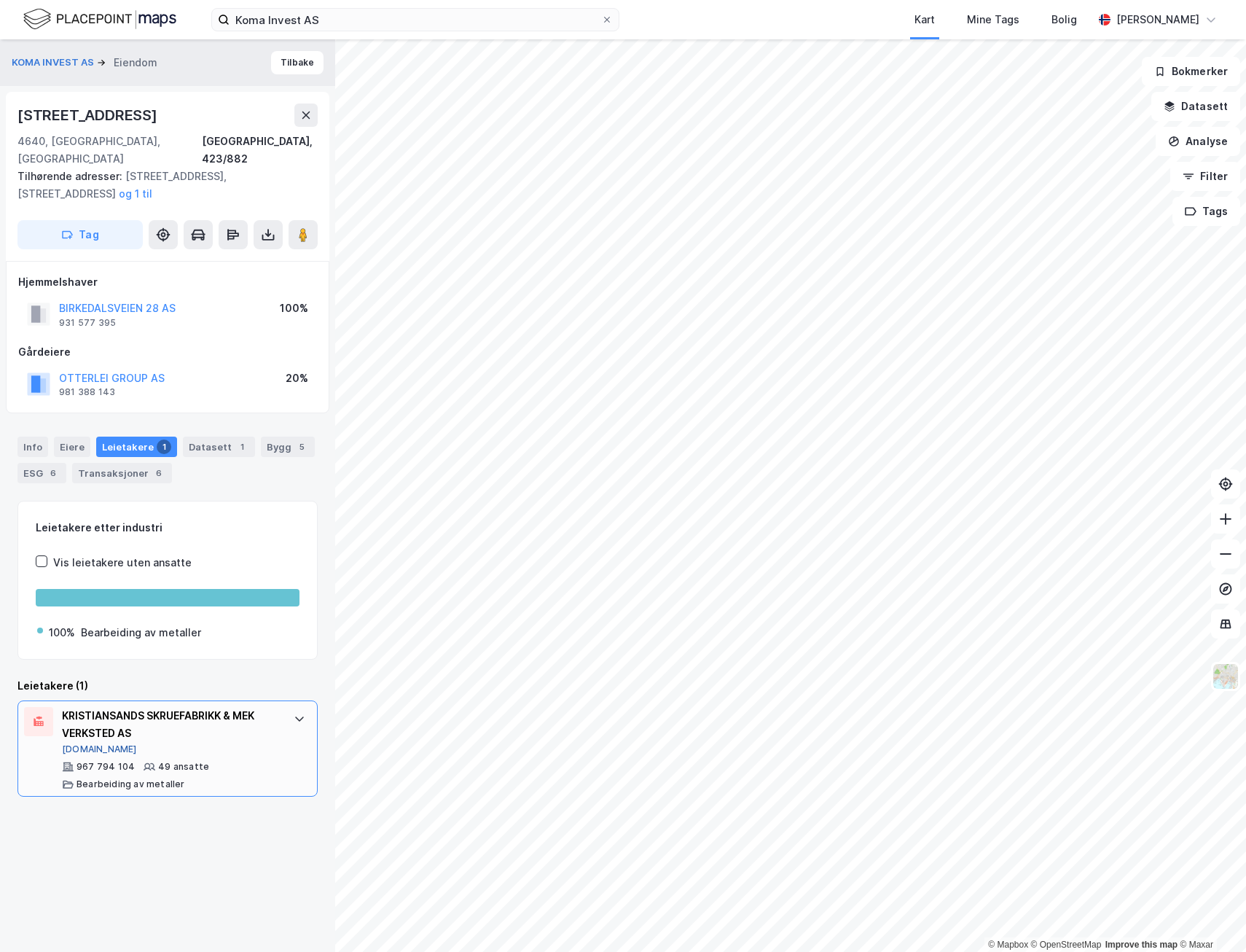
click at [79, 743] on button "[DOMAIN_NAME]" at bounding box center [99, 749] width 75 height 12
click at [303, 26] on input "Koma Invest AS" at bounding box center [416, 20] width 372 height 22
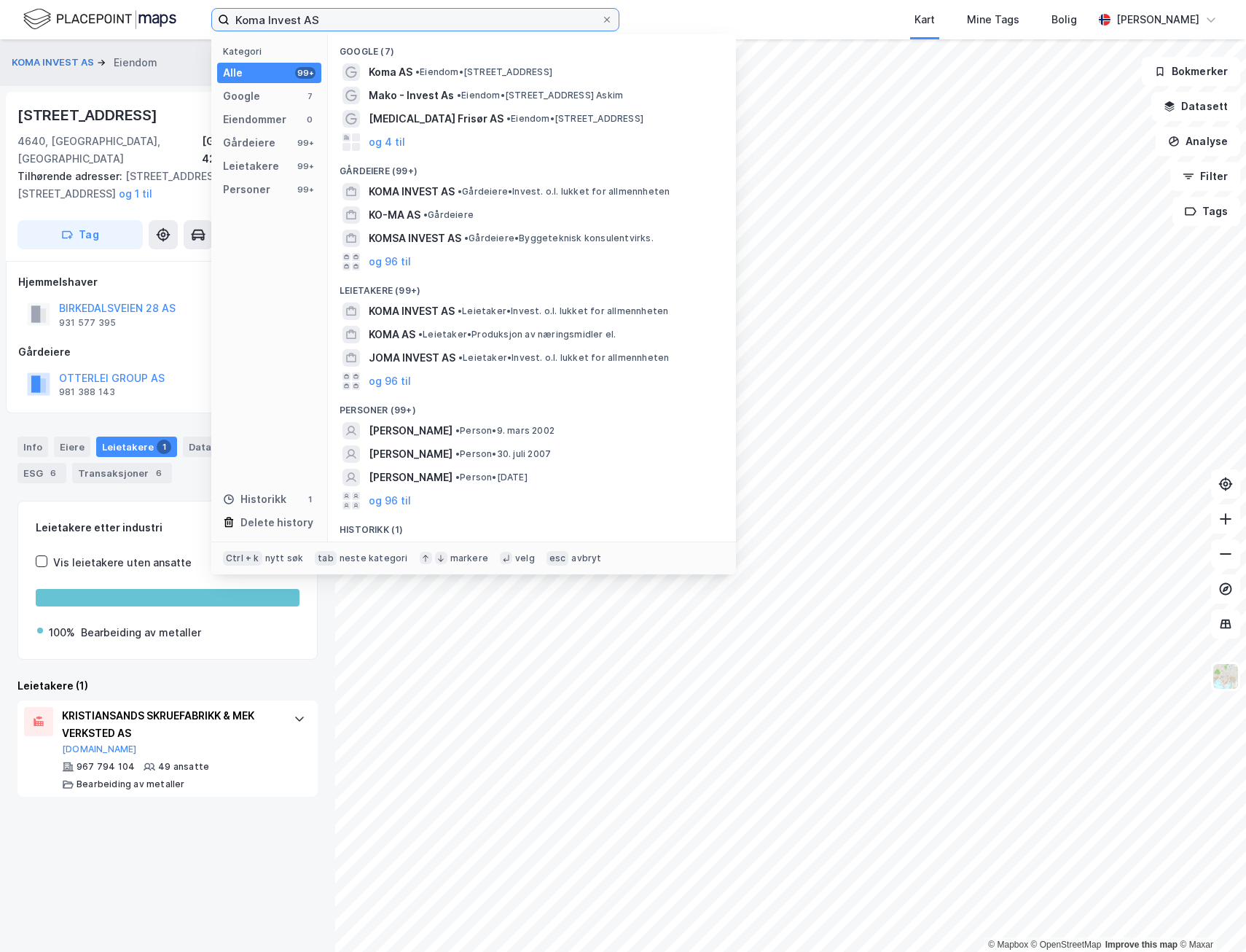
click at [302, 25] on input "Koma Invest AS" at bounding box center [416, 20] width 372 height 22
click at [301, 24] on input "Koma Invest AS" at bounding box center [416, 20] width 372 height 22
paste input "Farvatn"
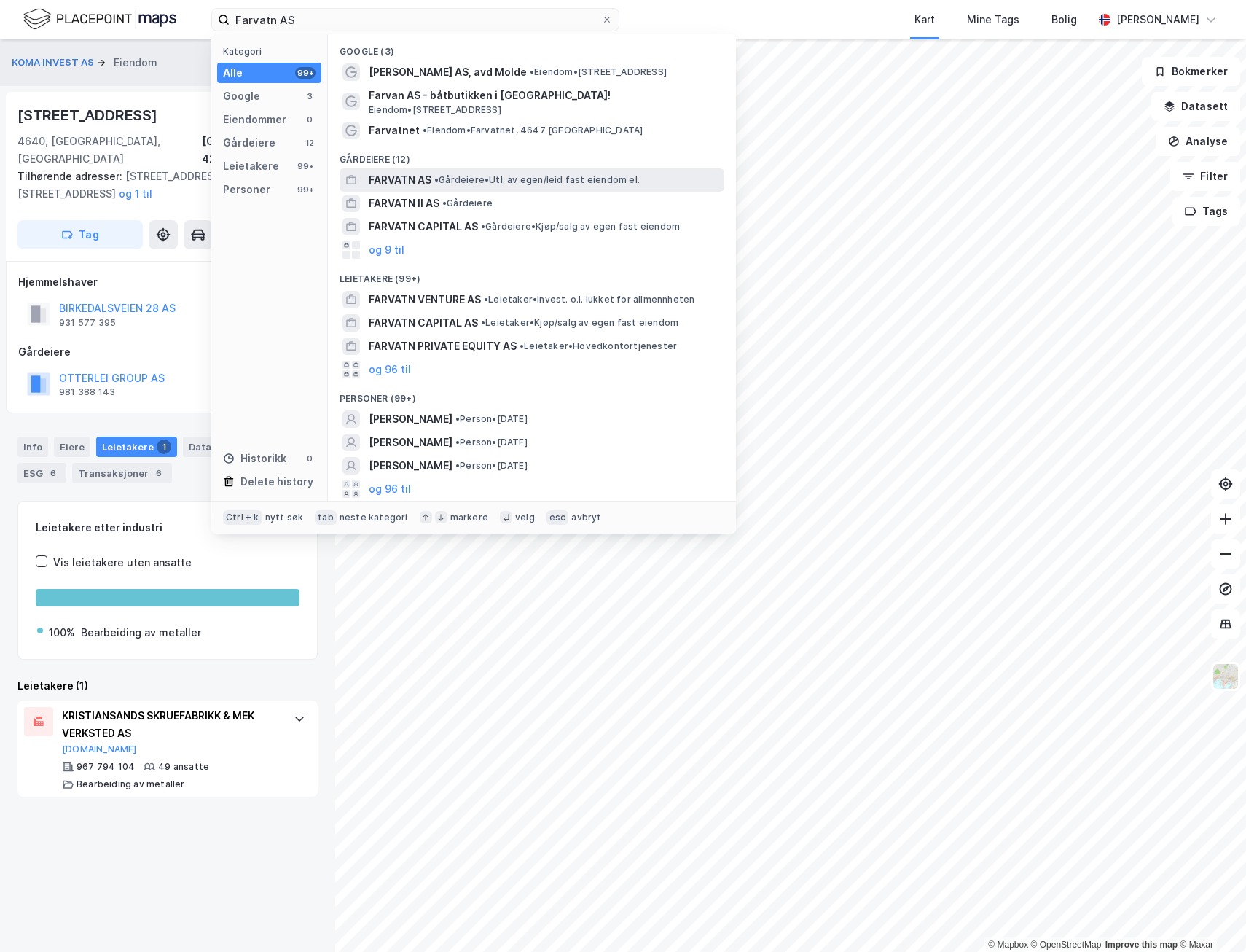
click at [421, 178] on span "FARVATN AS" at bounding box center [400, 180] width 63 height 18
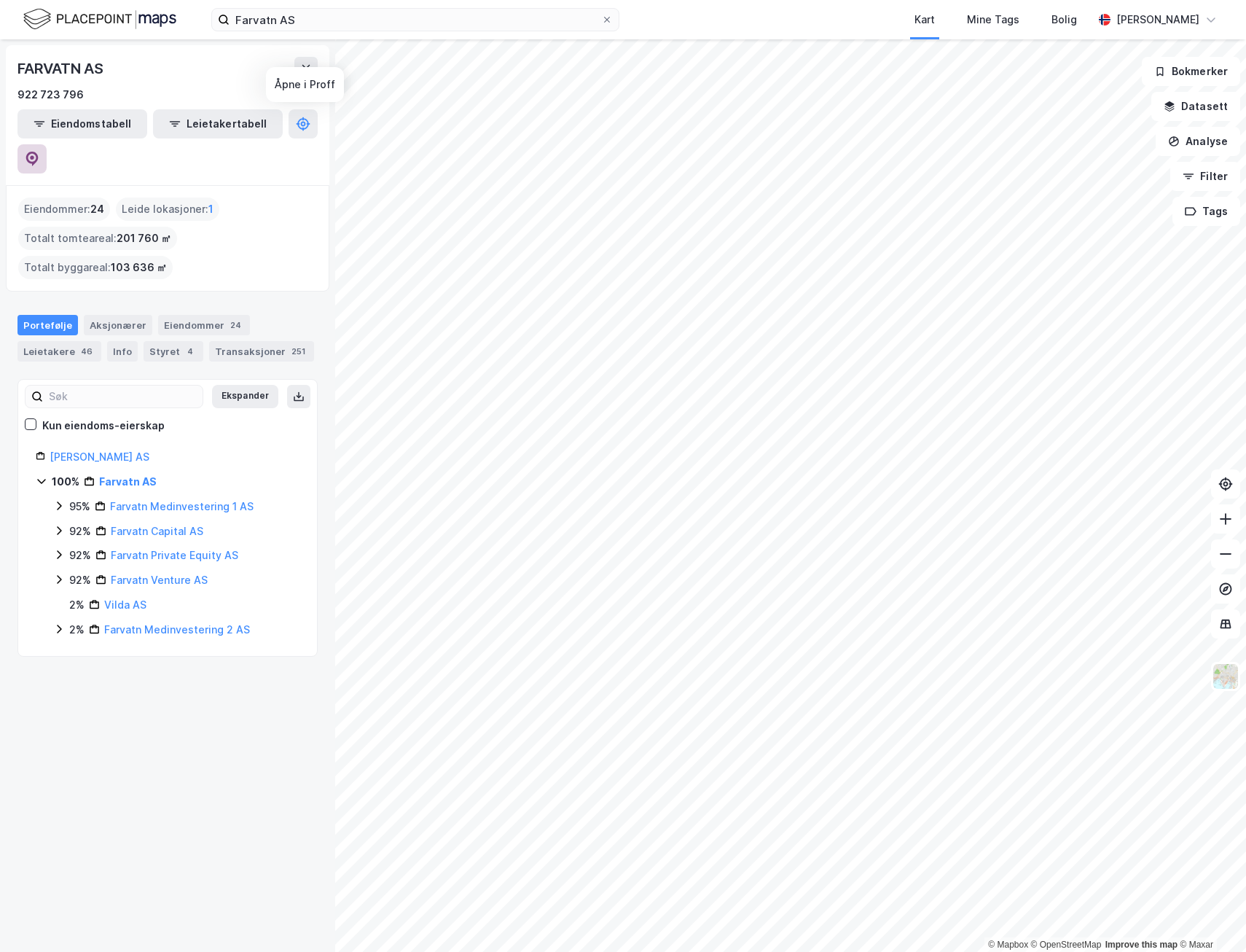
click at [47, 144] on button at bounding box center [32, 158] width 29 height 29
click at [413, 22] on input "Farvatn AS" at bounding box center [416, 20] width 372 height 22
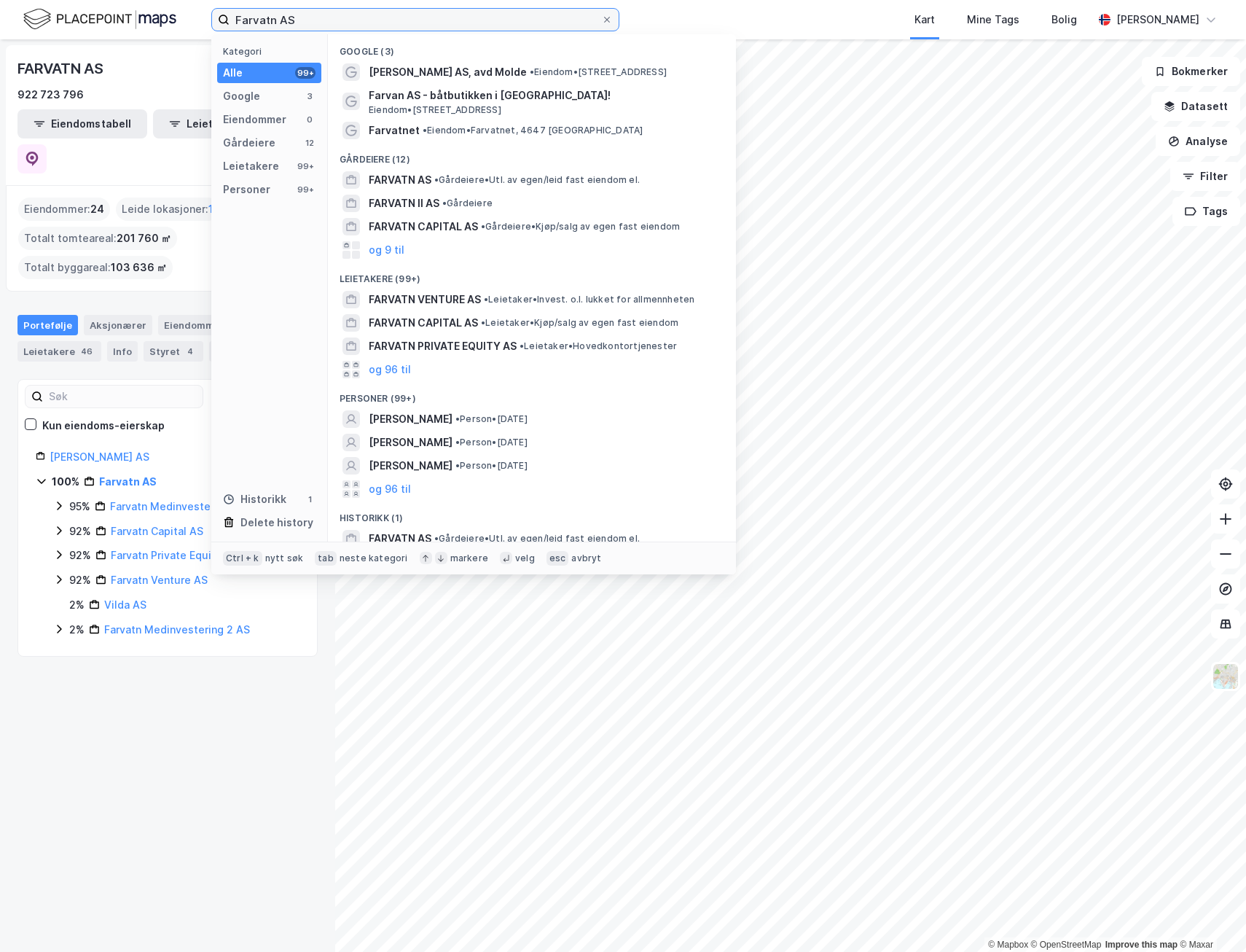
click at [413, 22] on input "Farvatn AS" at bounding box center [416, 20] width 372 height 22
paste input "Pay Eiendom"
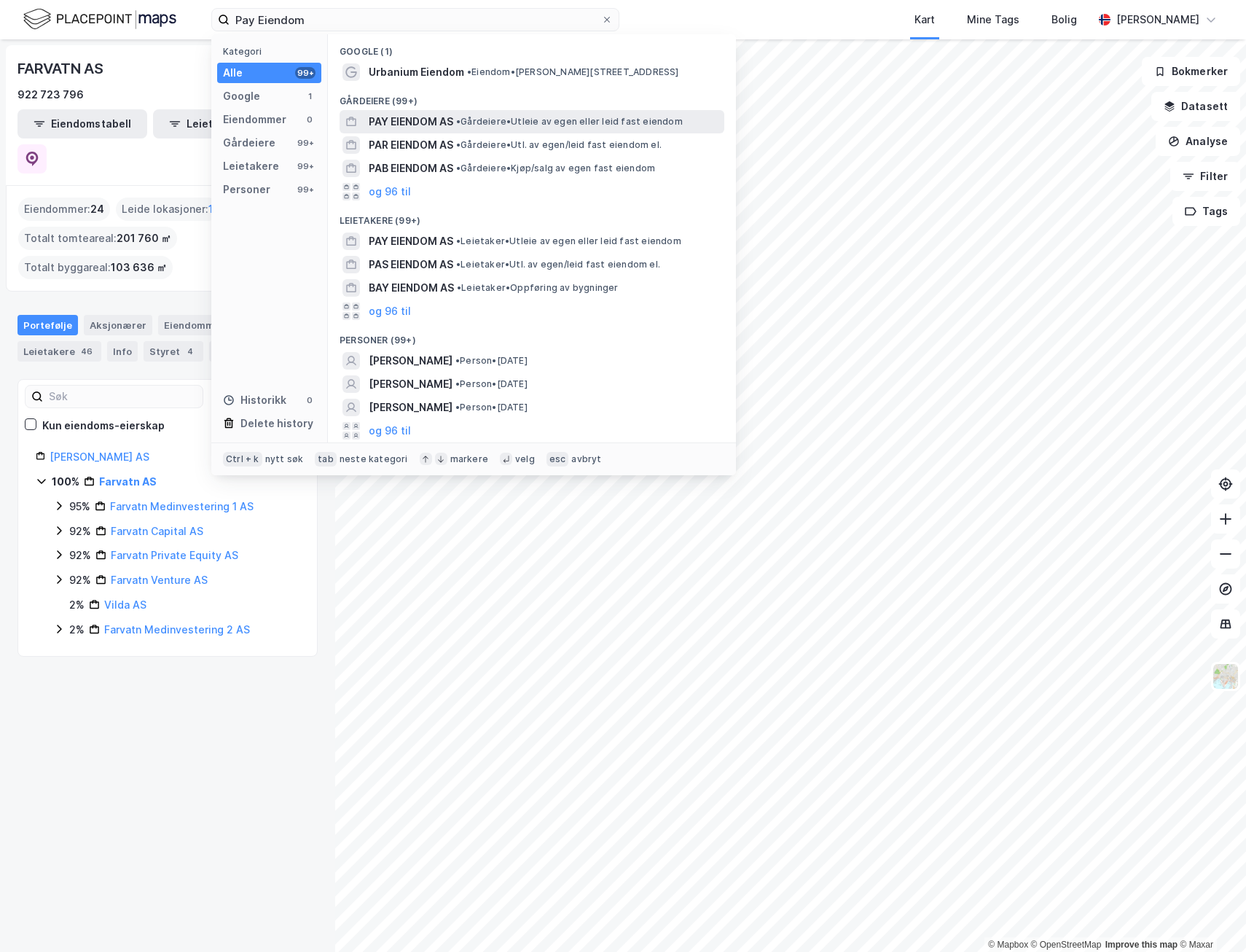
click at [412, 126] on span "PAY EIENDOM AS" at bounding box center [410, 122] width 84 height 18
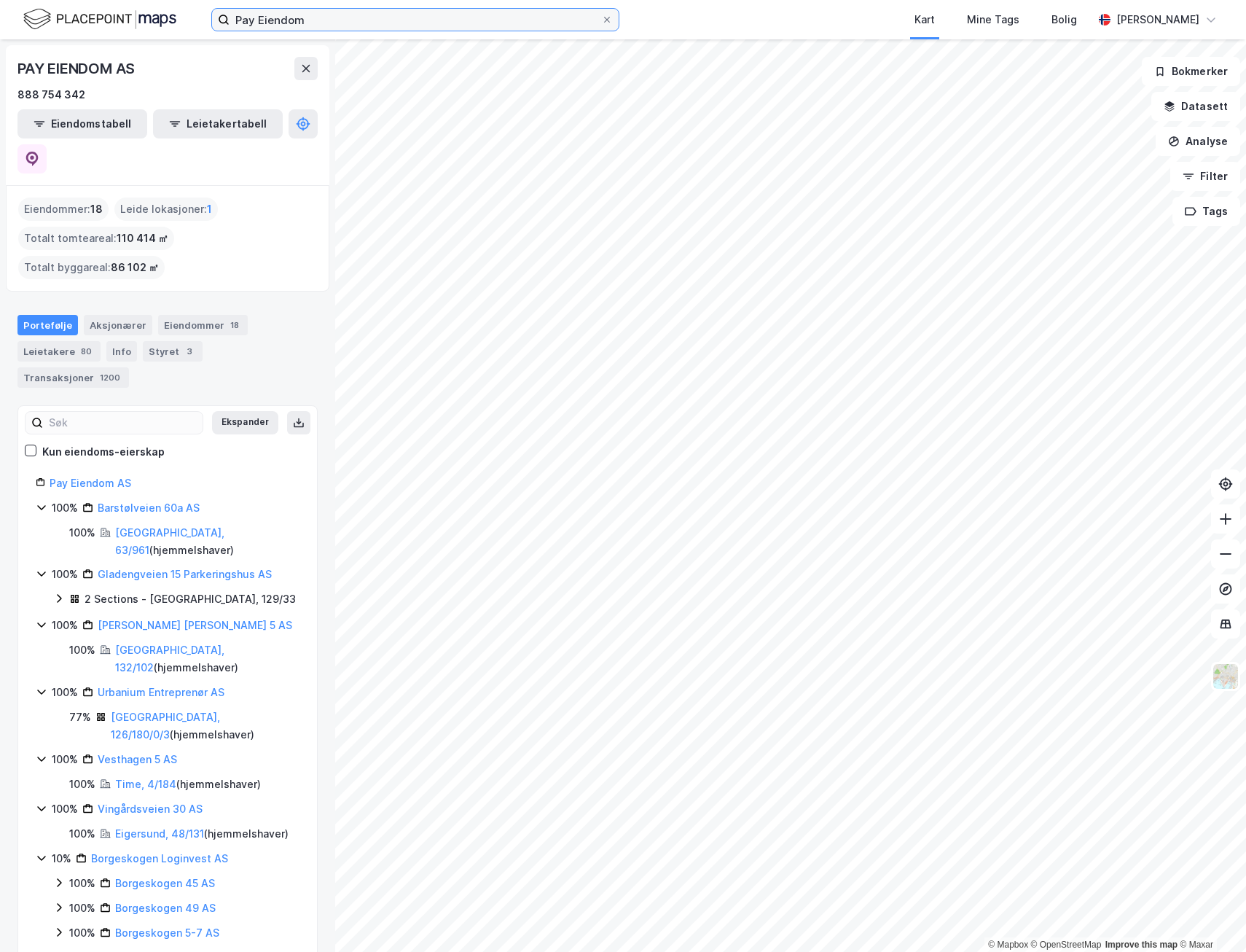
click at [360, 17] on input "Pay Eiendom" at bounding box center [416, 20] width 372 height 22
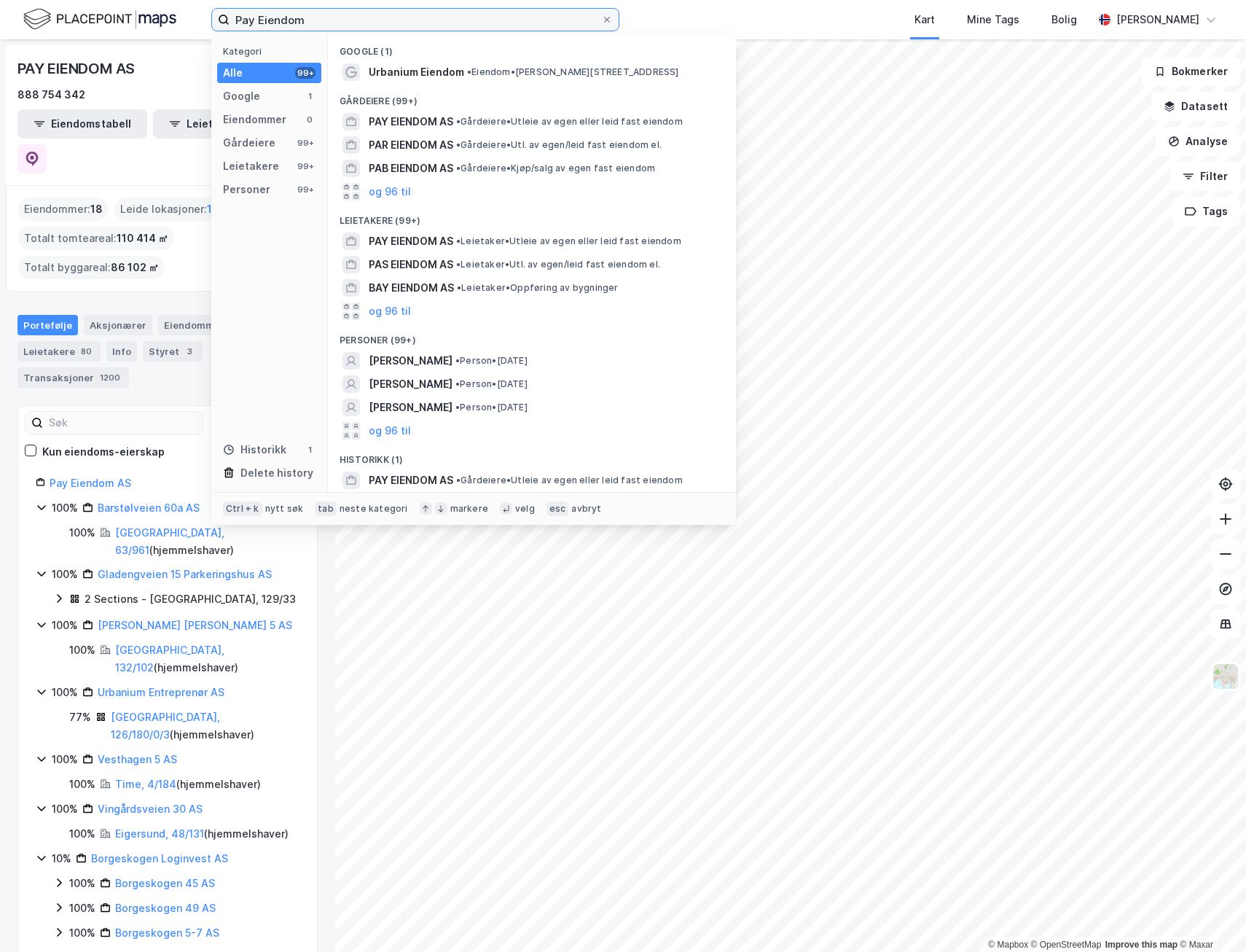
click at [360, 17] on input "Pay Eiendom" at bounding box center [416, 20] width 372 height 22
click at [360, 16] on input "Pay Eiendom" at bounding box center [416, 20] width 372 height 22
paste input "Mergel AS"
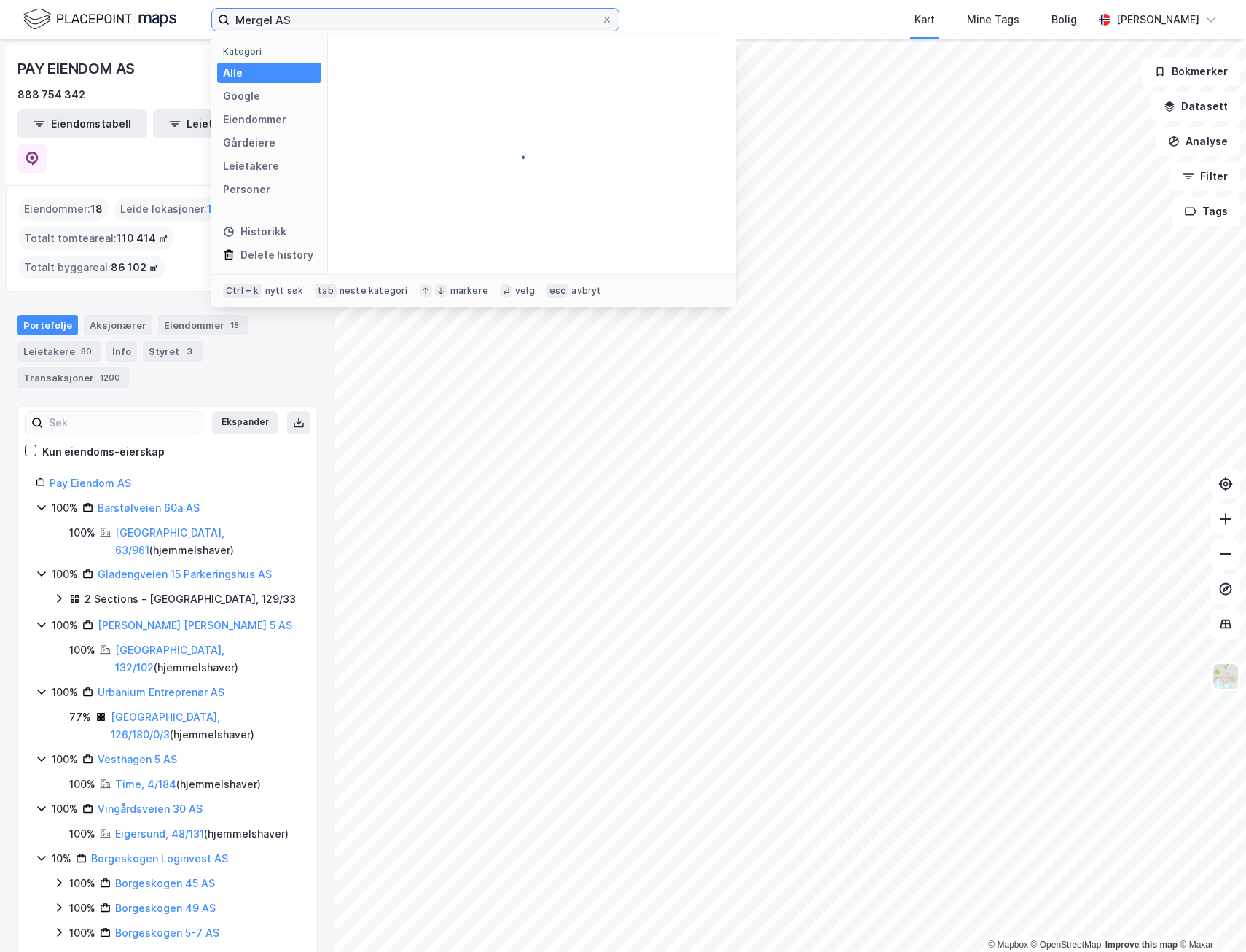
type input "Mergel AS"
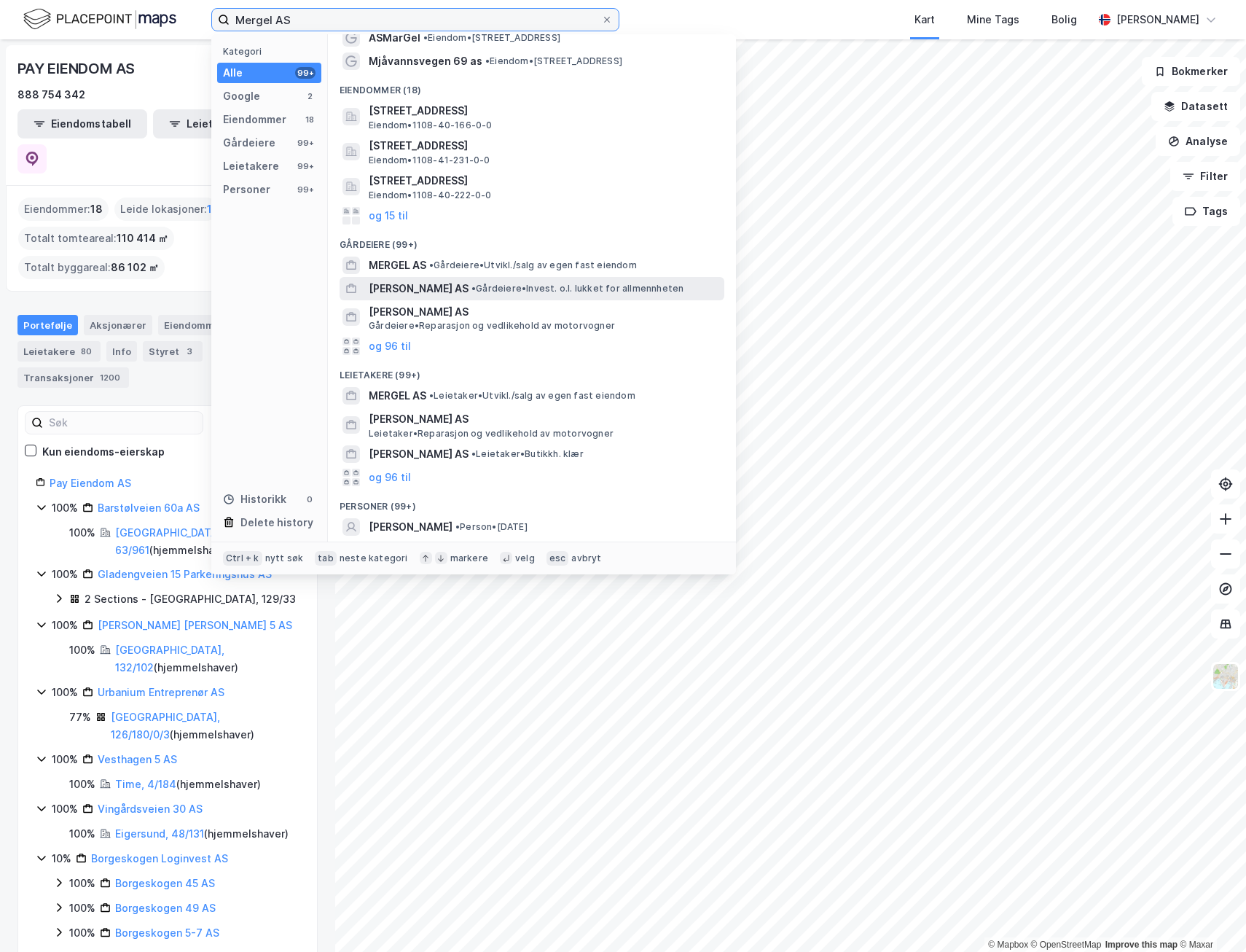
scroll to position [11, 0]
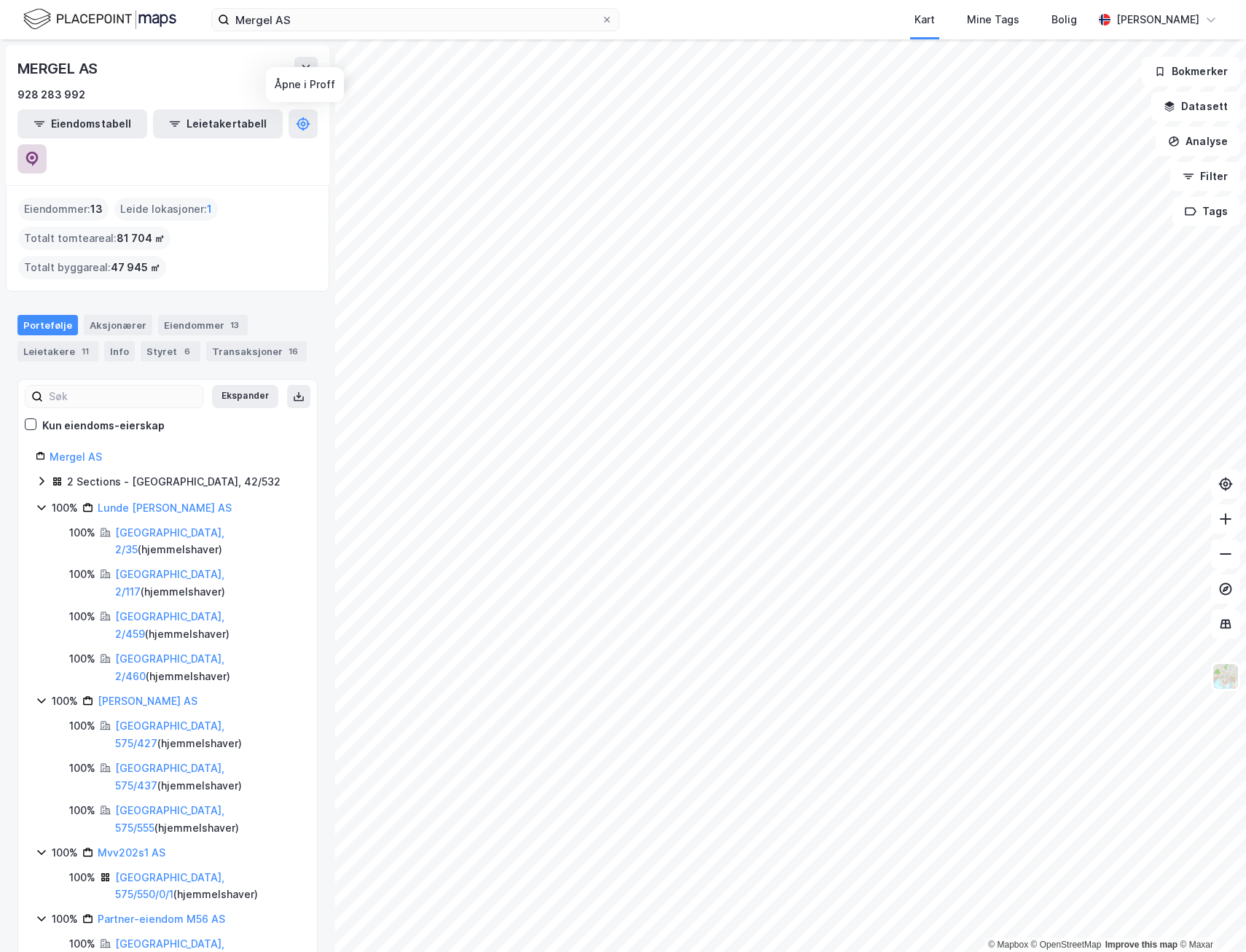
click at [38, 152] on icon at bounding box center [33, 159] width 12 height 14
click at [604, 20] on icon at bounding box center [607, 20] width 9 height 9
click at [601, 20] on input "Mergel AS" at bounding box center [416, 20] width 372 height 22
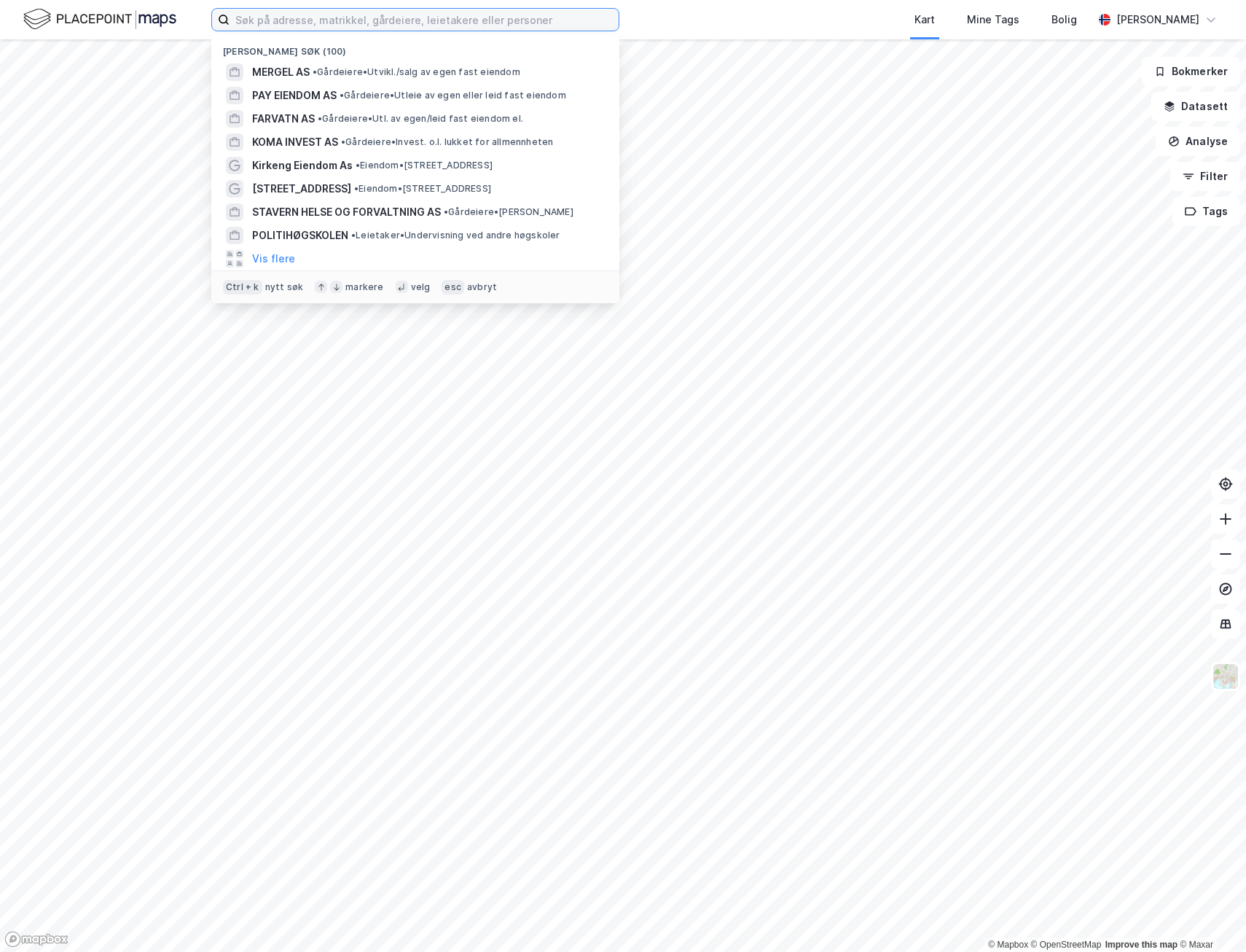
paste input "Dyvi AS"
type input "Dyvi AS"
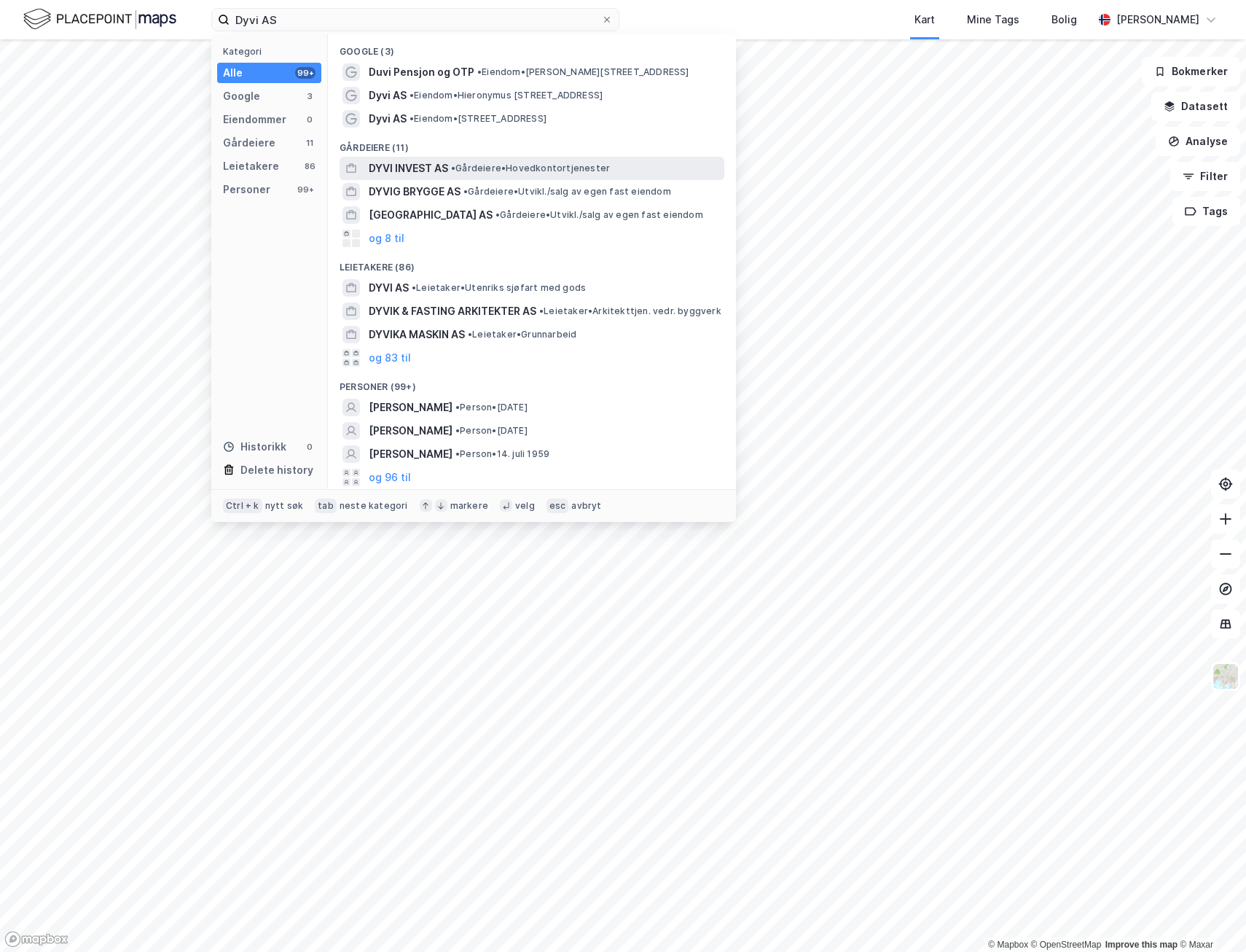
click at [393, 171] on span "DYVI INVEST AS" at bounding box center [408, 169] width 79 height 18
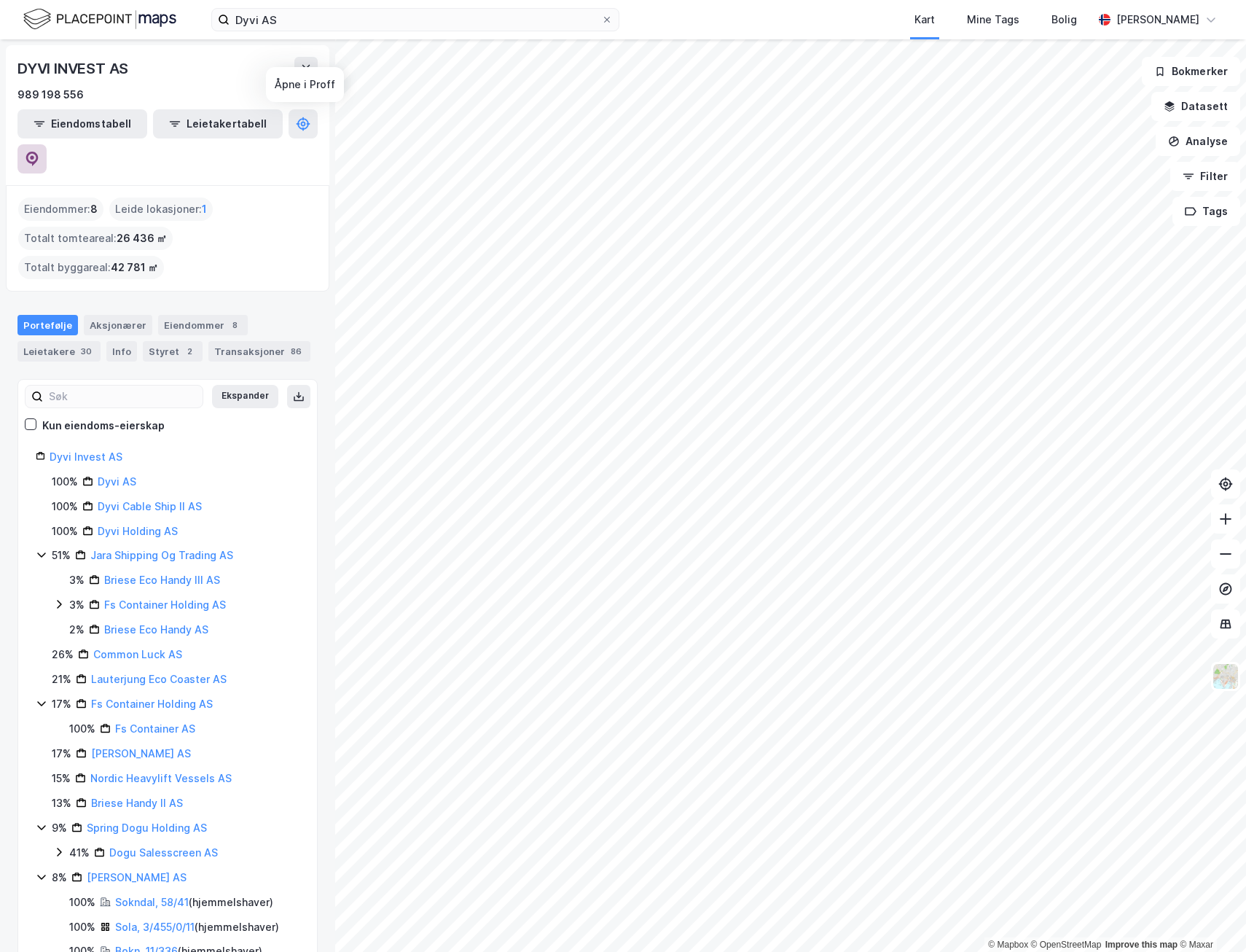
click at [38, 152] on icon at bounding box center [33, 159] width 12 height 14
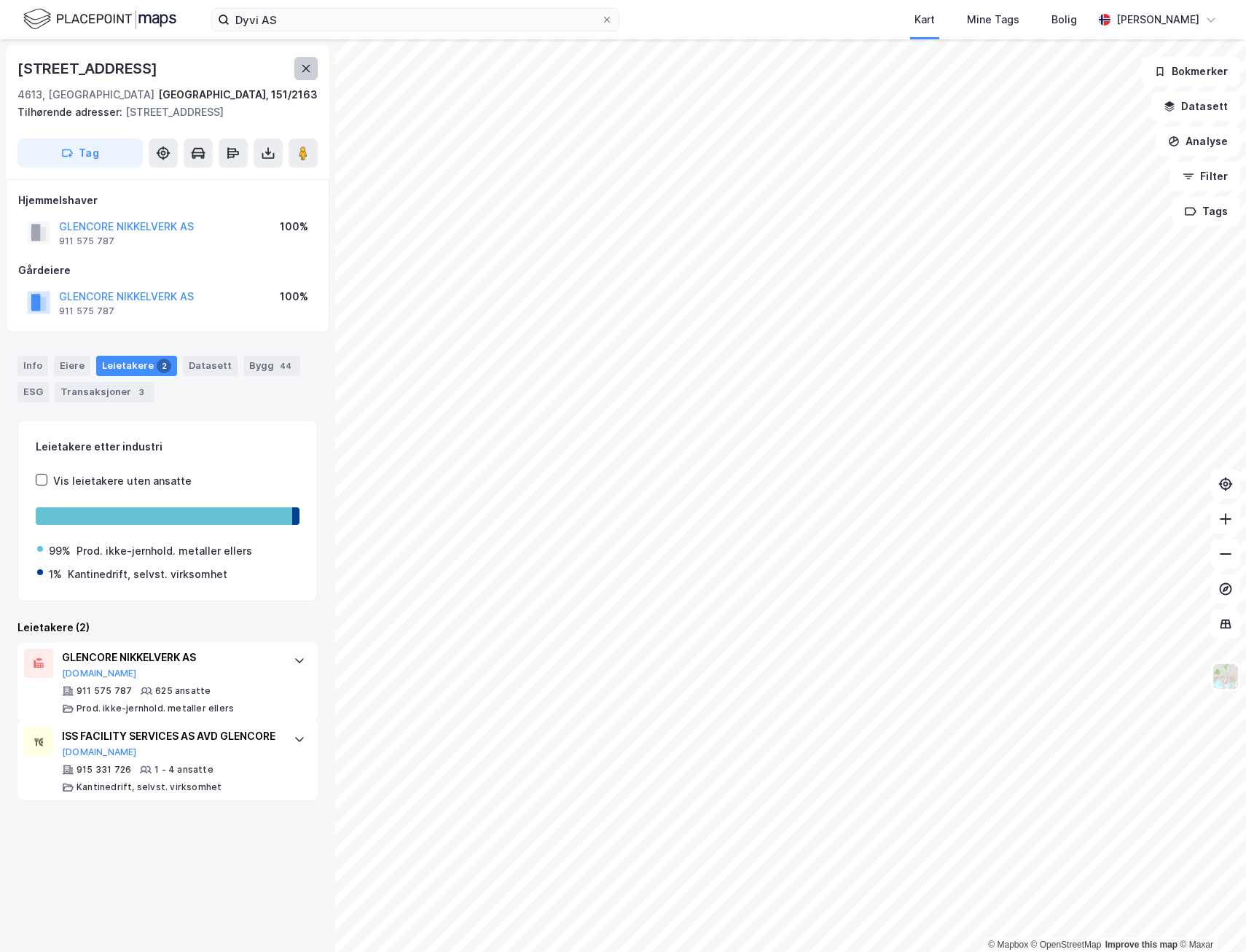
click at [313, 72] on button at bounding box center [306, 68] width 23 height 23
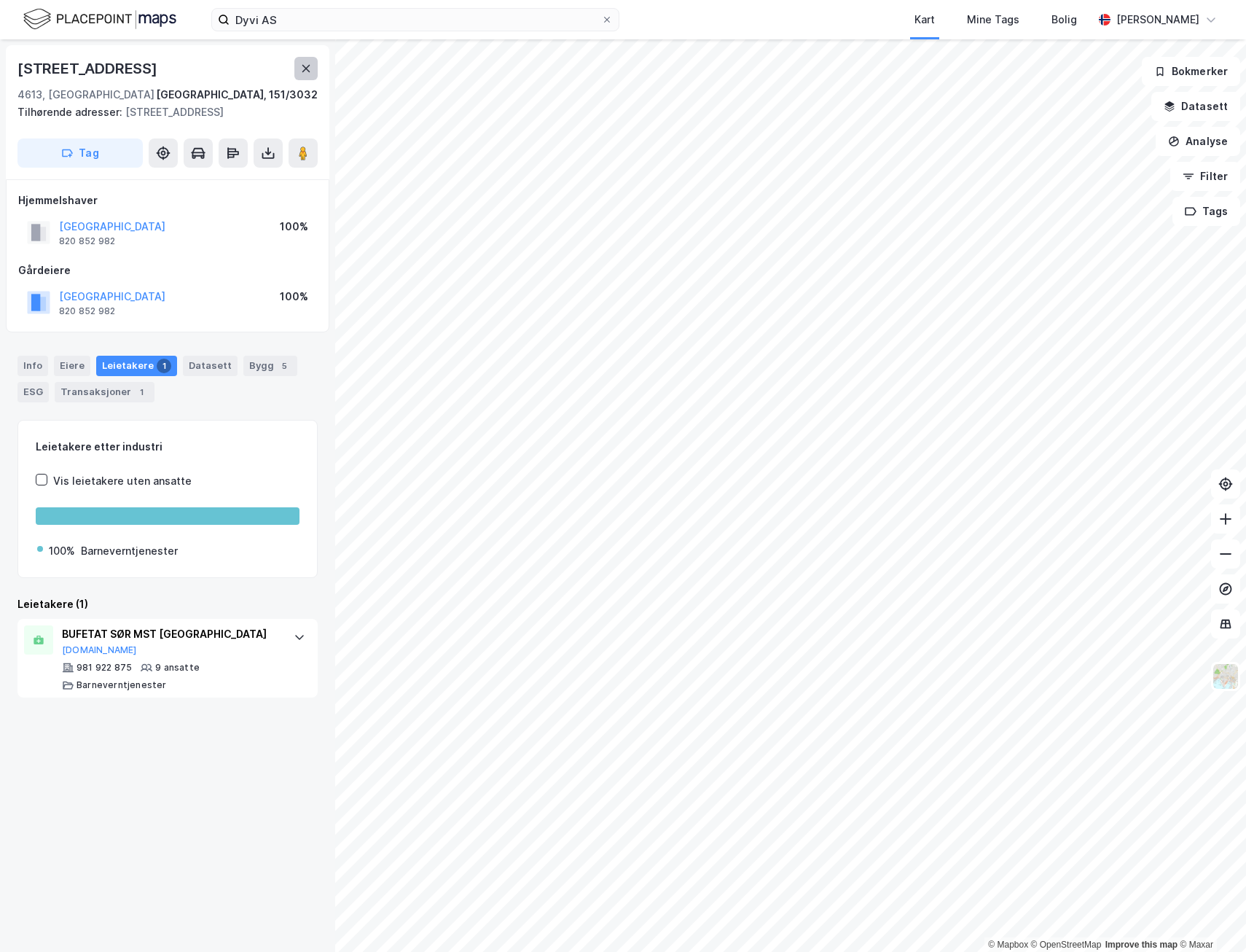
click at [311, 69] on icon at bounding box center [306, 68] width 12 height 12
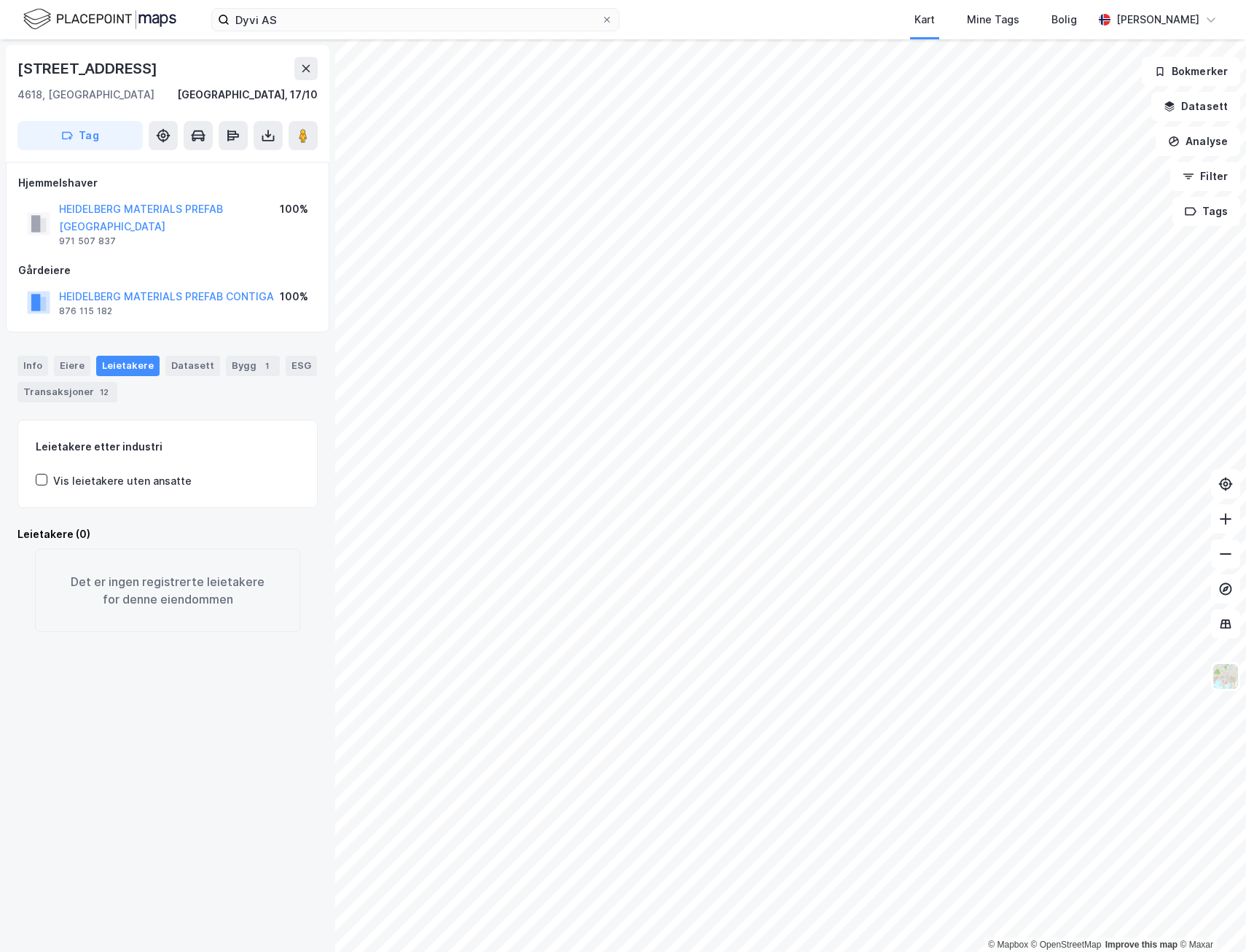
click at [955, 951] on html "Dyvi AS Kart Mine Tags Bolig Ragnar Mykland © Mapbox © OpenStreetMap Improve th…" at bounding box center [623, 476] width 1246 height 952
click at [561, 951] on html "Dyvi AS Kart Mine Tags Bolig Ragnar Mykland © Mapbox © OpenStreetMap Improve th…" at bounding box center [623, 476] width 1246 height 952
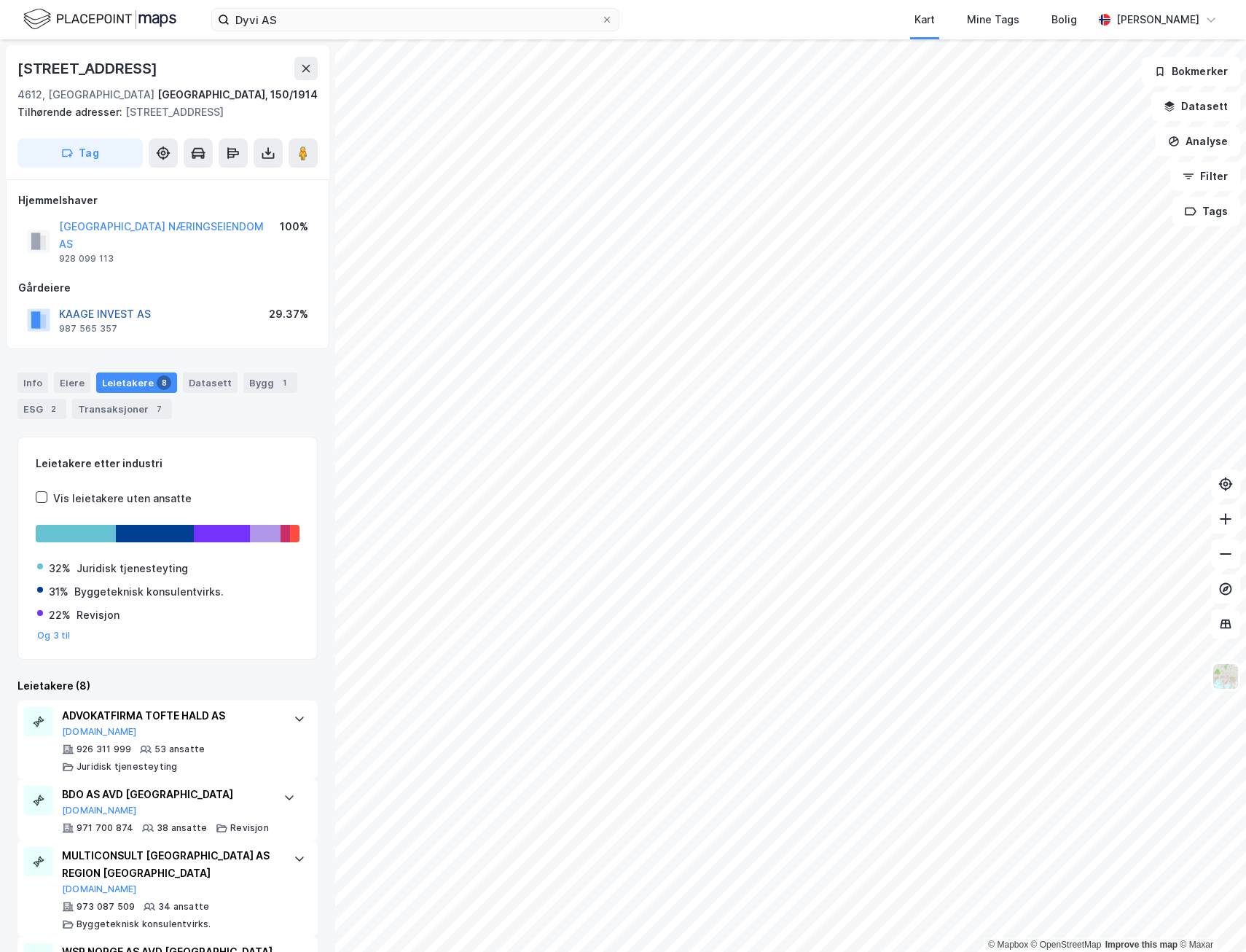
click at [0, 0] on button "KAAGE INVEST AS" at bounding box center [0, 0] width 0 height 0
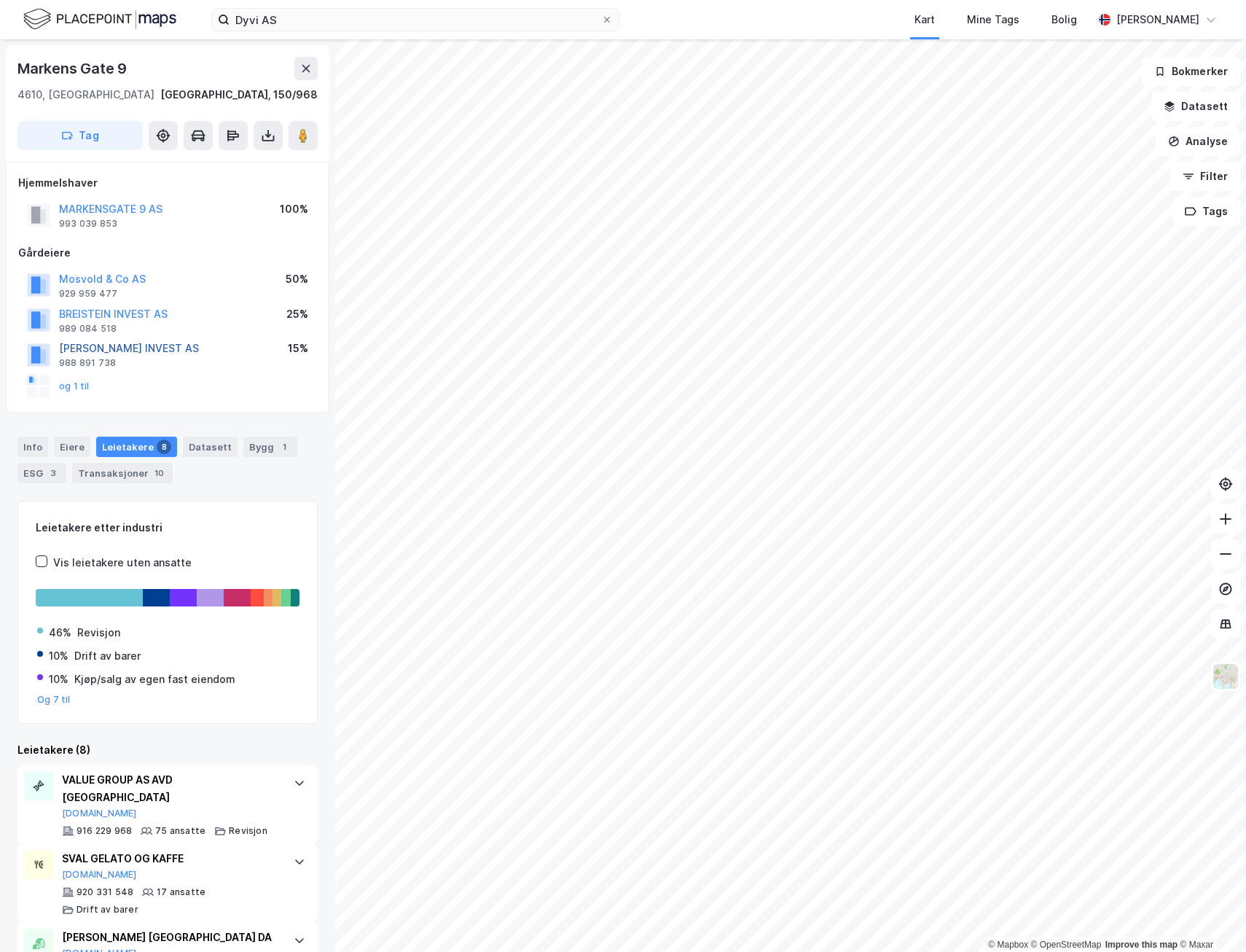
click at [0, 0] on button "UGLAND KNUT AXEL INVEST AS" at bounding box center [0, 0] width 0 height 0
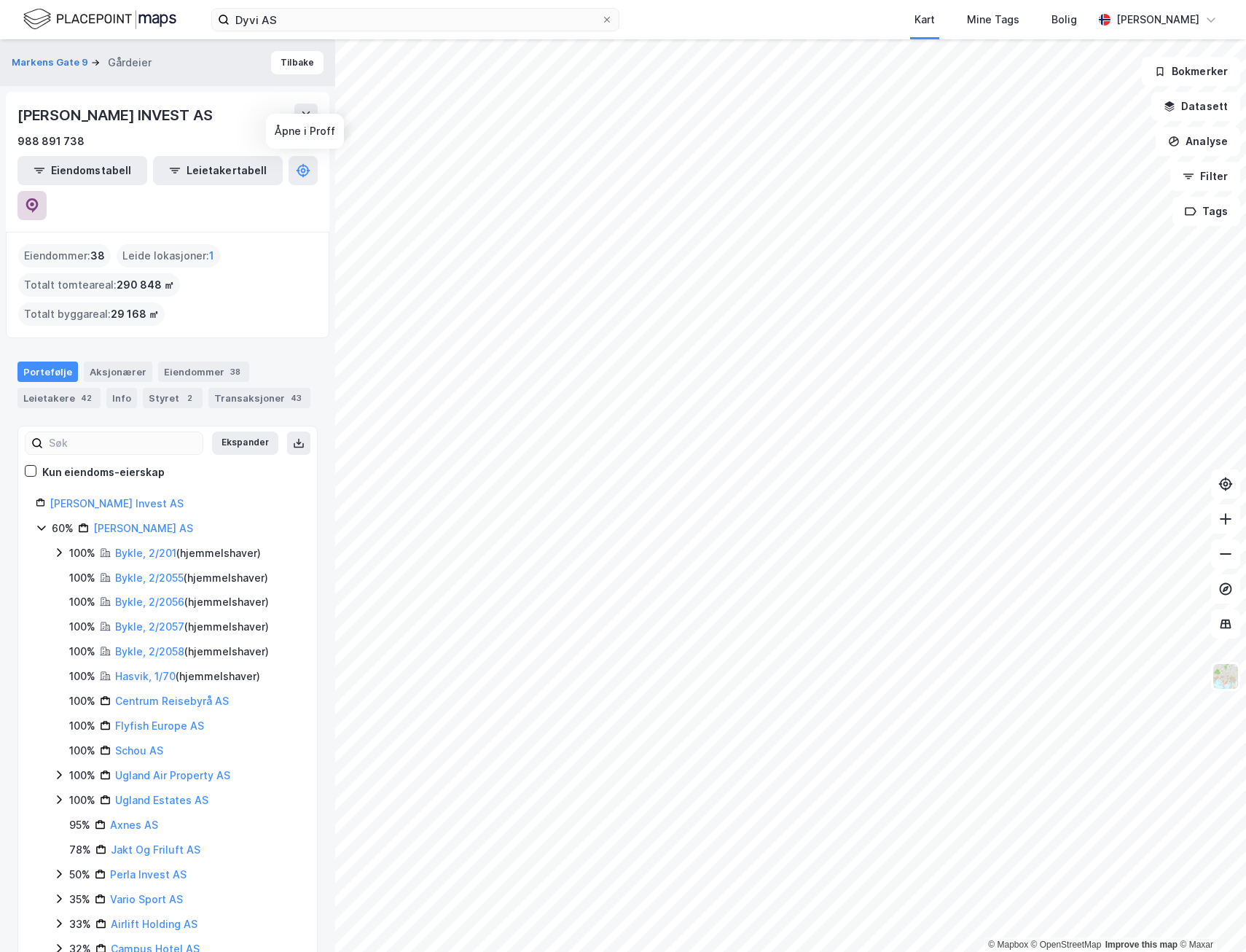
click at [47, 191] on button at bounding box center [32, 205] width 29 height 29
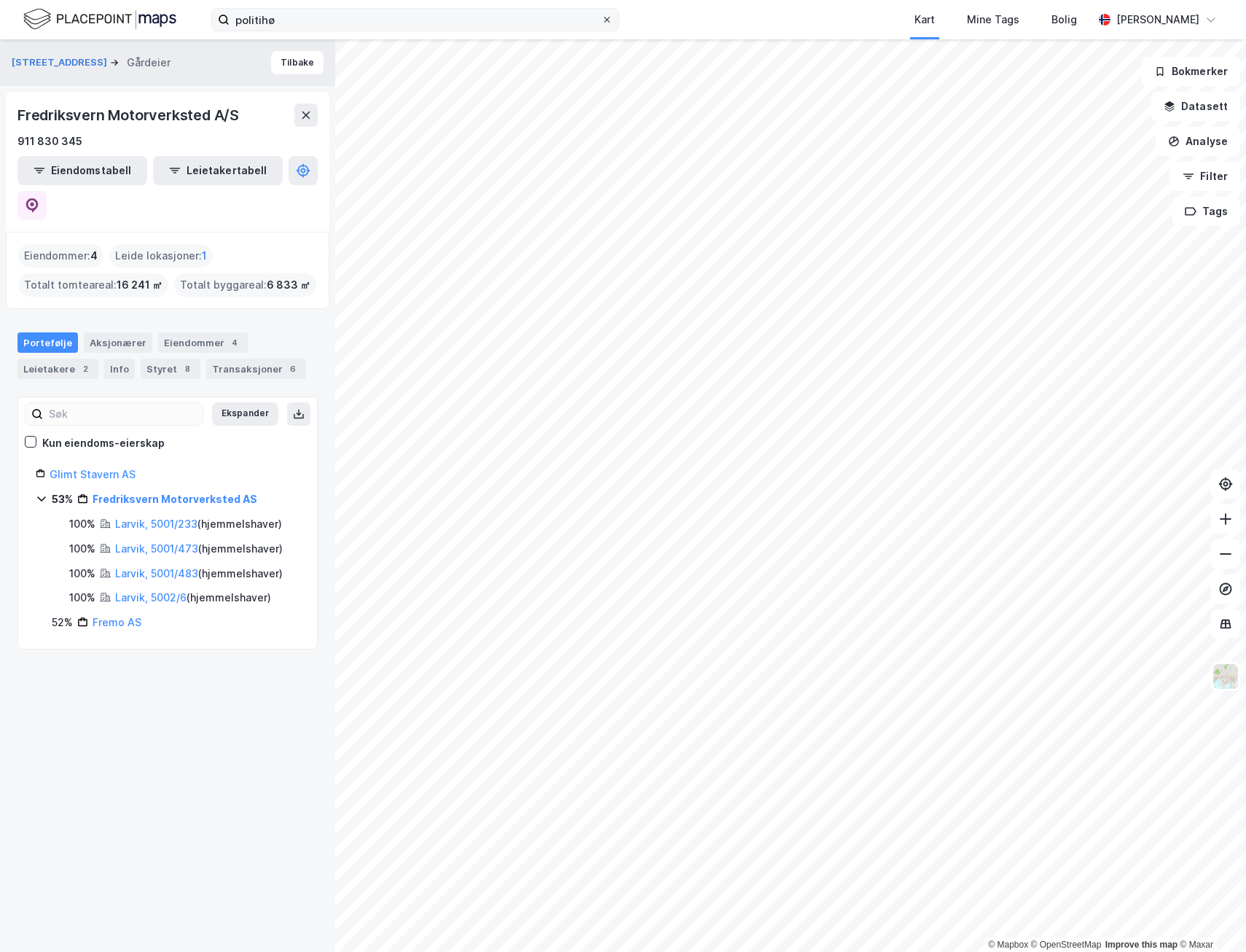
click at [607, 20] on icon at bounding box center [607, 20] width 6 height 6
click at [601, 20] on input "politihø" at bounding box center [416, 20] width 372 height 22
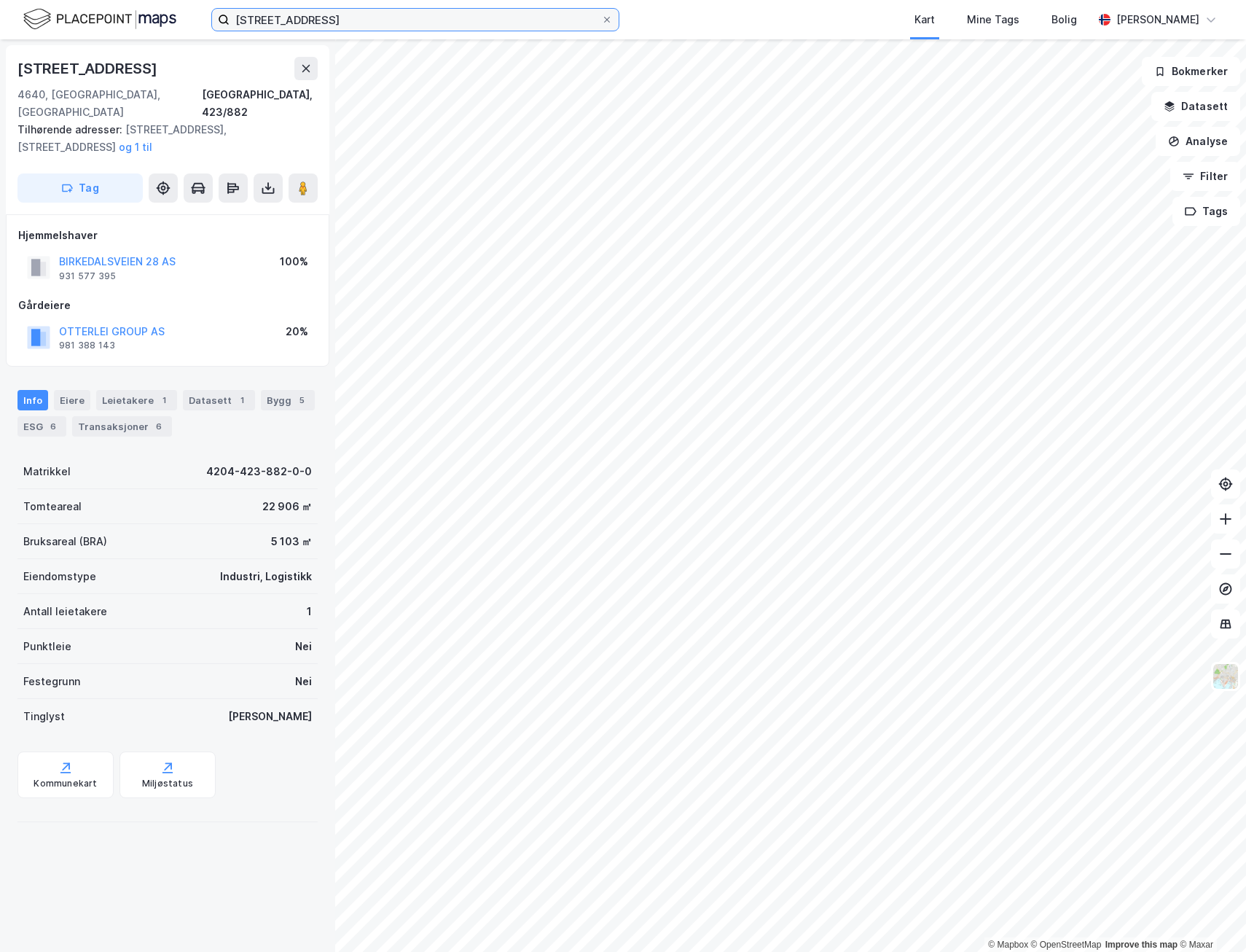
click at [342, 25] on input "[STREET_ADDRESS]" at bounding box center [416, 20] width 372 height 22
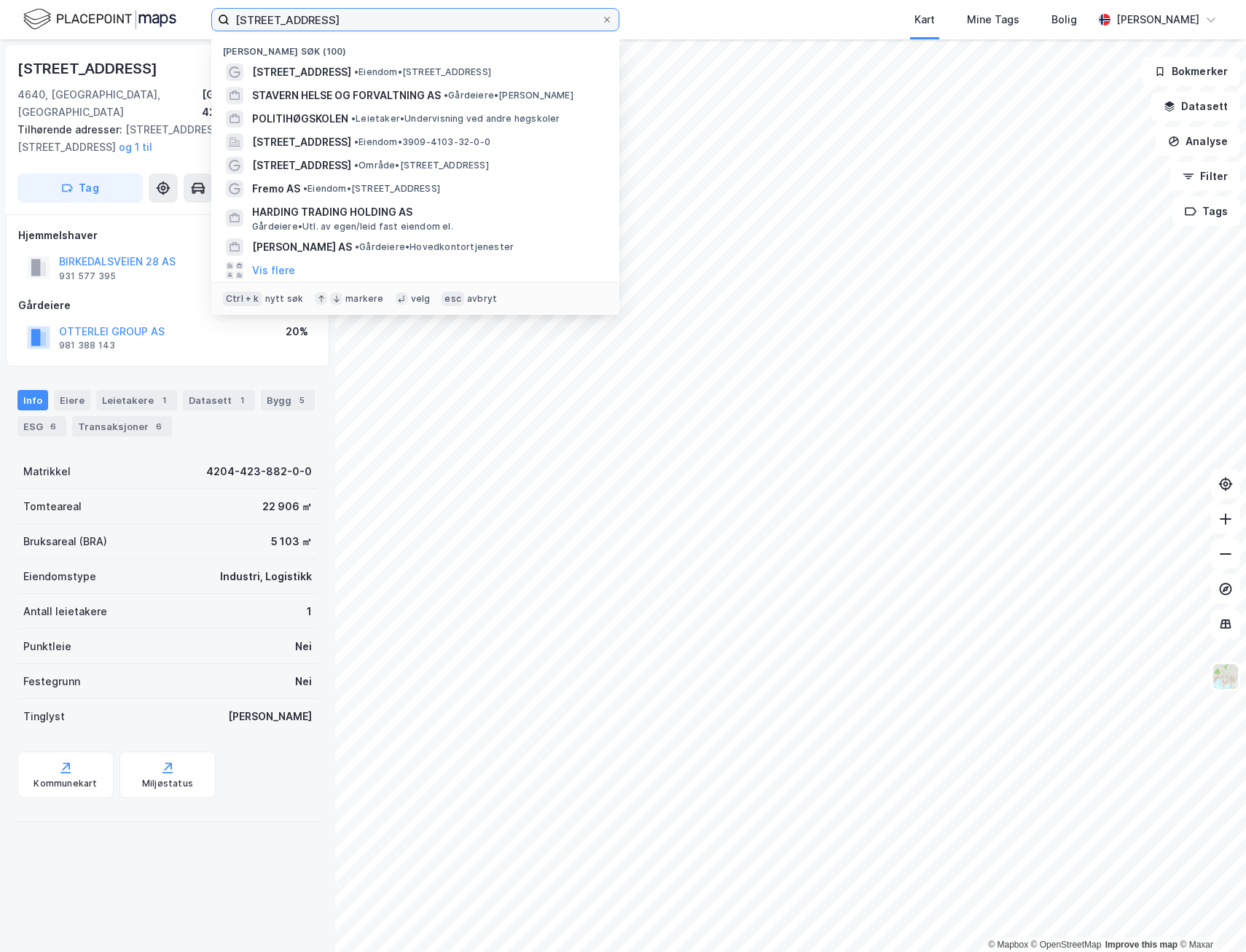
click at [342, 25] on input "[STREET_ADDRESS]" at bounding box center [416, 20] width 372 height 22
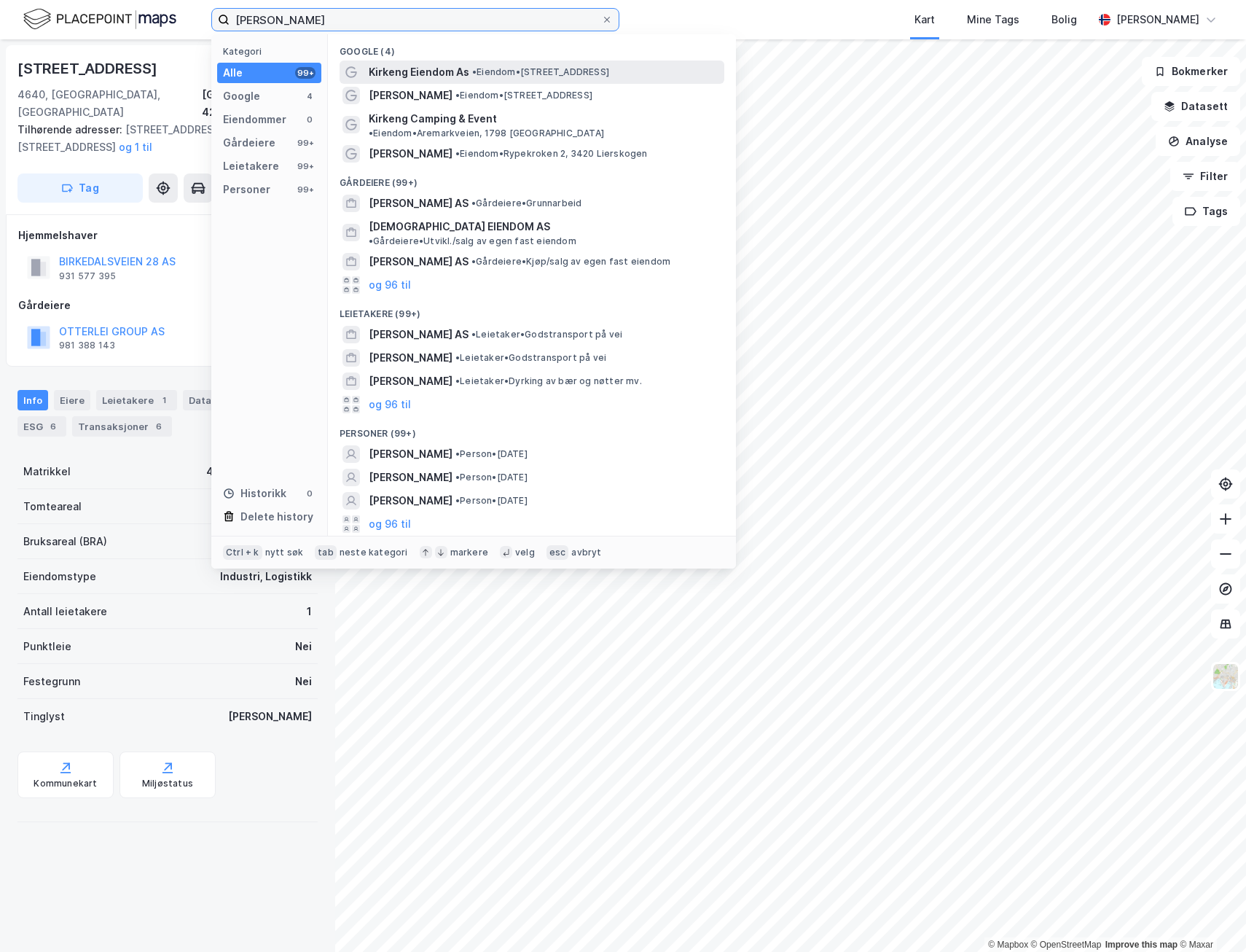
type input "[PERSON_NAME]"
click at [417, 72] on span "Kirkeng Eiendom As" at bounding box center [418, 72] width 100 height 18
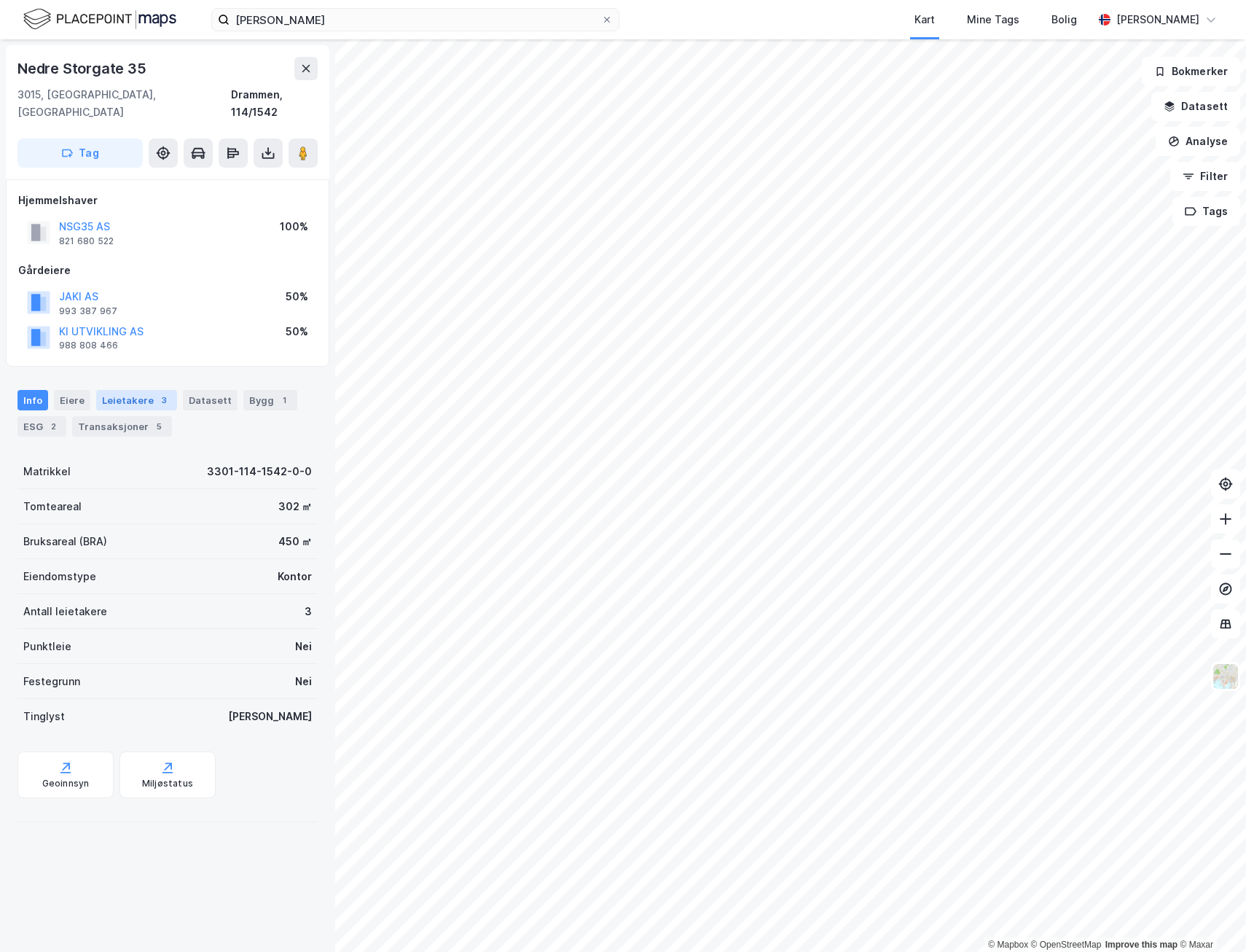
click at [145, 392] on div "Leietakere 3" at bounding box center [136, 400] width 81 height 20
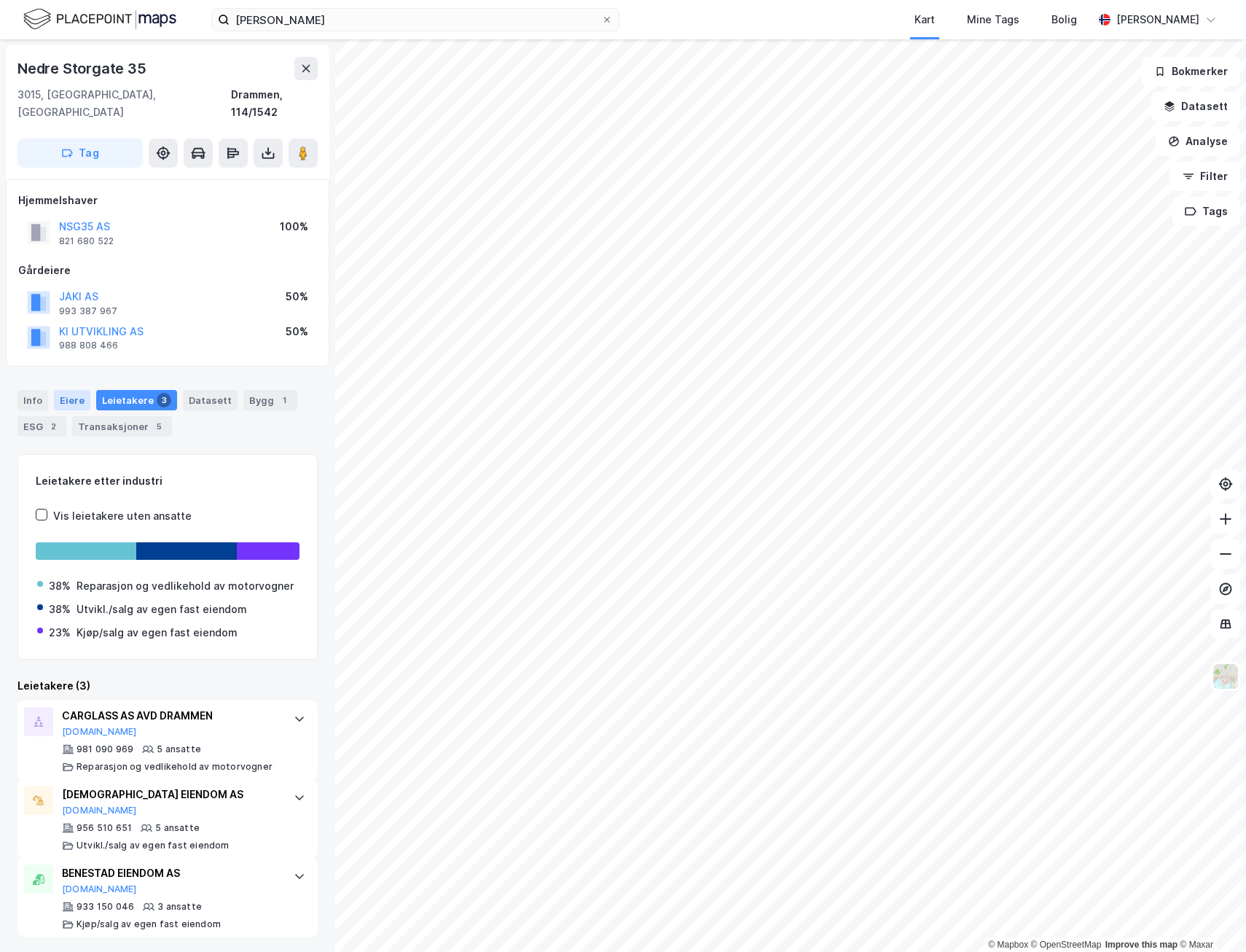
click at [60, 390] on div "Eiere" at bounding box center [72, 400] width 36 height 20
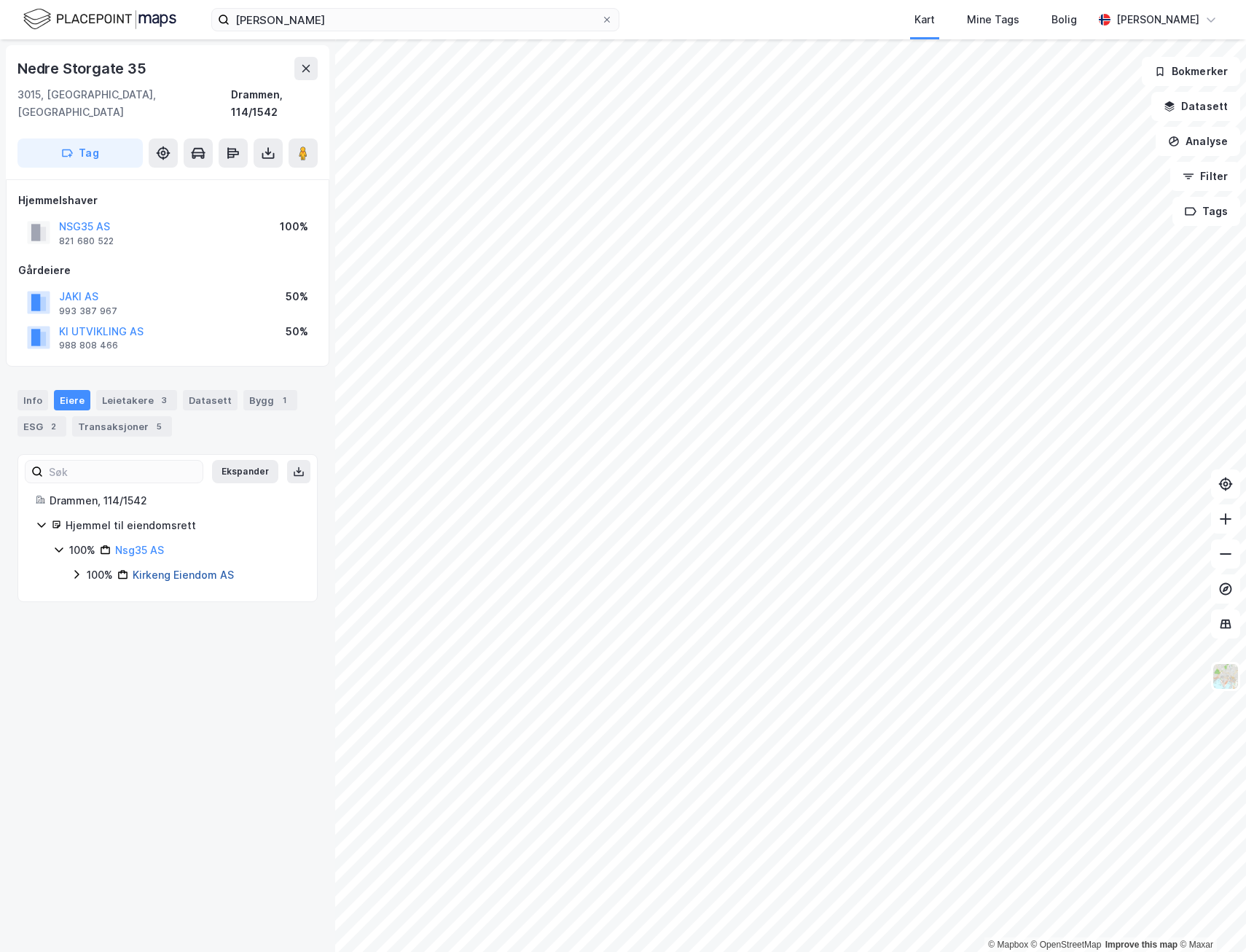
click at [164, 568] on link "Kirkeng Eiendom AS" at bounding box center [183, 575] width 101 height 12
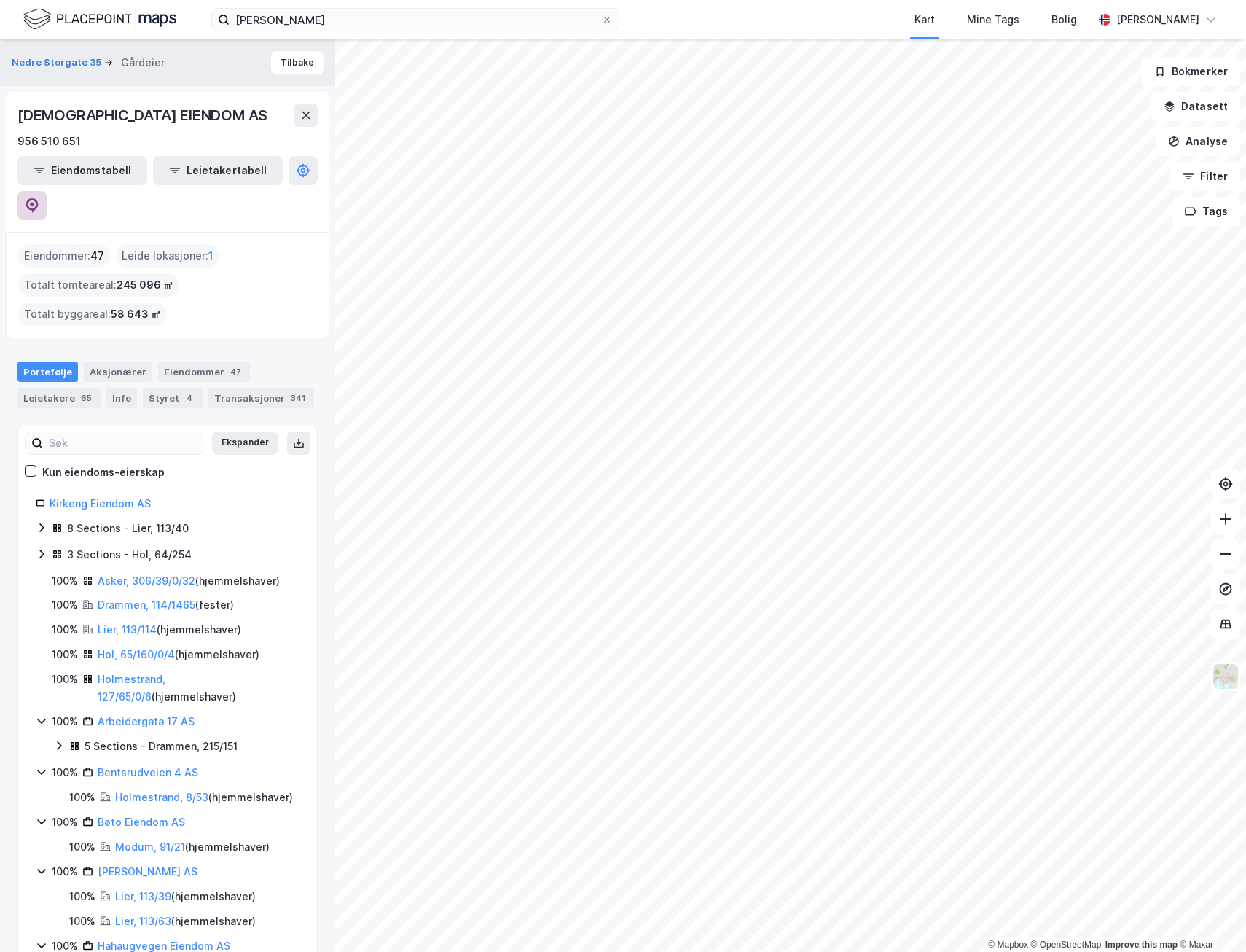
click at [38, 198] on icon at bounding box center [33, 205] width 12 height 14
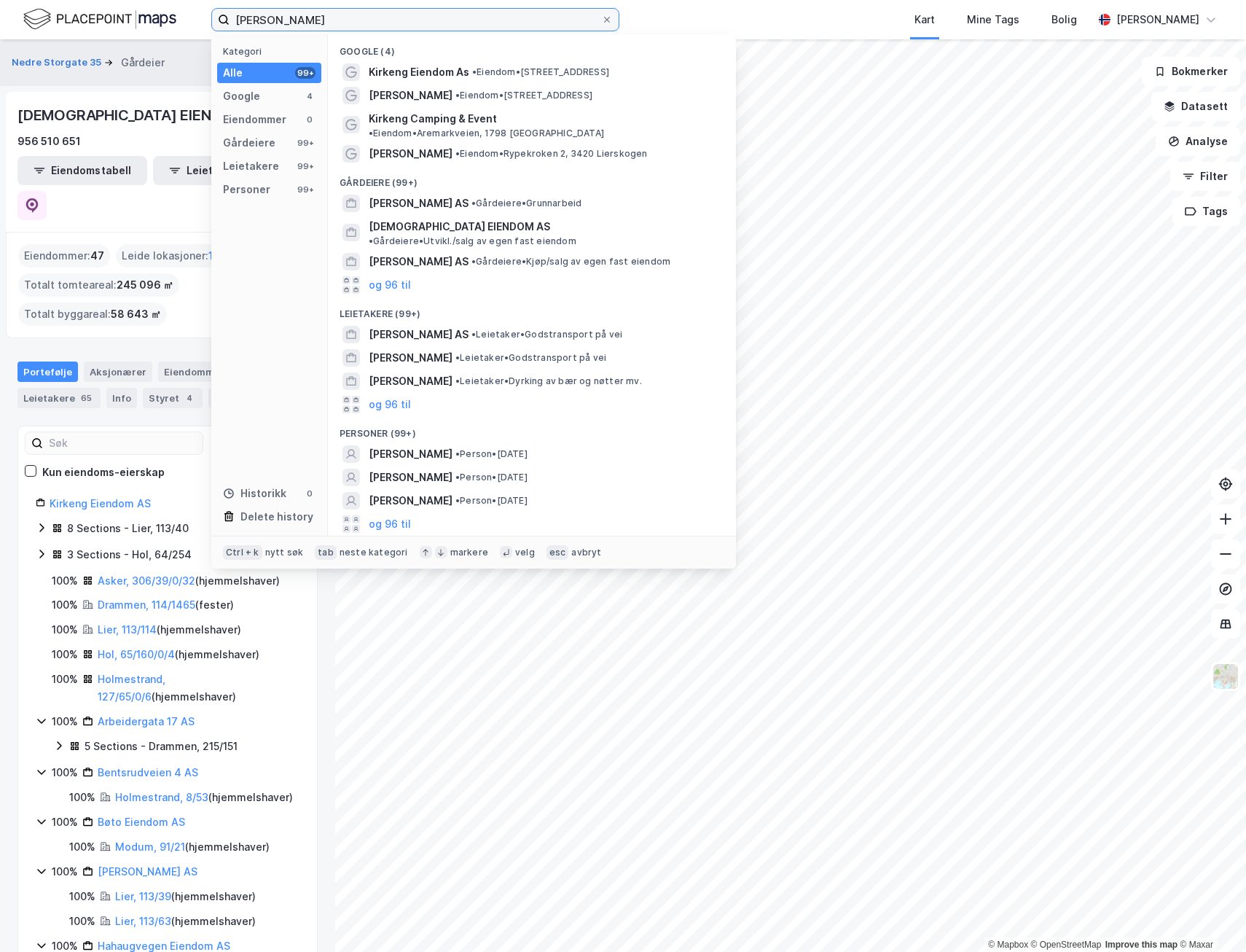
click at [334, 24] on input "[PERSON_NAME]" at bounding box center [416, 20] width 372 height 22
click at [333, 24] on input "[PERSON_NAME]" at bounding box center [416, 20] width 372 height 22
paste input "Jan Sigurd Otterlei"
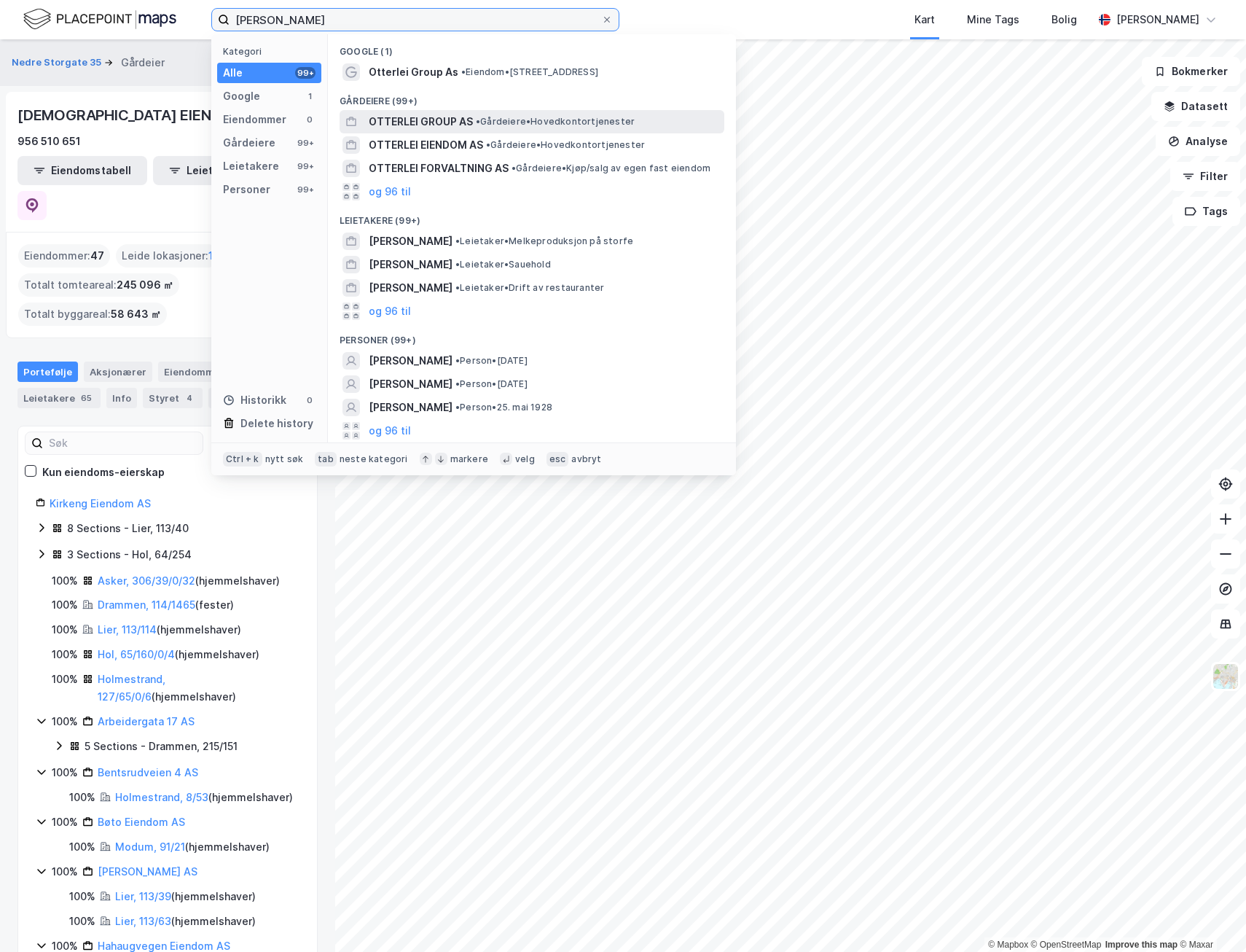
type input "Jan Sigurd Otterlei"
click at [435, 123] on span "OTTERLEI GROUP AS" at bounding box center [420, 122] width 104 height 18
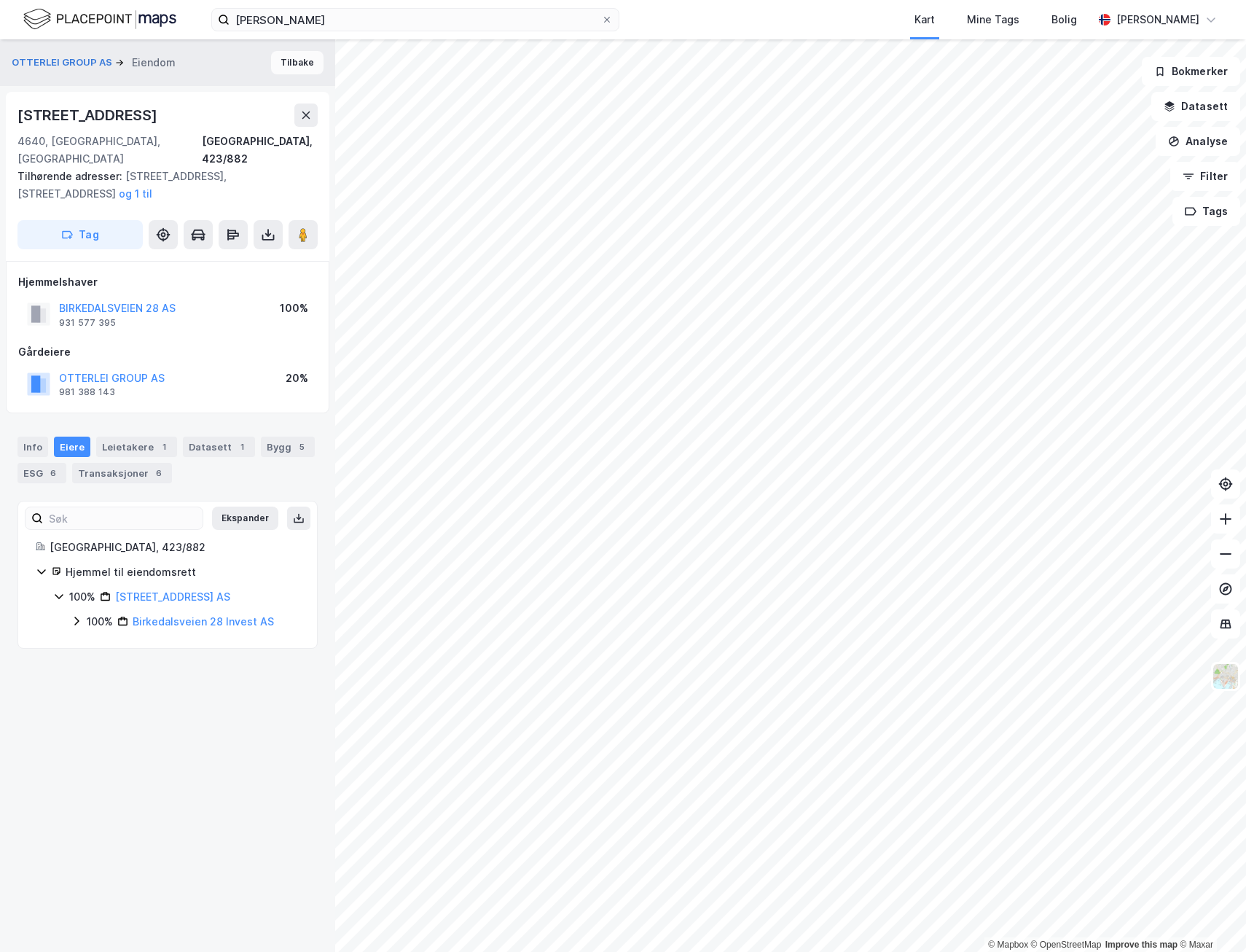
click at [275, 64] on button "Tilbake" at bounding box center [297, 62] width 52 height 23
